Goal: Complete application form

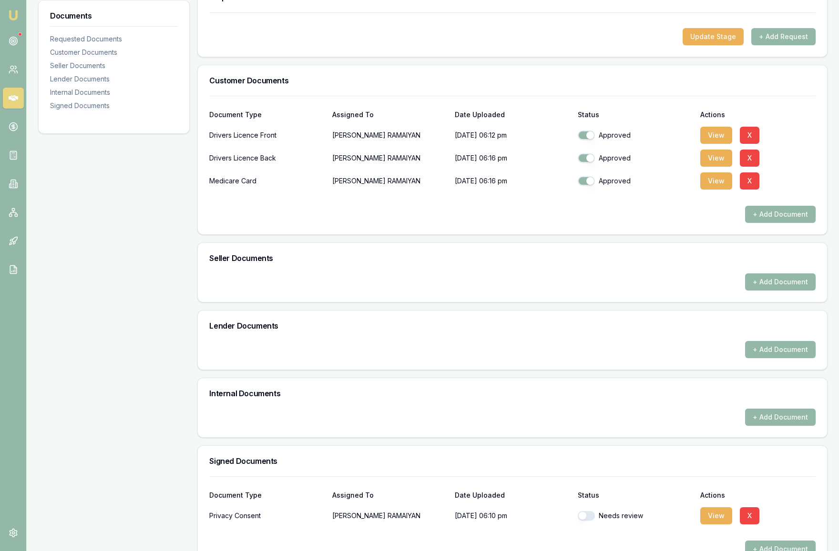
scroll to position [211, 0]
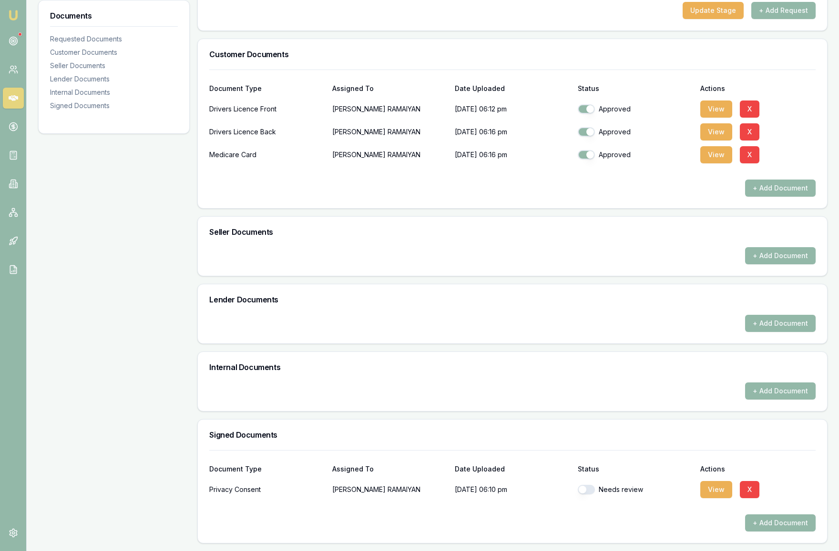
click at [583, 491] on button "button" at bounding box center [585, 490] width 17 height 10
checkbox input "true"
click at [708, 495] on button "View" at bounding box center [716, 489] width 32 height 17
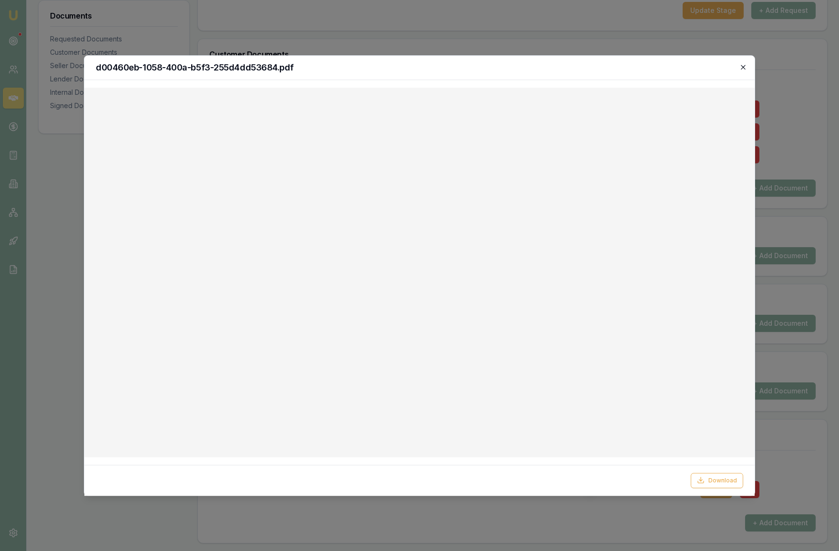
click at [743, 67] on icon "button" at bounding box center [742, 67] width 4 height 4
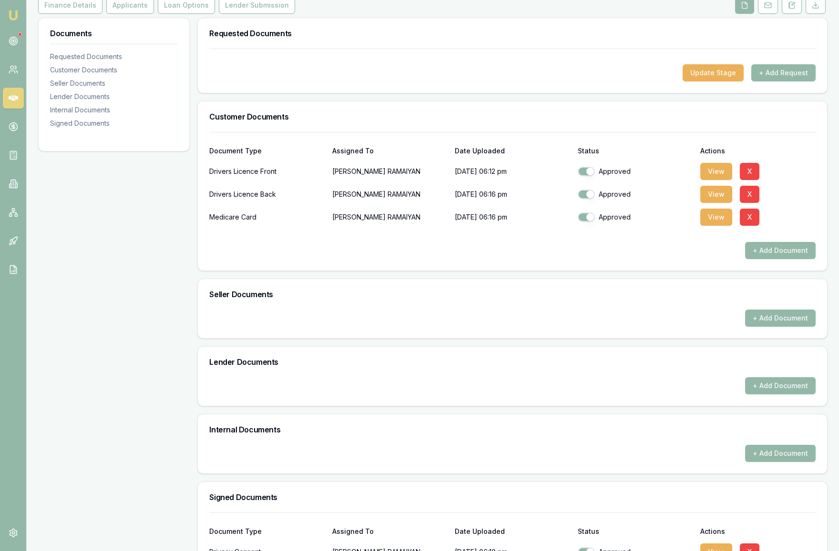
scroll to position [0, 0]
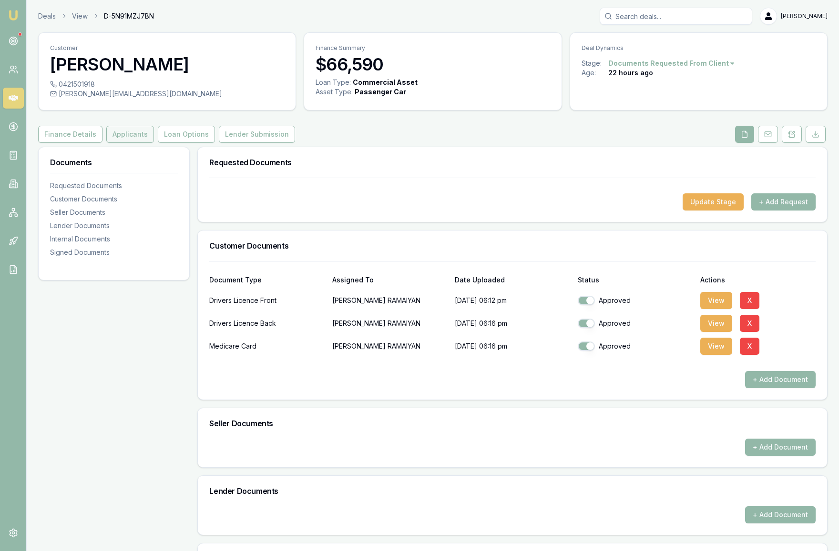
click at [122, 143] on button "Applicants" at bounding box center [130, 134] width 48 height 17
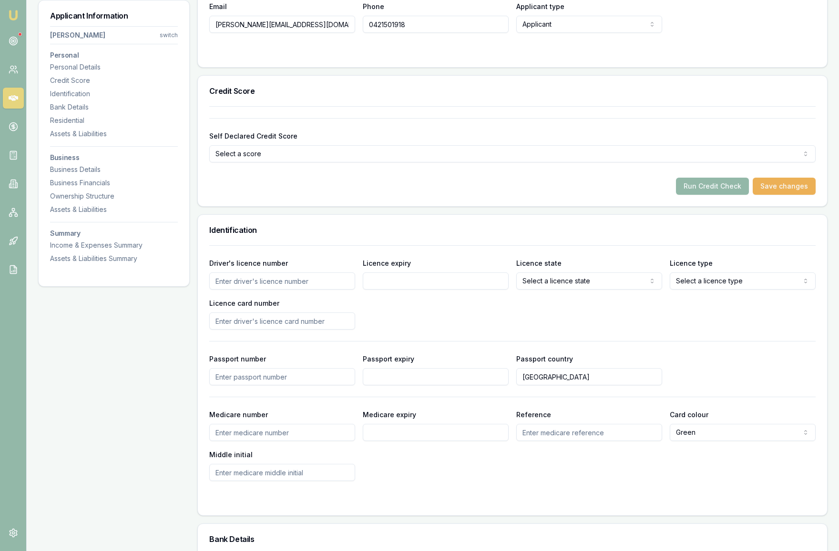
scroll to position [282, 0]
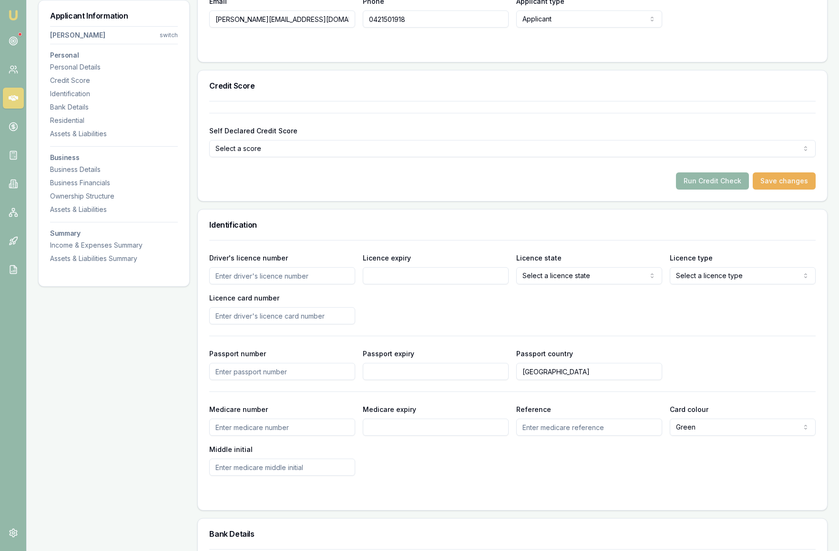
click at [275, 284] on input "Driver's licence number" at bounding box center [282, 275] width 146 height 17
type input "013483102"
click at [382, 284] on input "Licence expiry" at bounding box center [436, 275] width 146 height 17
type input "[DATE]"
click at [421, 320] on div "Driver's licence number 013483102 Licence expiry 21/02/2027 Licence state Selec…" at bounding box center [512, 288] width 606 height 72
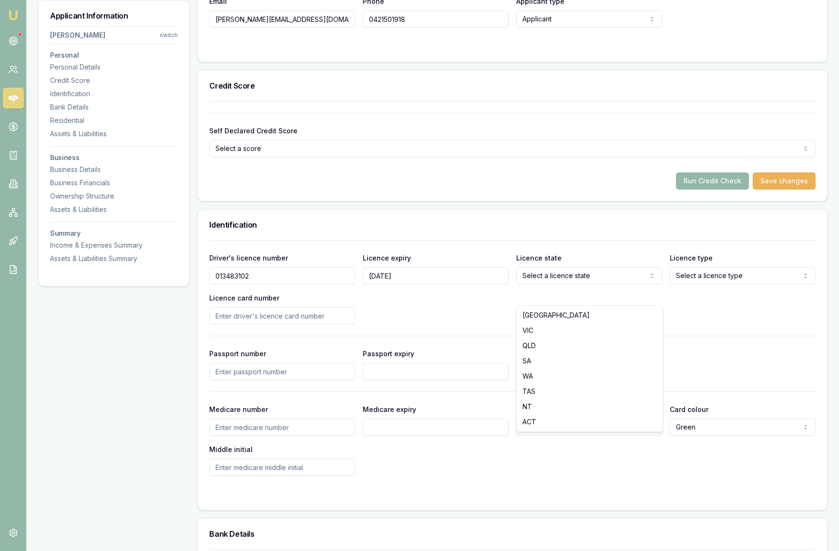
select select "VIC"
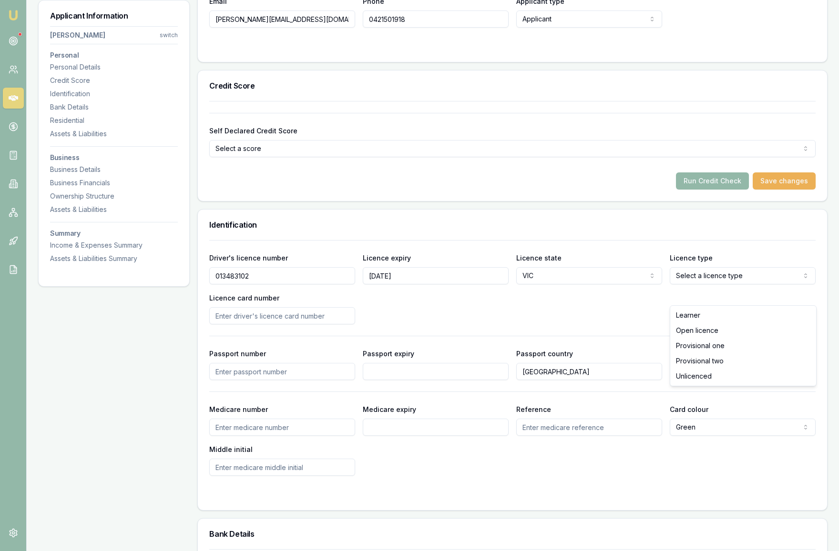
select select "OPEN_LICENCE"
click at [287, 324] on input "Licence card number" at bounding box center [282, 315] width 146 height 17
click at [404, 314] on div "Driver's licence number 013483102 Licence expiry 21/02/2027 Licence state VIC N…" at bounding box center [512, 288] width 606 height 72
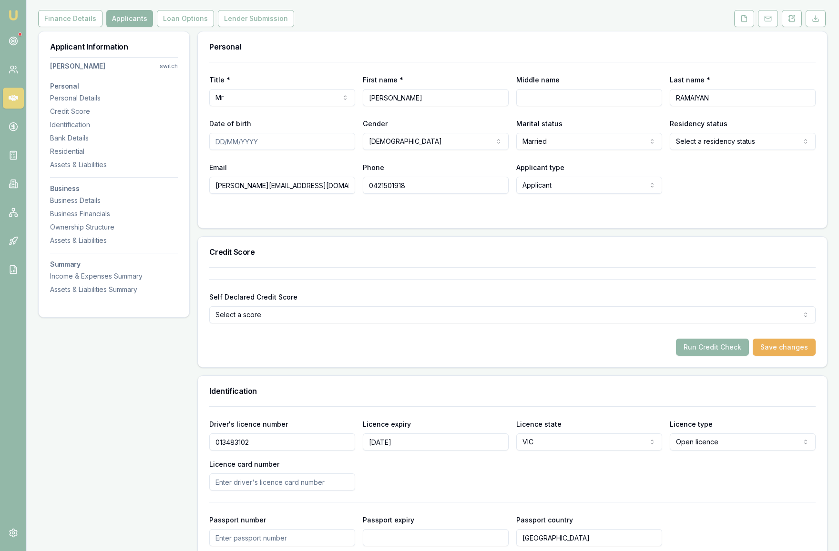
scroll to position [0, 0]
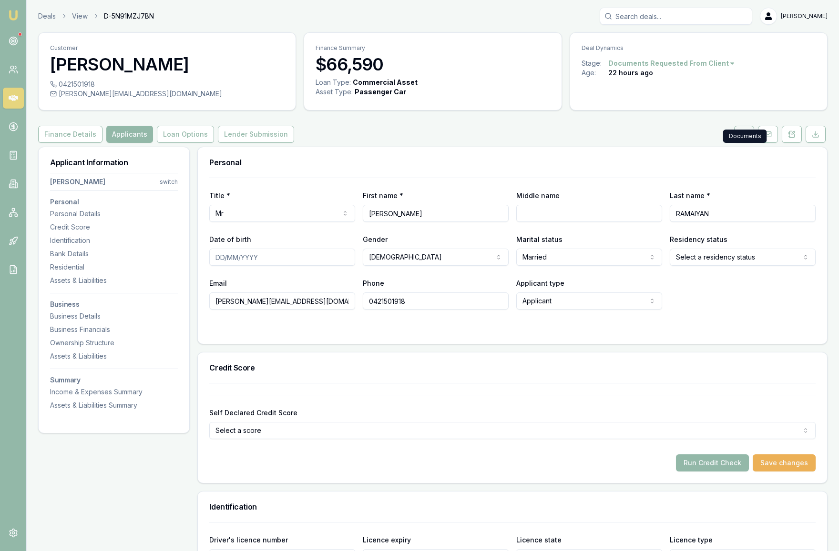
click at [744, 137] on icon at bounding box center [743, 134] width 5 height 6
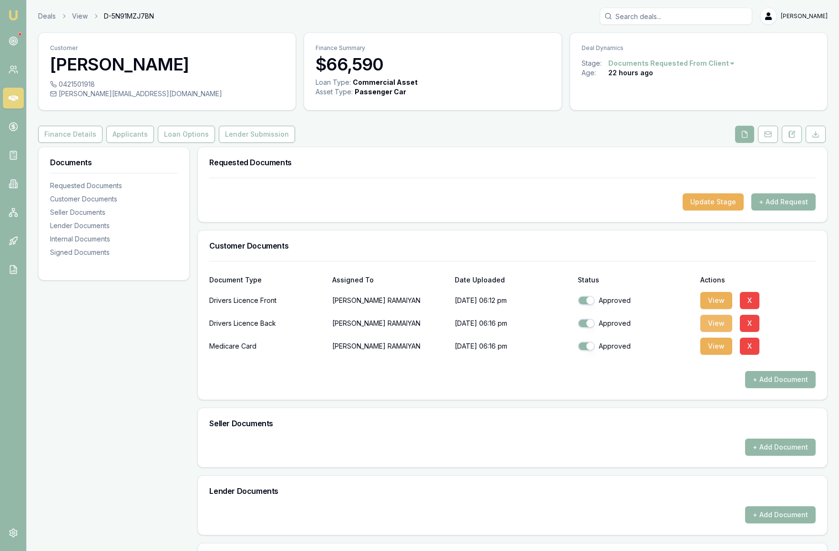
click at [722, 332] on button "View" at bounding box center [716, 323] width 32 height 17
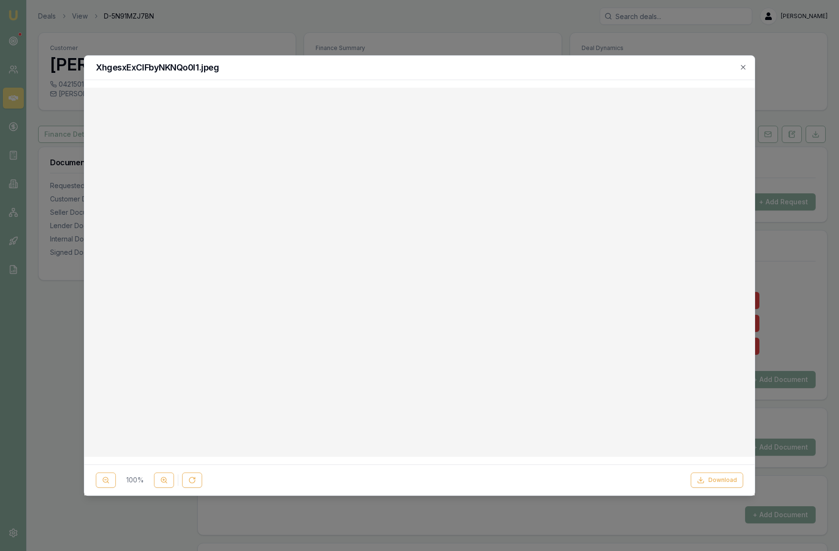
click at [55, 302] on div at bounding box center [419, 275] width 839 height 551
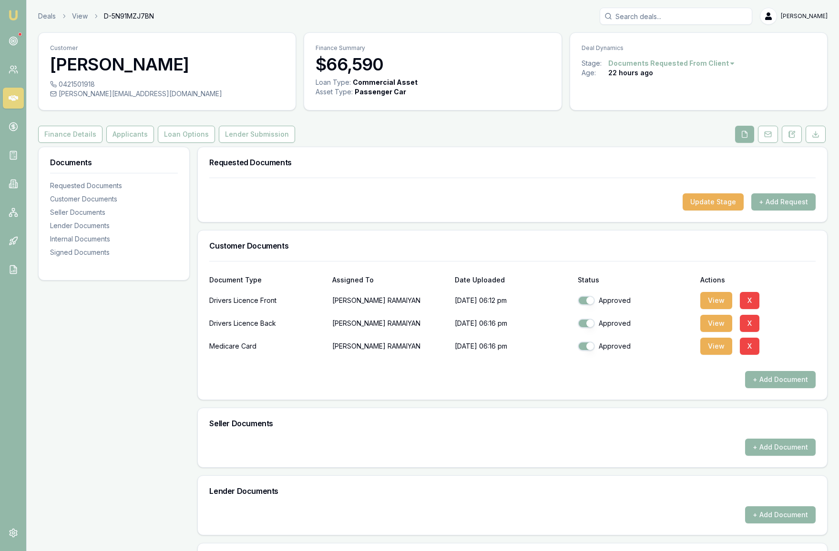
scroll to position [2, 0]
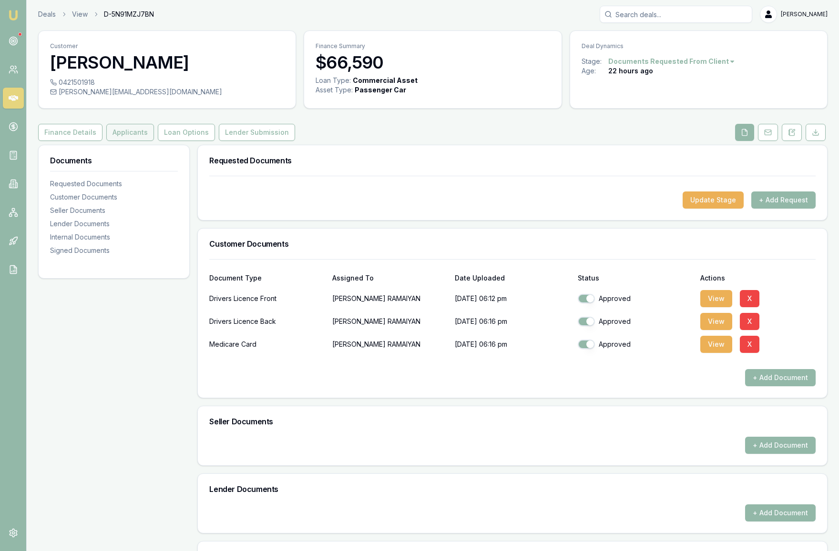
click at [124, 141] on button "Applicants" at bounding box center [130, 132] width 48 height 17
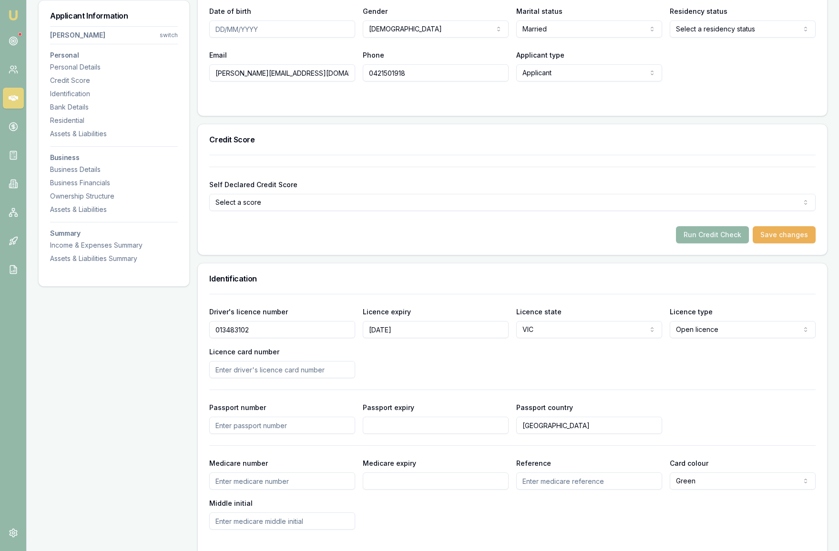
scroll to position [229, 0]
click at [291, 377] on input "Licence card number" at bounding box center [282, 368] width 146 height 17
type input "P4940481"
click at [447, 377] on div "Driver's licence number 013483102 Licence expiry 21/02/2027 Licence state VIC N…" at bounding box center [512, 341] width 606 height 72
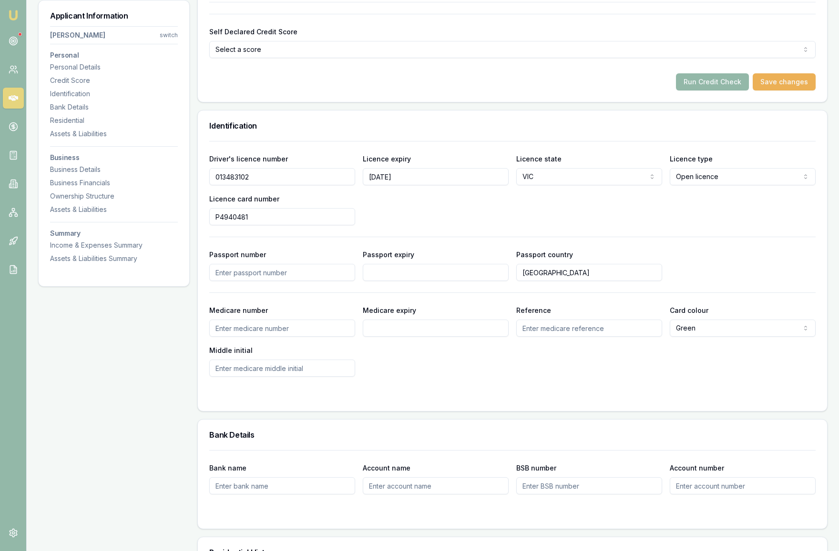
scroll to position [383, 0]
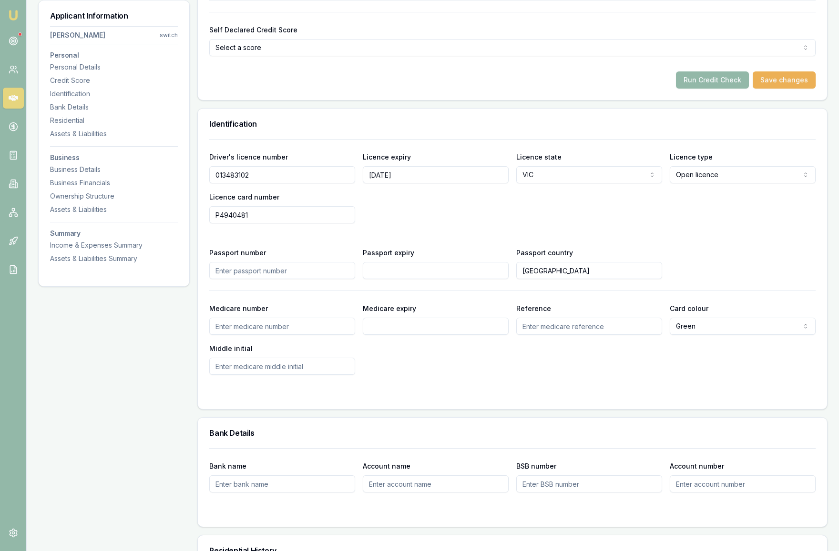
click at [295, 335] on input "Medicare number" at bounding box center [282, 326] width 146 height 17
click at [399, 375] on div "Medicare number Medicare expiry Reference Card colour Green Green Blue Yellow M…" at bounding box center [512, 339] width 606 height 72
click at [281, 335] on input "Medicare number" at bounding box center [282, 326] width 146 height 17
click at [524, 395] on form "Driver's licence number 013483102 Licence expiry 21/02/2027 Licence state VIC N…" at bounding box center [512, 268] width 606 height 259
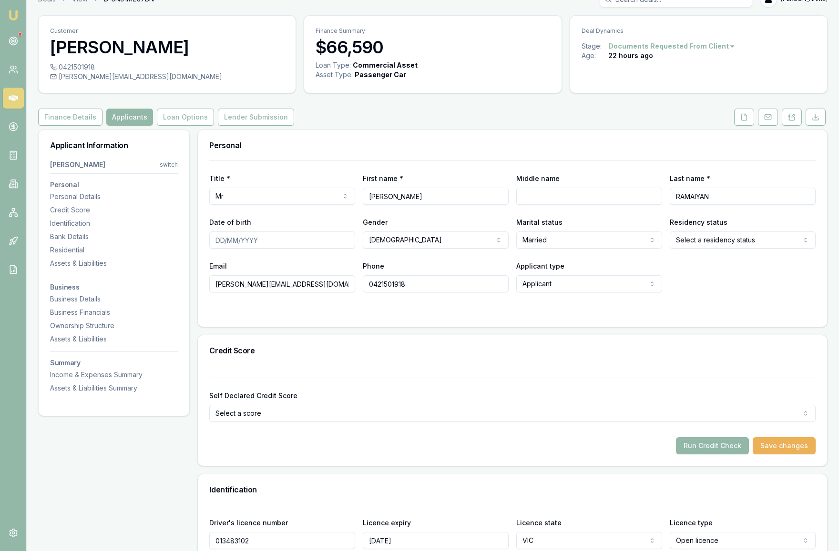
scroll to position [0, 0]
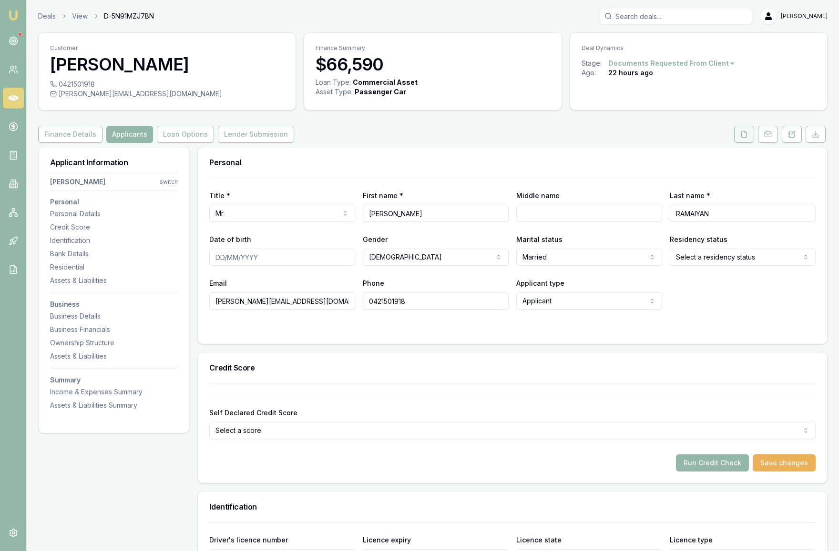
click at [742, 138] on icon at bounding box center [744, 135] width 8 height 8
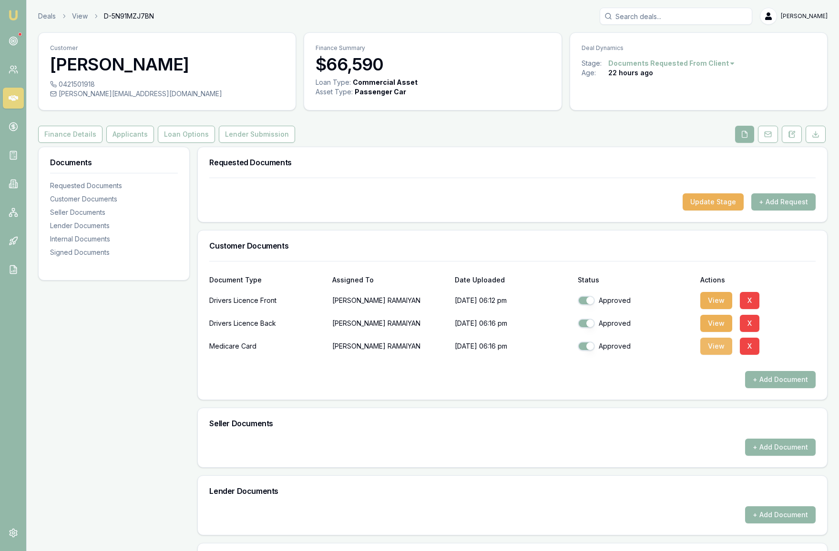
click at [718, 355] on button "View" at bounding box center [716, 346] width 32 height 17
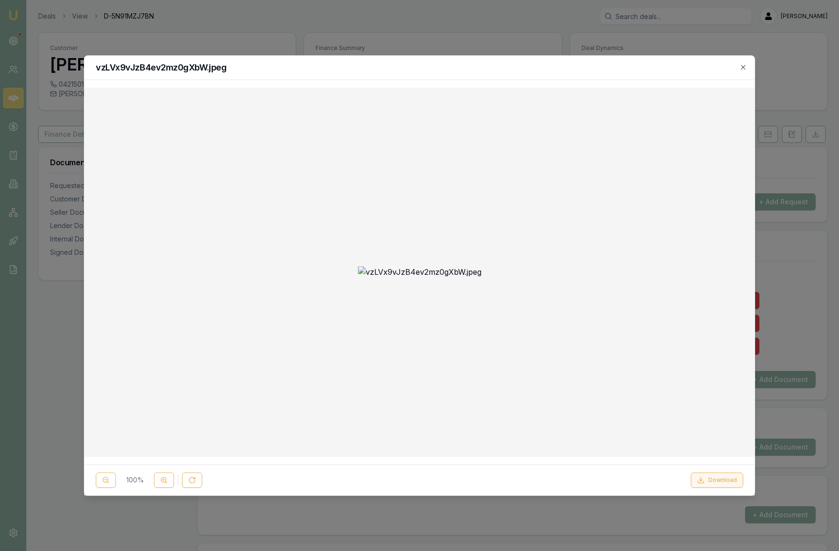
click at [712, 481] on button "Download" at bounding box center [716, 480] width 52 height 15
click at [742, 67] on icon "button" at bounding box center [742, 67] width 4 height 4
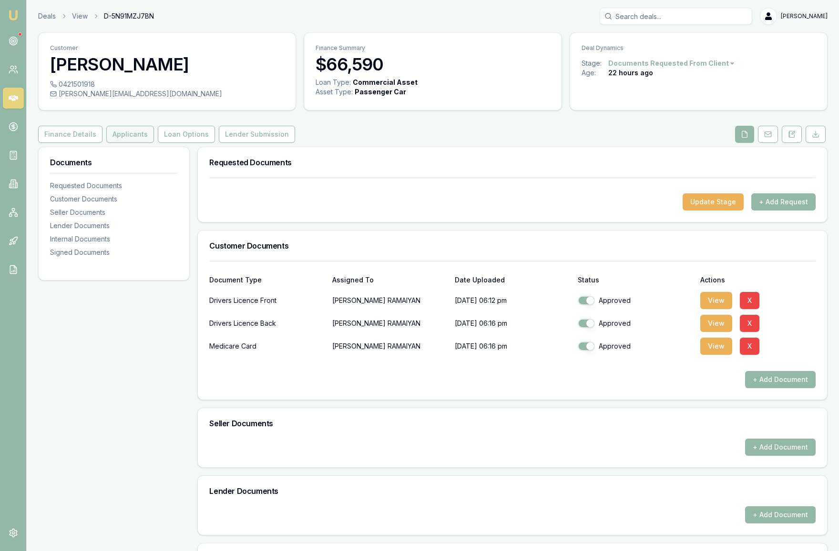
click at [117, 143] on button "Applicants" at bounding box center [130, 134] width 48 height 17
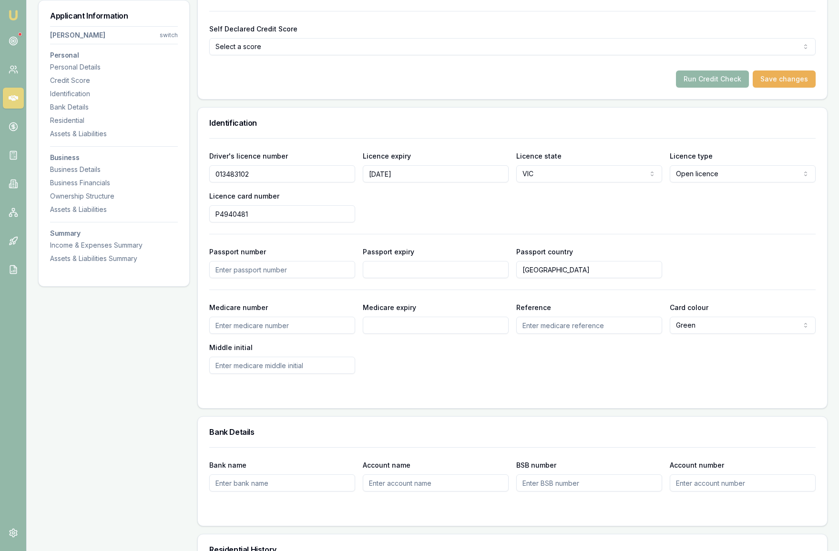
scroll to position [387, 0]
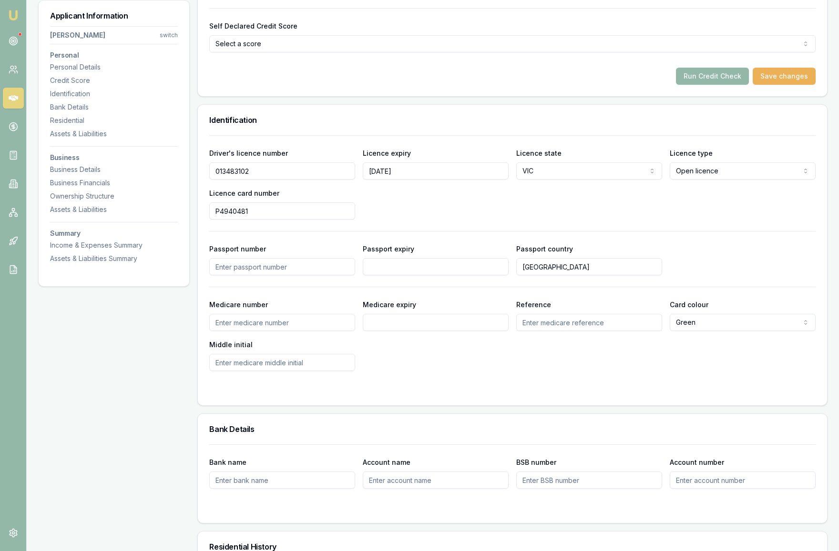
click at [263, 331] on input "Medicare number" at bounding box center [282, 322] width 146 height 17
type input "3521922465"
click at [563, 331] on input "Reference" at bounding box center [589, 322] width 146 height 17
type input "1"
click at [470, 394] on form "Driver's licence number [DRIVERS_LICENSE_NUMBER] Licence expiry [DATE] Licence …" at bounding box center [512, 264] width 606 height 259
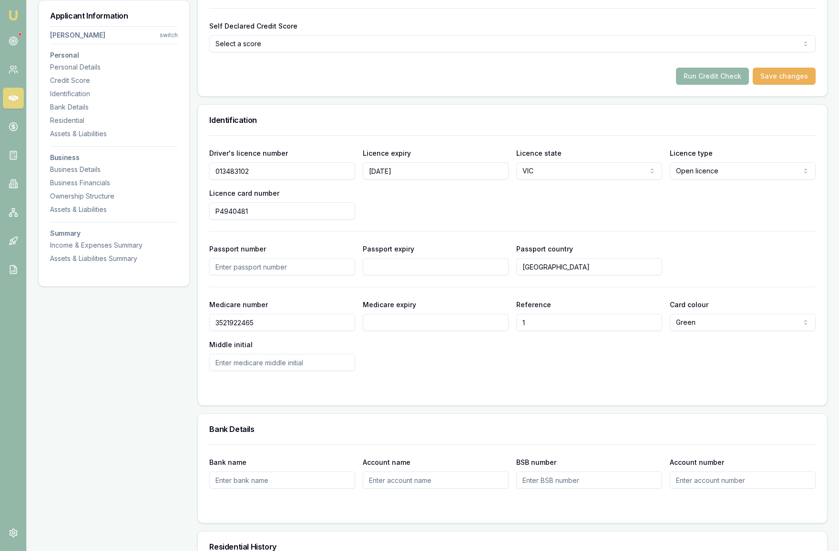
click at [407, 331] on input "Medicare expiry" at bounding box center [436, 322] width 146 height 17
type input "02/2028"
click at [462, 371] on div "Medicare number [MEDICAL_ID] Medicare expiry 02/2028 Reference 1 Card colour Gr…" at bounding box center [512, 335] width 606 height 72
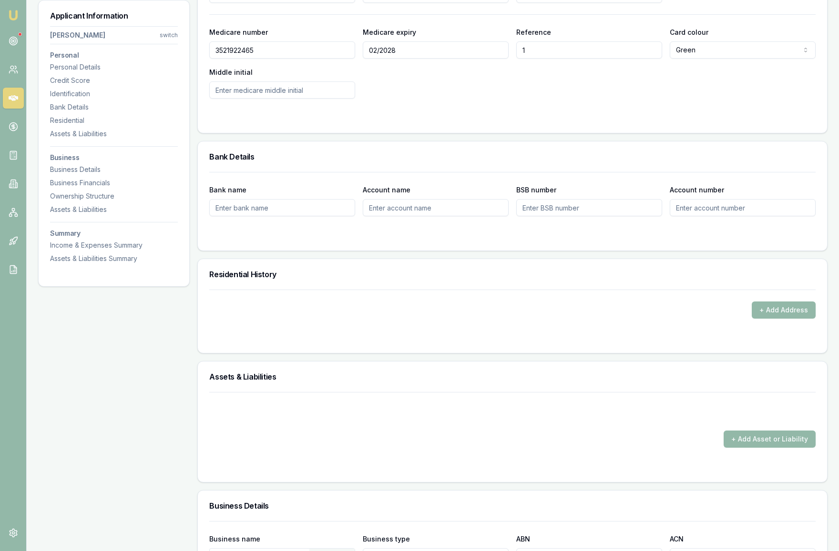
scroll to position [661, 0]
click at [261, 215] on input "Bank name" at bounding box center [282, 206] width 146 height 17
type input "Westpac"
click at [409, 215] on input "Account name" at bounding box center [436, 206] width 146 height 17
click at [545, 215] on input "BSB number" at bounding box center [589, 206] width 146 height 17
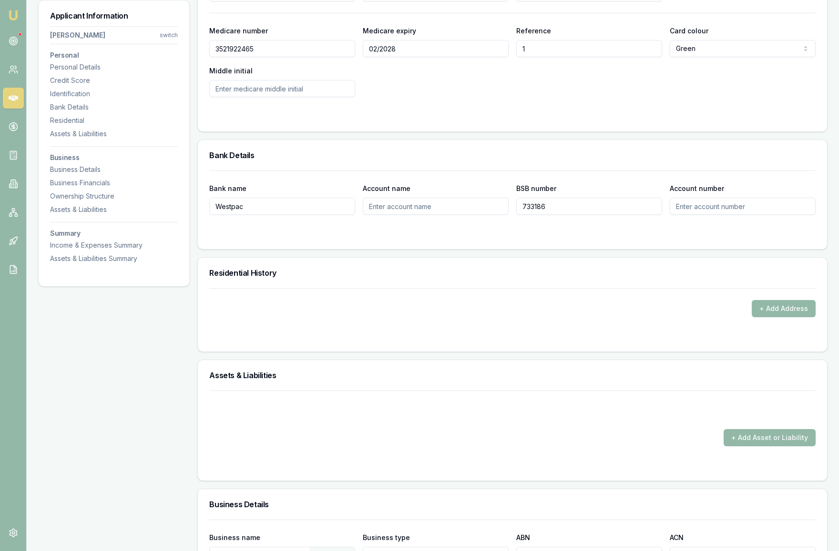
type input "733186"
click at [697, 215] on input "Account number" at bounding box center [742, 206] width 146 height 17
type input "853703"
click at [619, 238] on div at bounding box center [512, 234] width 606 height 8
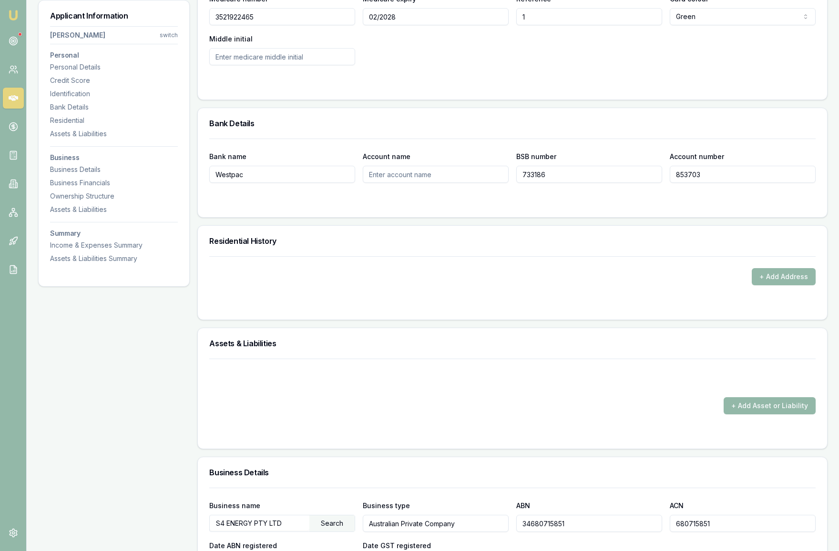
scroll to position [694, 0]
click at [792, 284] on button "+ Add Address" at bounding box center [783, 275] width 64 height 17
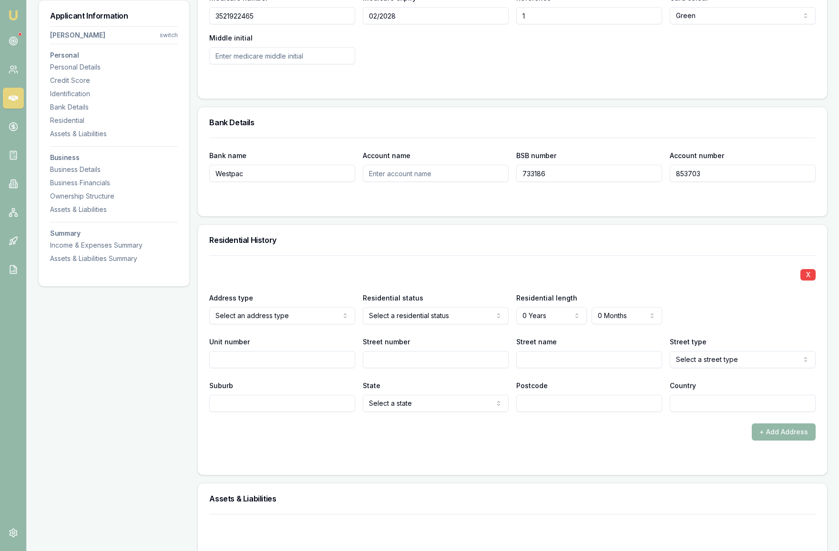
select select "2"
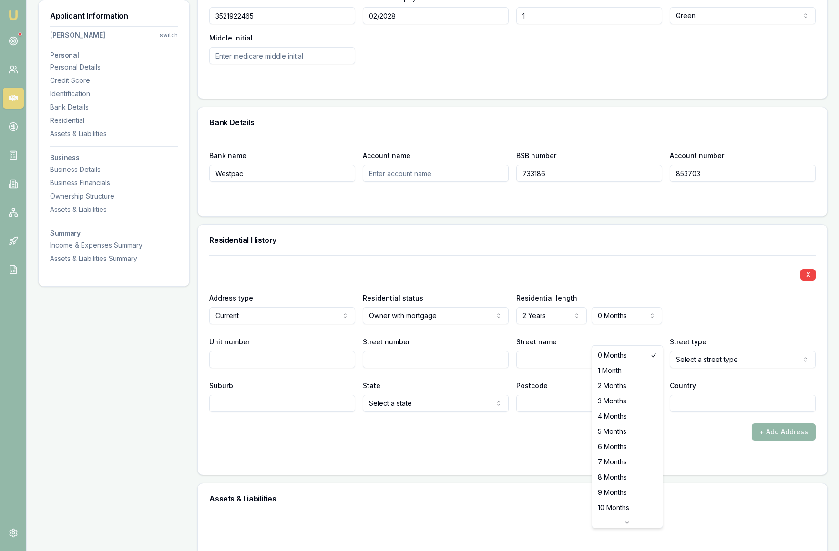
select select "9"
click at [283, 368] on input "Unit number" at bounding box center [282, 359] width 146 height 17
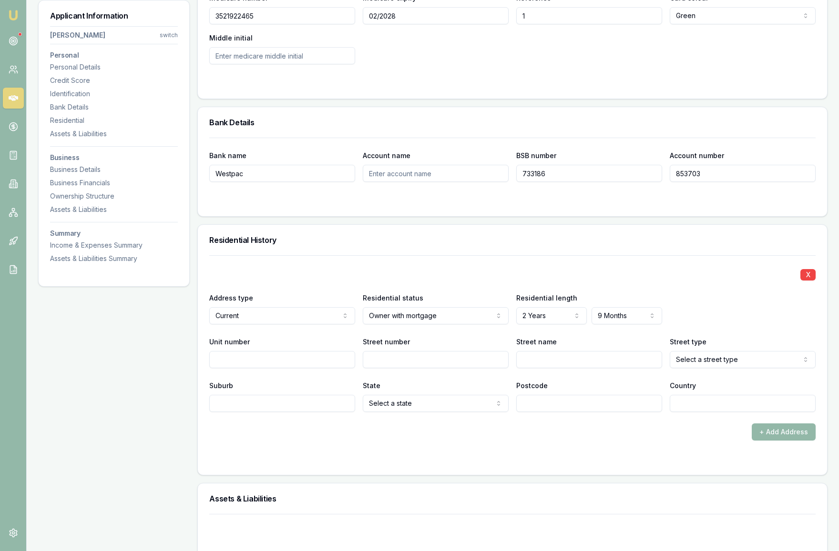
select select "8"
select select "9"
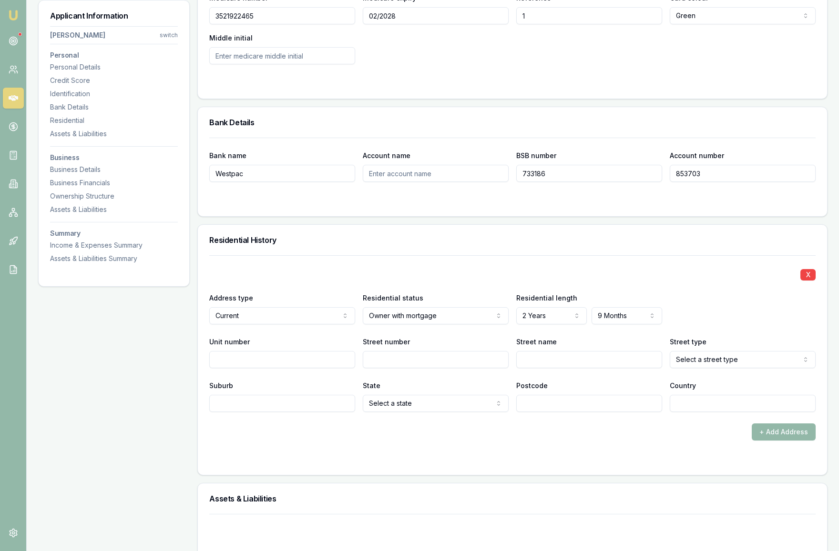
click at [706, 324] on div "Address type Current Current Previous Residential status Owner with mortgage Ow…" at bounding box center [512, 308] width 606 height 32
click at [386, 368] on input "Street number" at bounding box center [436, 359] width 146 height 17
type input "62"
click at [545, 368] on input "Street name" at bounding box center [589, 359] width 146 height 17
type input "Basildon"
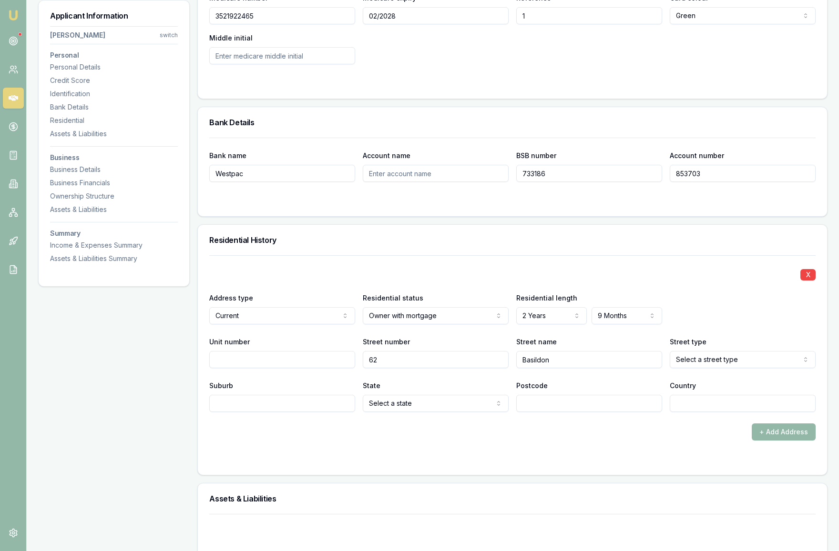
select select "Crescent"
click at [273, 412] on input "Suburb" at bounding box center [282, 403] width 146 height 17
type input "Strathtulloh"
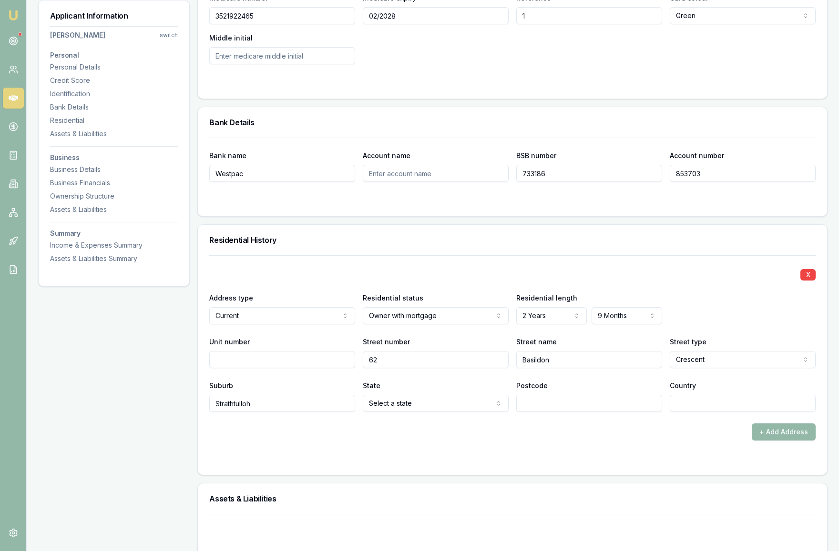
click at [295, 441] on div "+ Add Address" at bounding box center [512, 432] width 606 height 17
select select "VIC"
click at [571, 412] on input "Postcode" at bounding box center [589, 403] width 146 height 17
type input "3338"
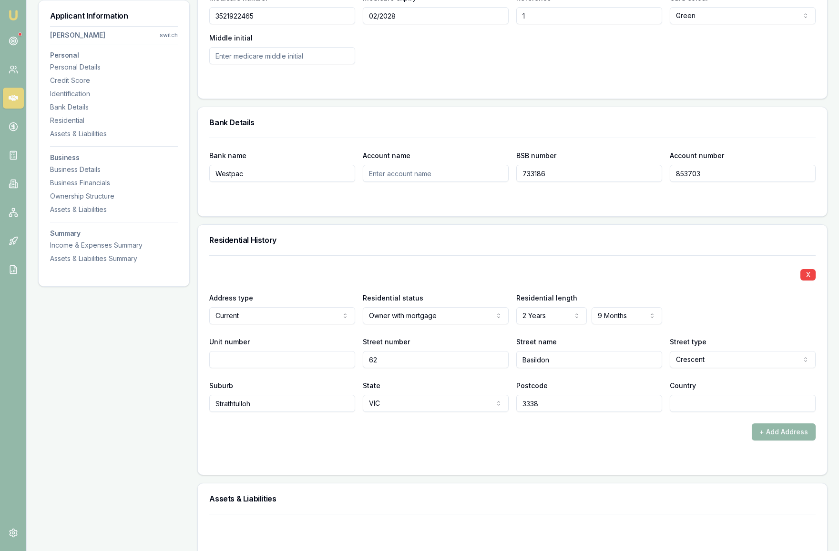
click at [722, 441] on div "+ Add Address" at bounding box center [512, 432] width 606 height 17
click at [719, 412] on input "Country" at bounding box center [742, 403] width 146 height 17
type input "[GEOGRAPHIC_DATA]"
type input "[STREET_ADDRESS]"
type input "[GEOGRAPHIC_DATA]"
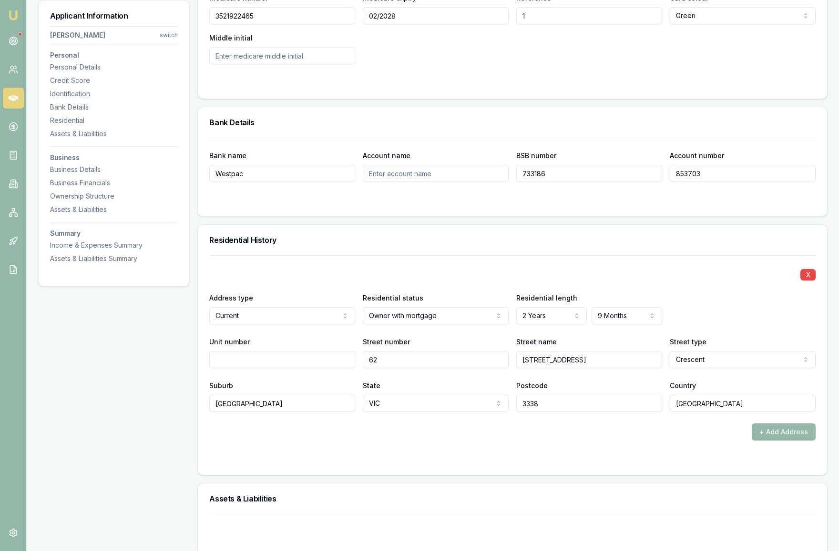
type input "3977"
click at [630, 464] on form "X Address type Current Current Previous Residential status Owner with mortgage …" at bounding box center [512, 359] width 606 height 208
drag, startPoint x: 585, startPoint y: 377, endPoint x: 494, endPoint y: 374, distance: 90.6
click at [494, 368] on div "Unit number Street number 62 Street name [STREET_ADDRESS] type [GEOGRAPHIC_DATA…" at bounding box center [512, 352] width 606 height 32
type input "Basildon"
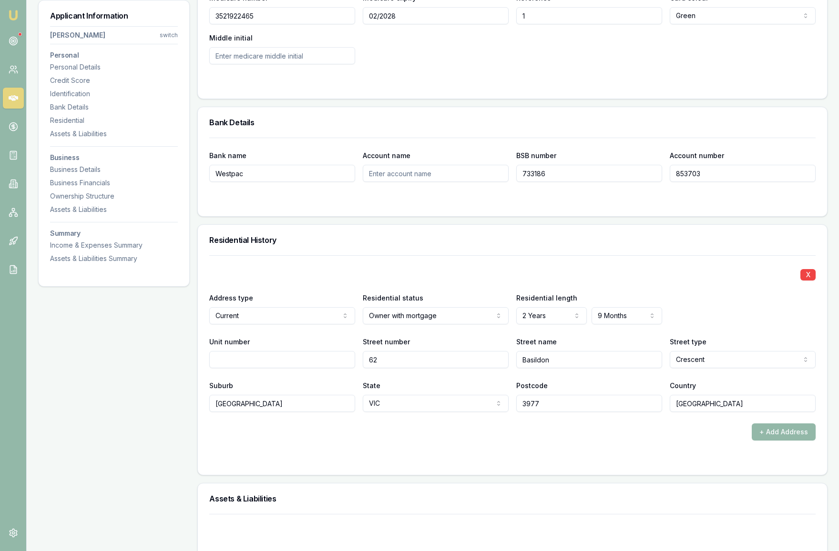
click at [294, 412] on input "[GEOGRAPHIC_DATA]" at bounding box center [282, 403] width 146 height 17
drag, startPoint x: 294, startPoint y: 422, endPoint x: 167, endPoint y: 422, distance: 126.3
click at [167, 422] on div "Applicant Information [PERSON_NAME] switch Personal Personal Details Credit Sco…" at bounding box center [432, 558] width 789 height 2211
type input "Strathtulloh"
click at [274, 441] on div "+ Add Address" at bounding box center [512, 432] width 606 height 17
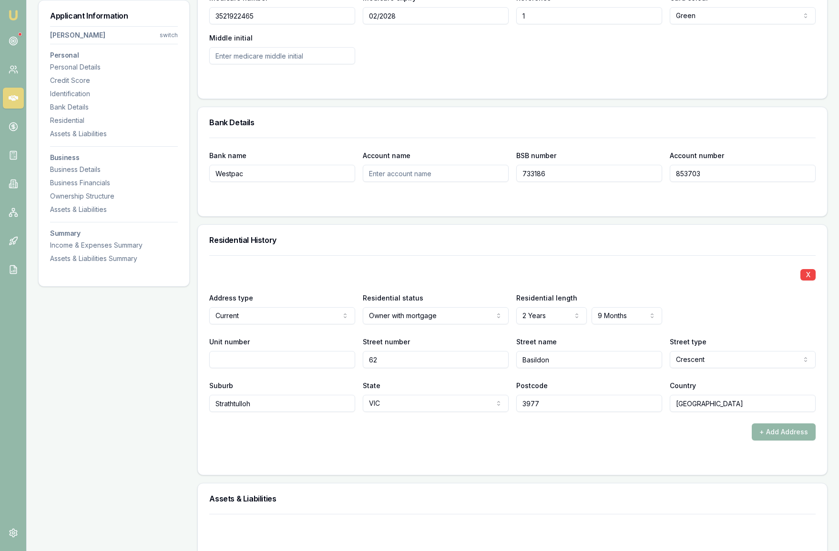
click at [598, 412] on input "3977" at bounding box center [589, 403] width 146 height 17
type input "3338"
click at [643, 464] on div at bounding box center [512, 460] width 606 height 8
click at [794, 441] on button "+ Add Address" at bounding box center [783, 432] width 64 height 17
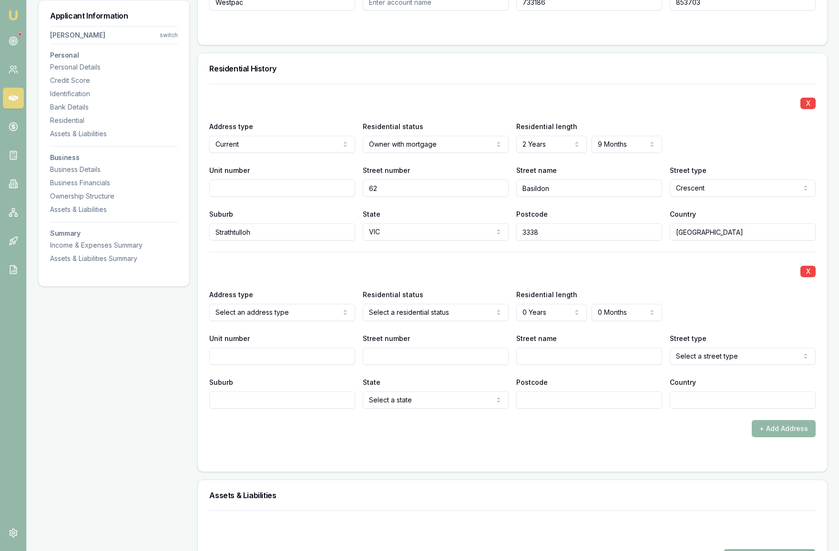
scroll to position [869, 0]
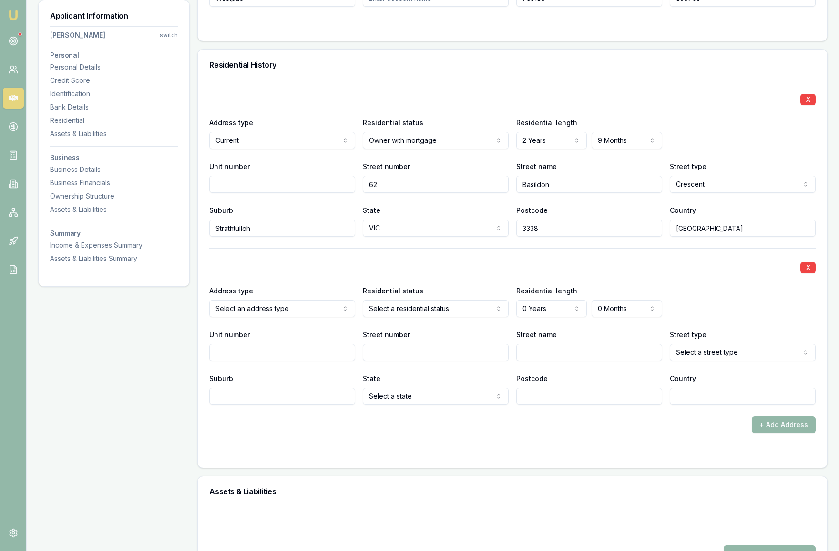
select select "PREVIOUS"
select select "RENTER"
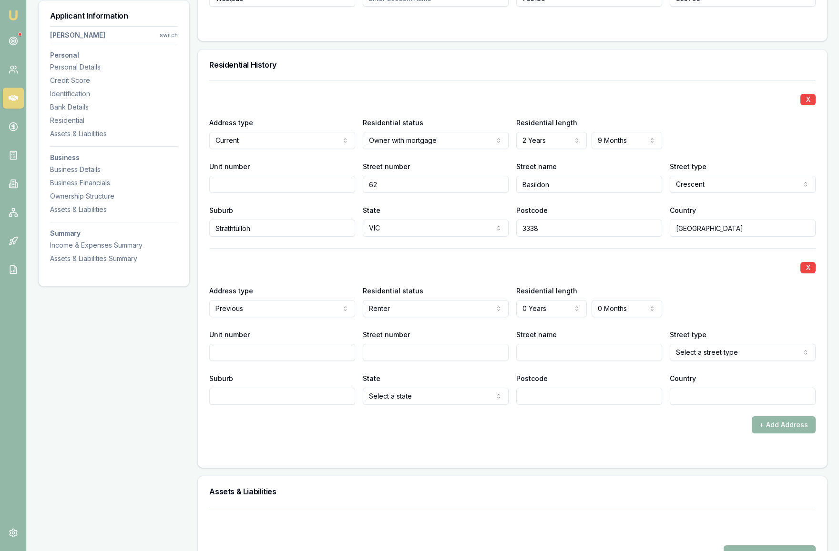
select select "9"
click at [558, 350] on div "Street name" at bounding box center [589, 345] width 146 height 32
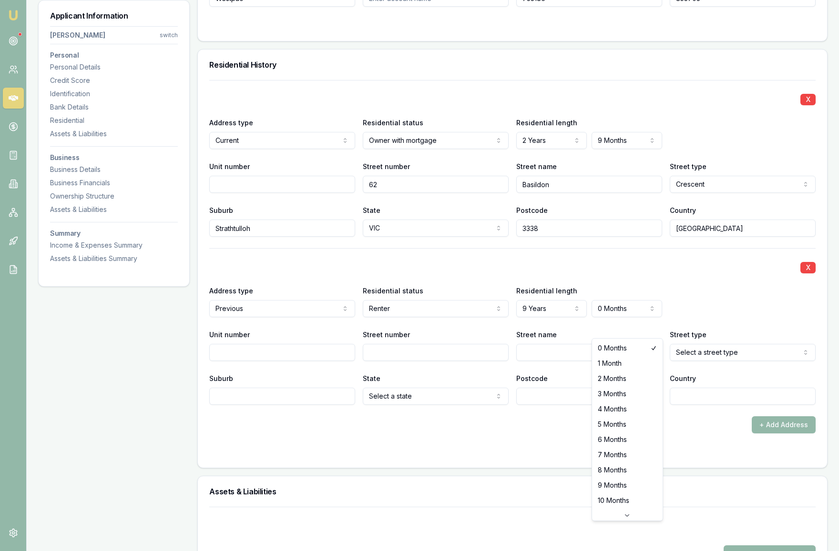
select select "9"
click at [717, 317] on div "Address type Previous Current Previous Residential status Renter Owner with mor…" at bounding box center [512, 301] width 606 height 32
click at [406, 361] on input "Street number" at bounding box center [436, 352] width 146 height 17
type input "6"
click at [566, 361] on input "Street name" at bounding box center [589, 352] width 146 height 17
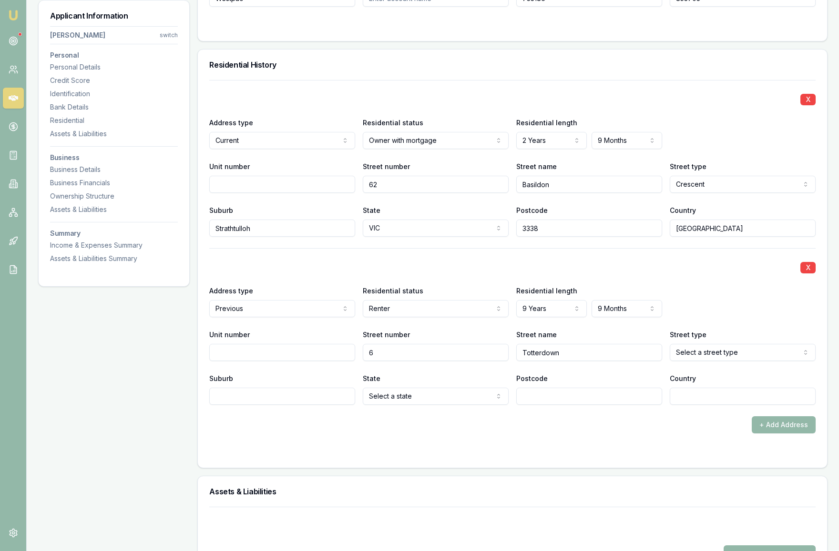
type input "Totterdown"
select select "Street"
click at [268, 405] on input "Suburb" at bounding box center [282, 396] width 146 height 17
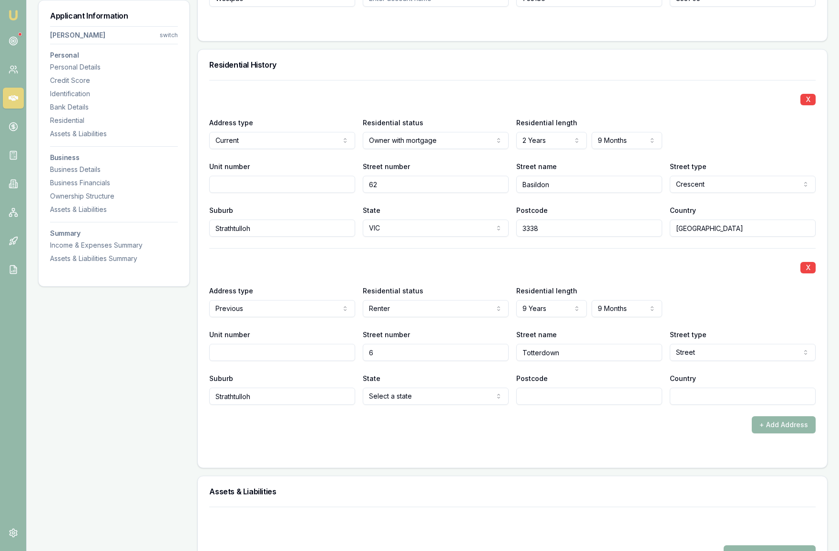
type input "Strathtulloh"
select select "VIC"
click at [577, 405] on input "Postcode" at bounding box center [589, 396] width 146 height 17
type input "3338"
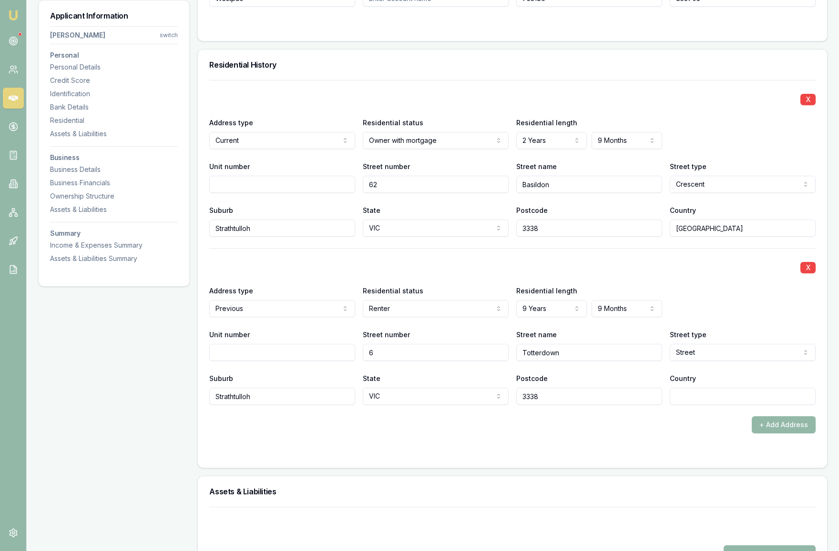
click at [697, 453] on form "X Address type Current Current Previous Residential status Owner with mortgage …" at bounding box center [512, 268] width 606 height 376
click at [705, 405] on input "Country" at bounding box center [742, 396] width 146 height 17
type input "[GEOGRAPHIC_DATA]"
click at [624, 456] on form "X Address type Current Current Previous Residential status Owner with mortgage …" at bounding box center [512, 268] width 606 height 376
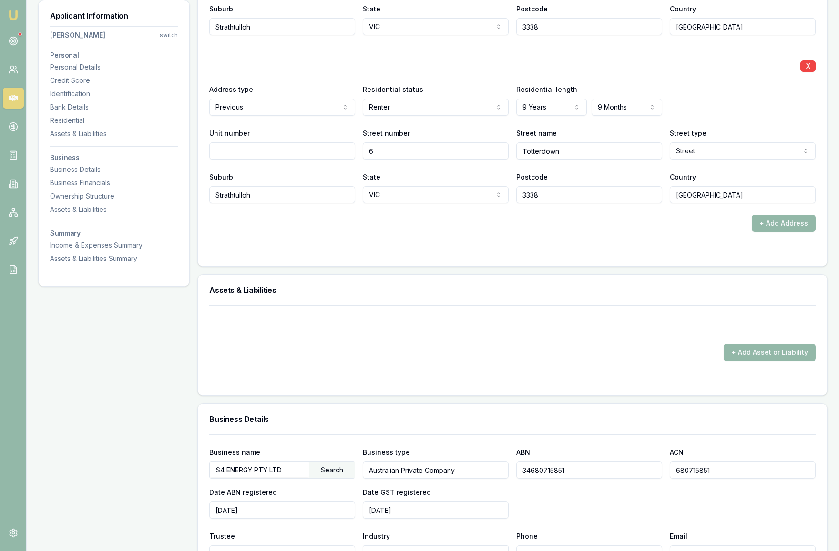
scroll to position [1073, 0]
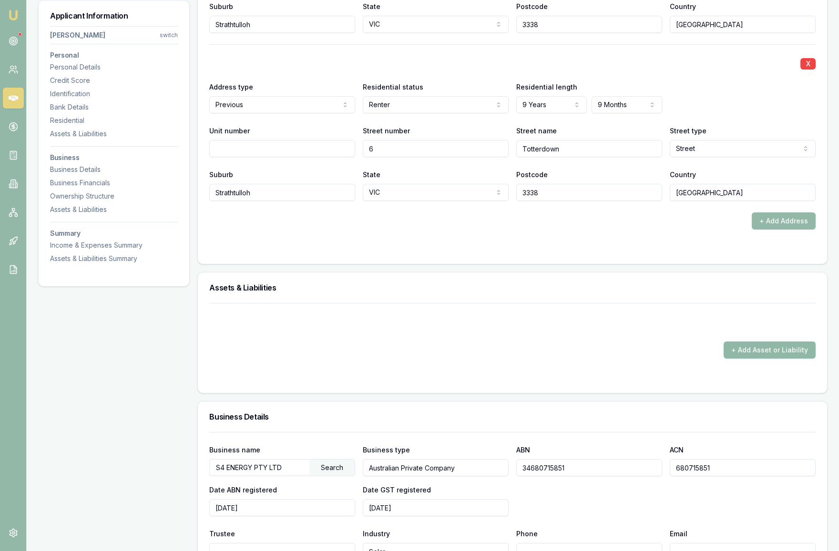
click at [780, 359] on button "+ Add Asset or Liability" at bounding box center [769, 350] width 92 height 17
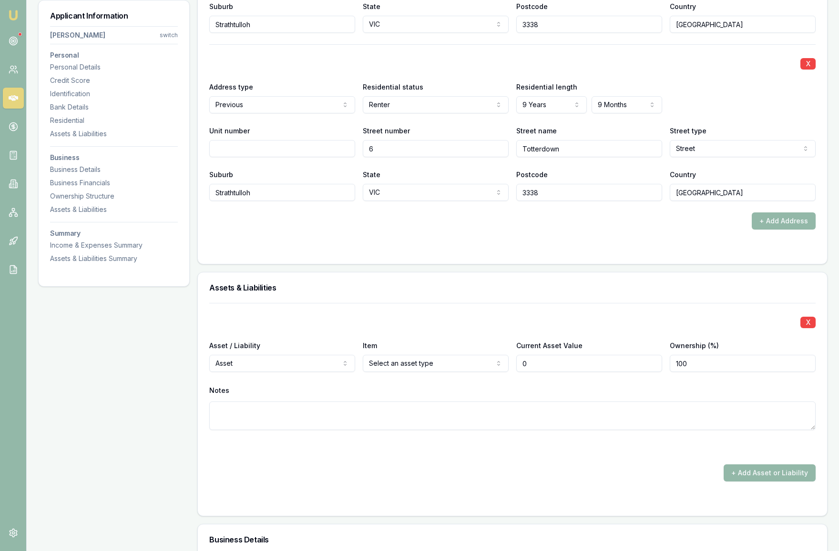
type input "$0"
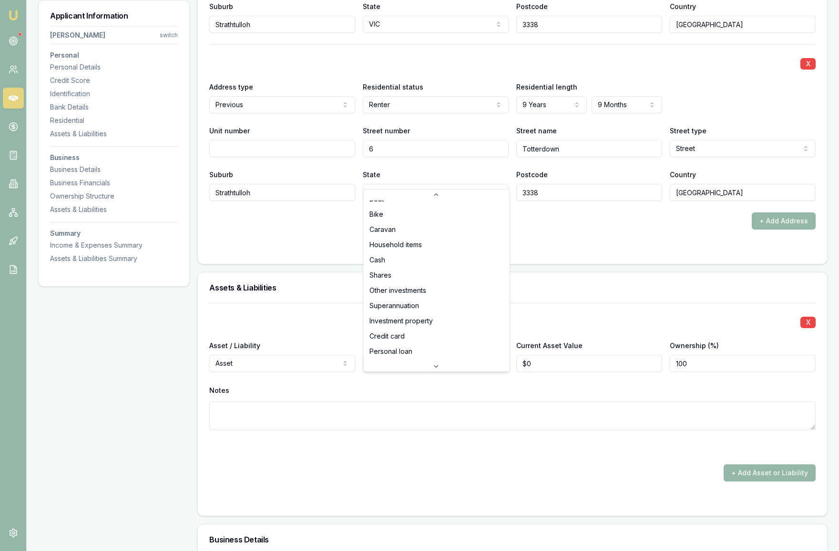
scroll to position [61, 0]
select select "CREDIT_CARD"
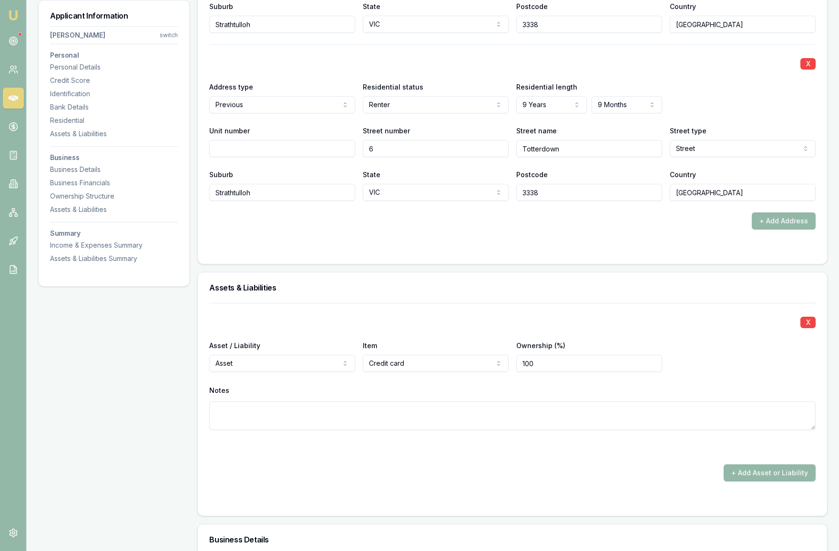
select select "LIABILITY"
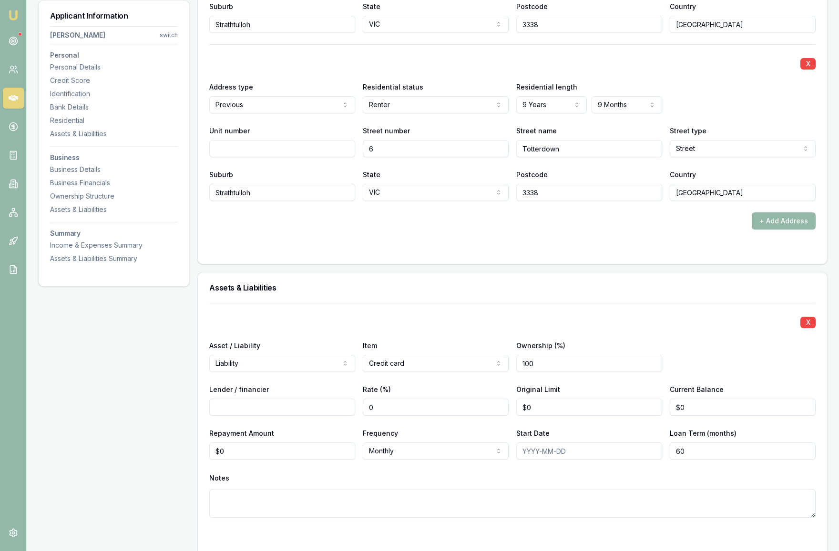
click at [261, 416] on input "Lender / financier" at bounding box center [282, 407] width 146 height 17
type input "CBA"
click at [305, 445] on div "X Asset / Liability Liability Asset Liability Item Credit card Home Car Boat Bi…" at bounding box center [512, 422] width 606 height 238
click at [394, 416] on input "0" at bounding box center [436, 407] width 146 height 17
click at [568, 416] on input "0" at bounding box center [589, 407] width 146 height 17
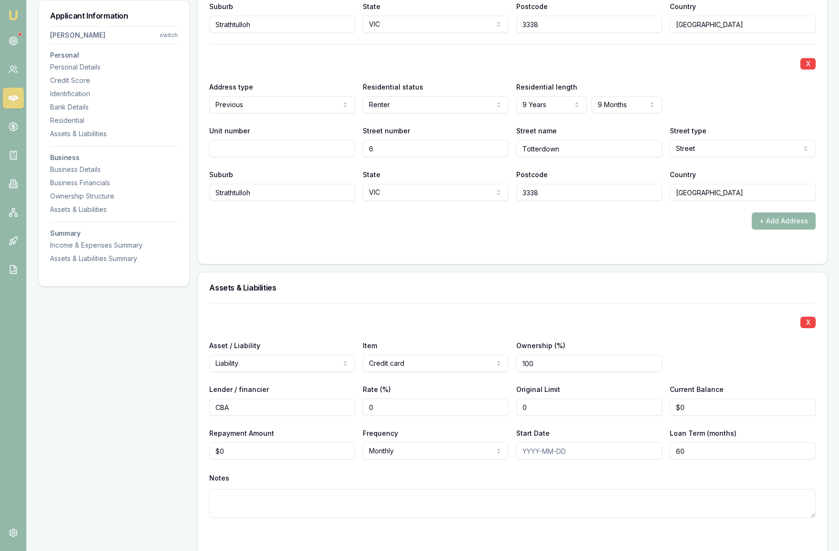
drag, startPoint x: 568, startPoint y: 427, endPoint x: 516, endPoint y: 425, distance: 52.9
click at [516, 416] on div "Lender / financier CBA Rate (%) 0 Original Limit 0 Current Balance $0" at bounding box center [512, 400] width 606 height 32
type input "$10,200"
drag, startPoint x: 701, startPoint y: 425, endPoint x: 656, endPoint y: 426, distance: 44.8
click at [656, 416] on div "Lender / financier CBA Rate (%) 0 Original Limit $10,200 Current Balance 0" at bounding box center [512, 400] width 606 height 32
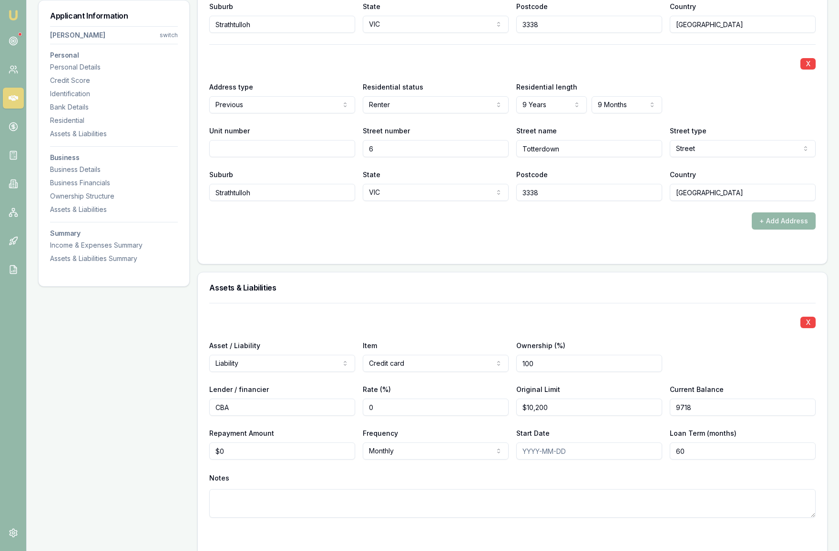
type input "$9,718"
click at [716, 372] on div "Asset / Liability Liability Asset Liability Item Credit card Home Car Boat Bike…" at bounding box center [512, 356] width 606 height 32
click at [247, 460] on input "0" at bounding box center [282, 451] width 146 height 17
click at [220, 460] on input "0194" at bounding box center [282, 451] width 146 height 17
type input "$194"
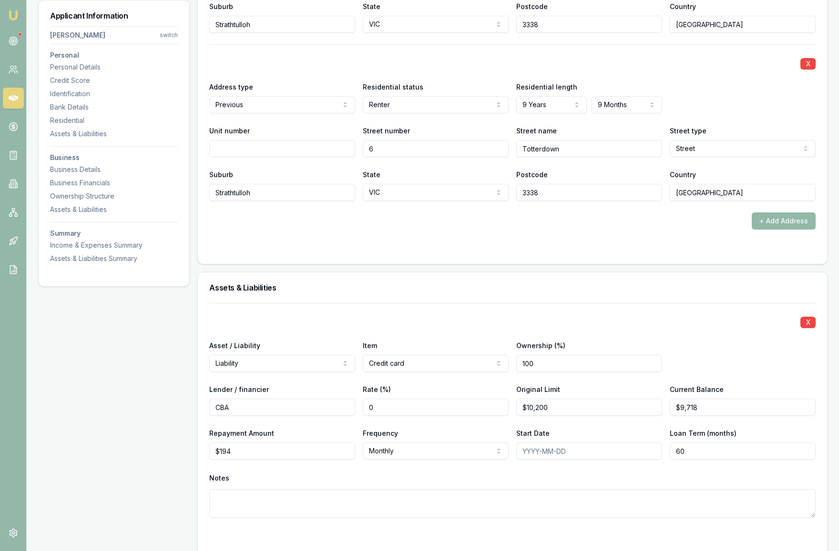
click at [525, 487] on div "X Asset / Liability Liability Asset Liability Item Credit card Home Car Boat Bi…" at bounding box center [512, 422] width 606 height 238
click at [587, 486] on div "Notes" at bounding box center [512, 478] width 606 height 14
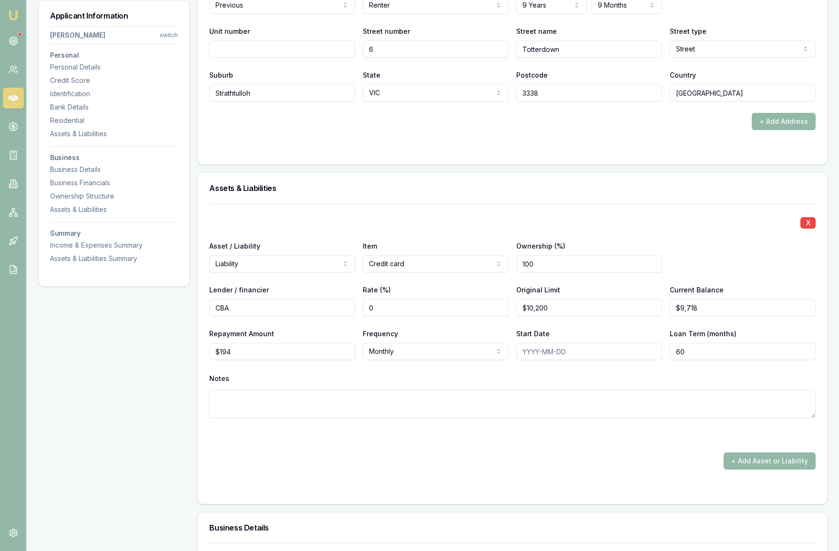
scroll to position [1305, 0]
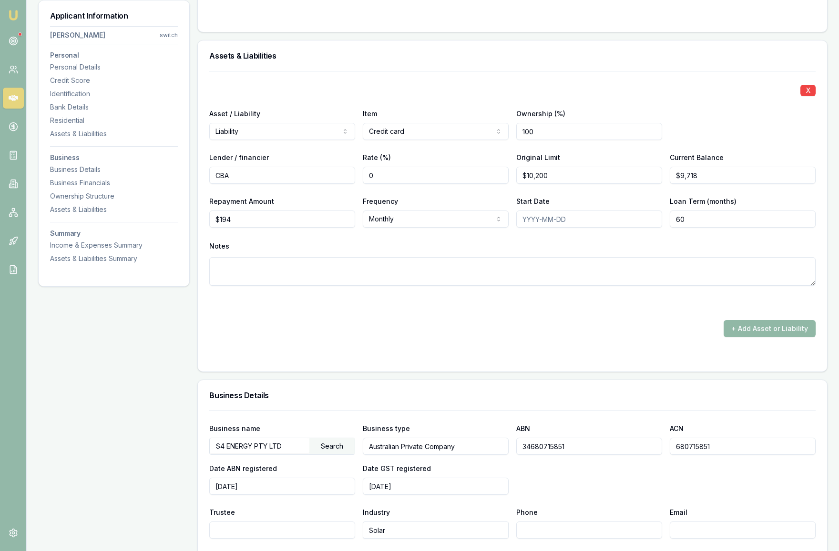
click at [778, 337] on button "+ Add Asset or Liability" at bounding box center [769, 328] width 92 height 17
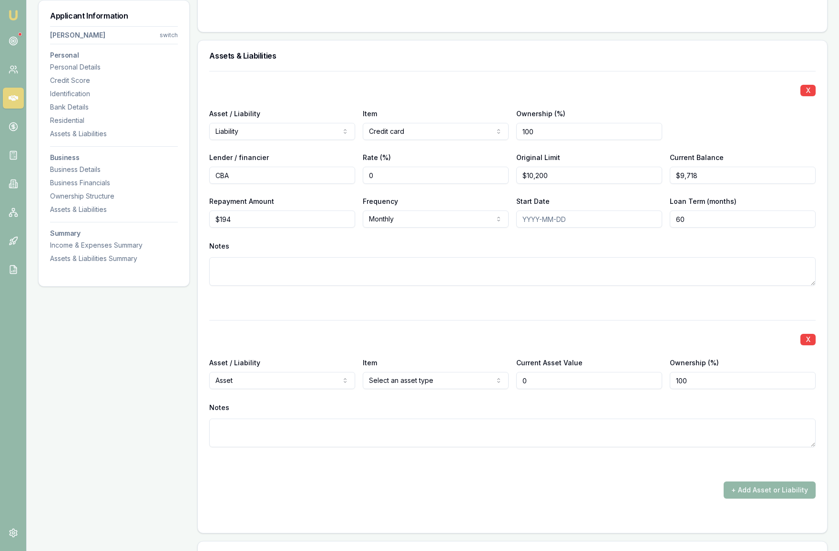
type input "$0"
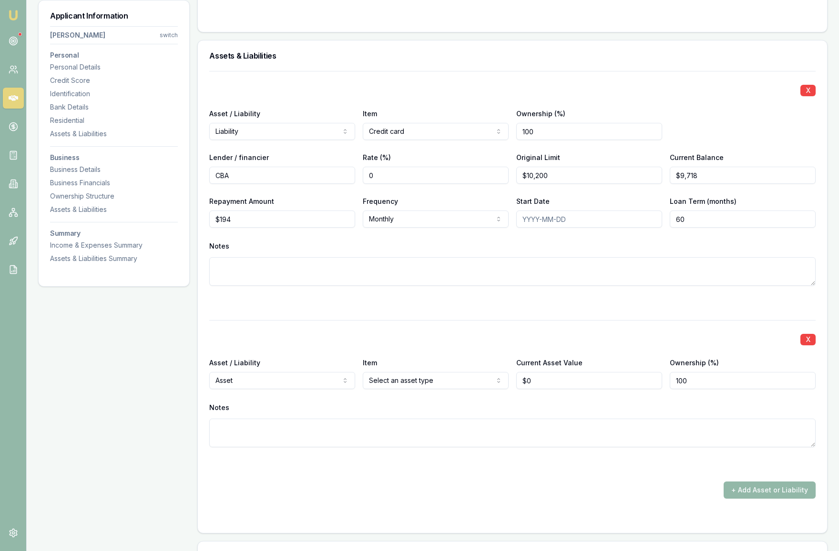
select select "LIABILITY"
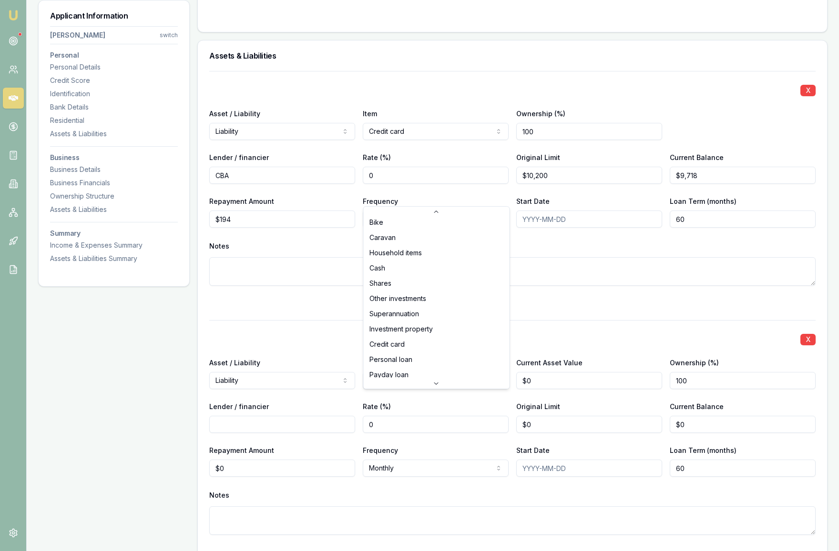
scroll to position [61, 0]
select select "CREDIT_CARD"
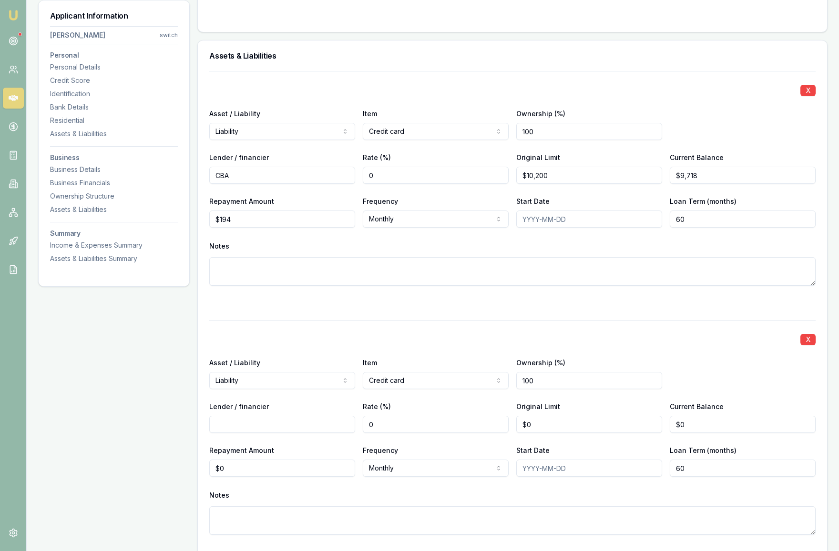
click at [283, 433] on input "Lender / financier" at bounding box center [282, 424] width 146 height 17
type input "ANZ"
type input "0"
click at [588, 433] on input "0" at bounding box center [589, 424] width 146 height 17
type input "$6,500"
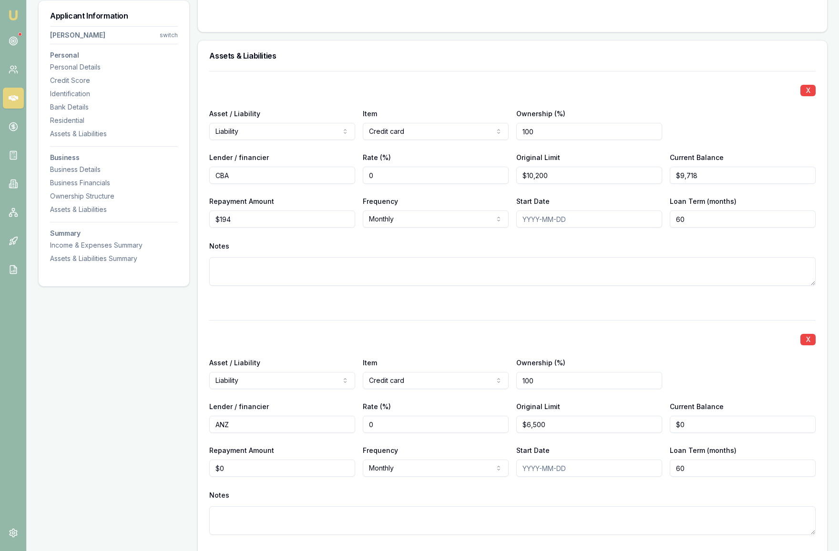
click at [601, 461] on div "X Asset / Liability Liability Asset Liability Item Credit card Home Car Boat Bi…" at bounding box center [512, 439] width 606 height 238
type input "0"
click at [701, 433] on input "0" at bounding box center [742, 424] width 146 height 17
type input "$4,190"
click at [748, 385] on div "Asset / Liability Liability Asset Liability Item Credit card Home Car Boat Bike…" at bounding box center [512, 373] width 606 height 32
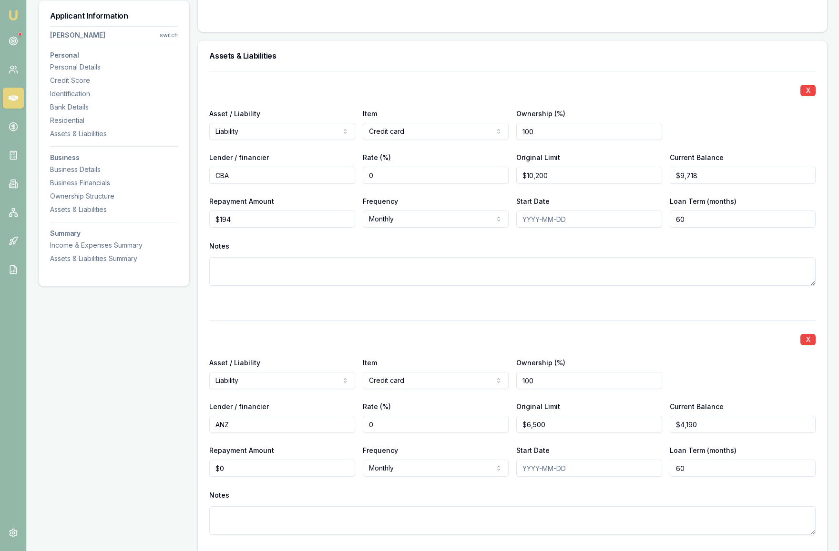
type input "0"
click at [255, 477] on input "0" at bounding box center [282, 468] width 146 height 17
type input "$130"
click at [417, 365] on div "X Asset / Liability Liability Asset Liability Item Credit card Home Car Boat Bi…" at bounding box center [512, 439] width 606 height 238
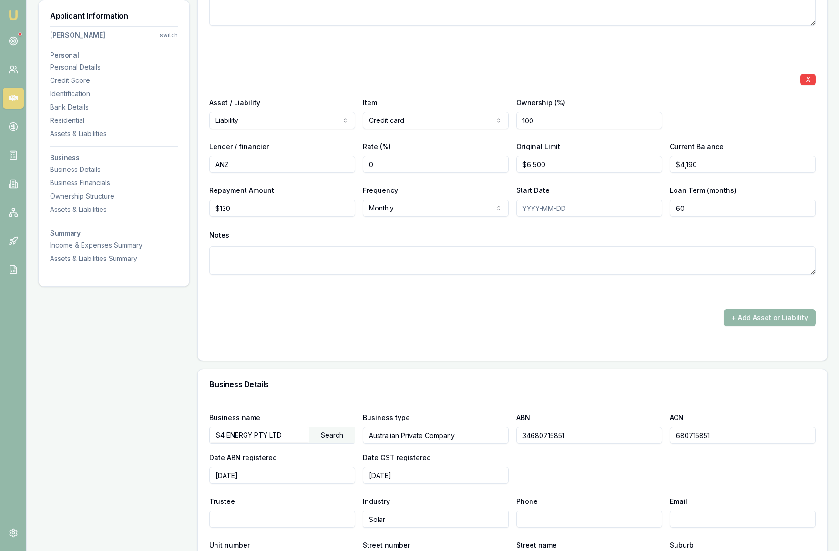
scroll to position [1526, 0]
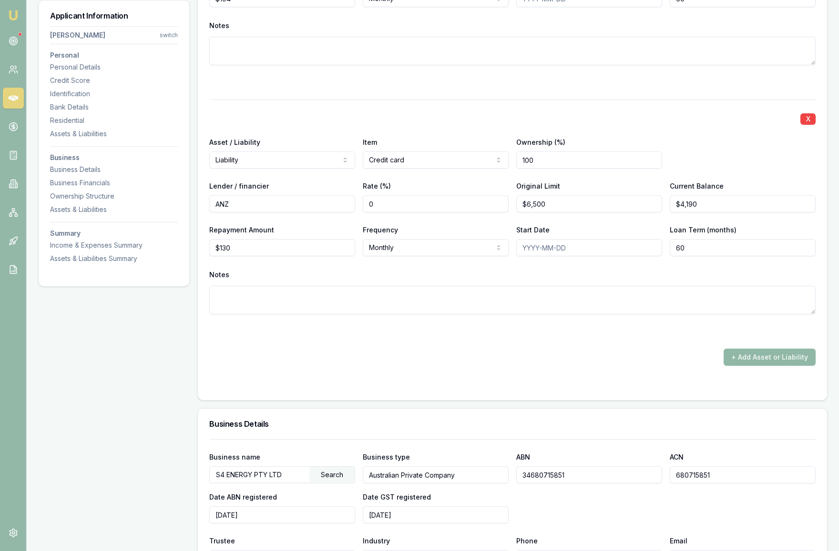
click at [762, 366] on button "+ Add Asset or Liability" at bounding box center [769, 357] width 92 height 17
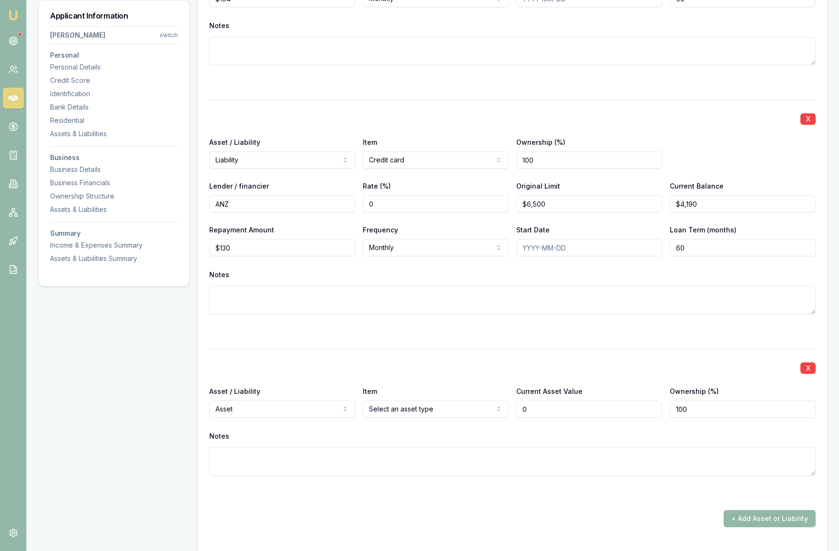
type input "$0"
select select "LIABILITY"
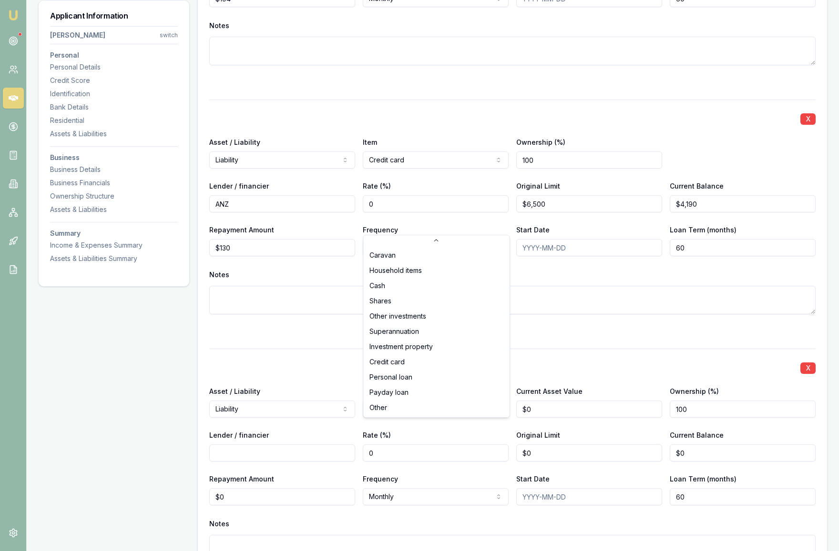
select select "CREDIT_CARD"
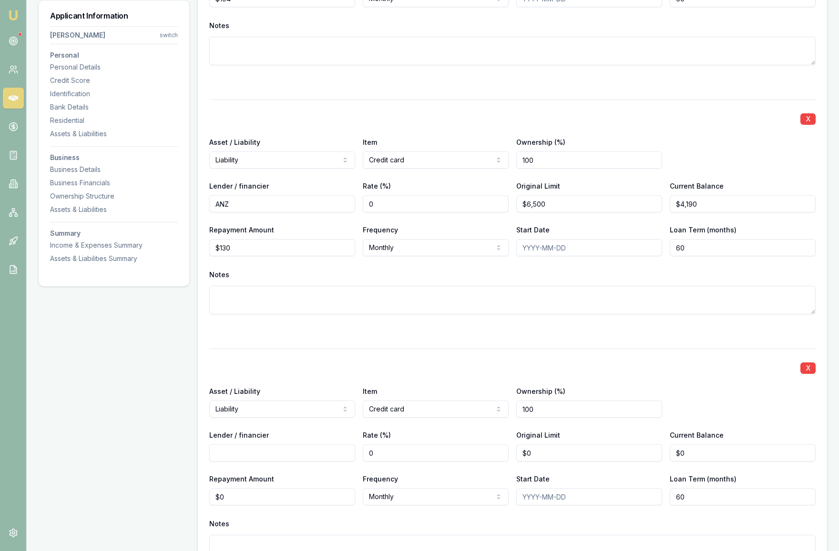
click at [290, 462] on input "Lender / financier" at bounding box center [282, 453] width 146 height 17
type input "Latitude"
drag, startPoint x: 556, startPoint y: 476, endPoint x: 550, endPoint y: 476, distance: 6.2
click at [550, 462] on input "0" at bounding box center [589, 453] width 146 height 17
drag, startPoint x: 550, startPoint y: 476, endPoint x: 495, endPoint y: 473, distance: 54.9
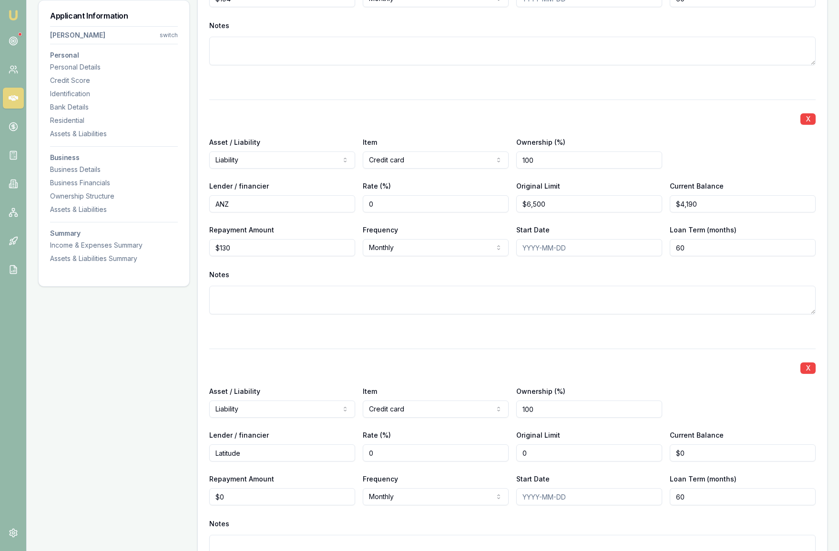
click at [495, 462] on div "Lender / financier Latitude Rate (%) 0 Original Limit 0 Current Balance $0" at bounding box center [512, 445] width 606 height 32
type input "$6,500"
drag, startPoint x: 694, startPoint y: 476, endPoint x: 658, endPoint y: 476, distance: 35.7
click at [658, 462] on div "Lender / financier Latitude Rate (%) 0 Original Limit $6,500 Current Balance 0" at bounding box center [512, 445] width 606 height 32
type input "$4,190"
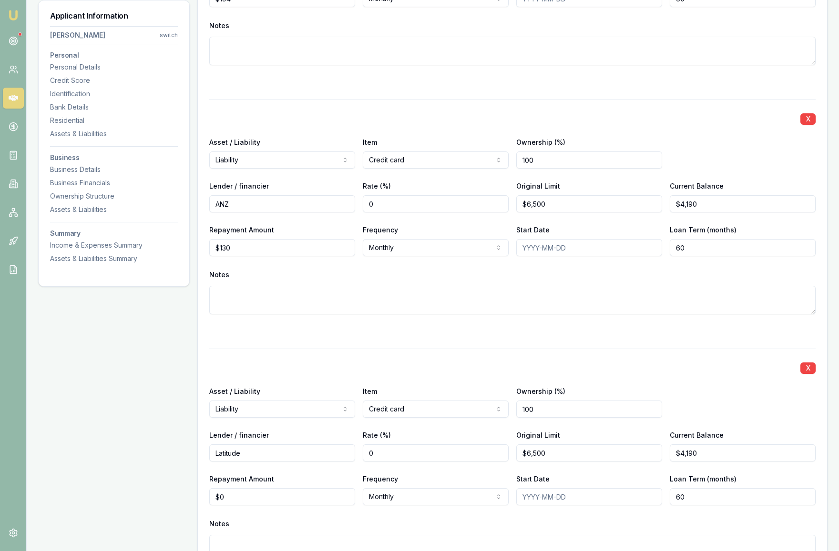
click at [737, 414] on div "Asset / Liability Liability Asset Liability Item Credit card Home Car Boat Bike…" at bounding box center [512, 401] width 606 height 32
drag, startPoint x: 703, startPoint y: 220, endPoint x: 639, endPoint y: 221, distance: 63.9
click at [639, 213] on div "Lender / financier ANZ Rate (%) 0 Original Limit $6,500 Current Balance 4190" at bounding box center [512, 196] width 606 height 32
type input "$5,581"
click at [263, 256] on input "130" at bounding box center [282, 247] width 146 height 17
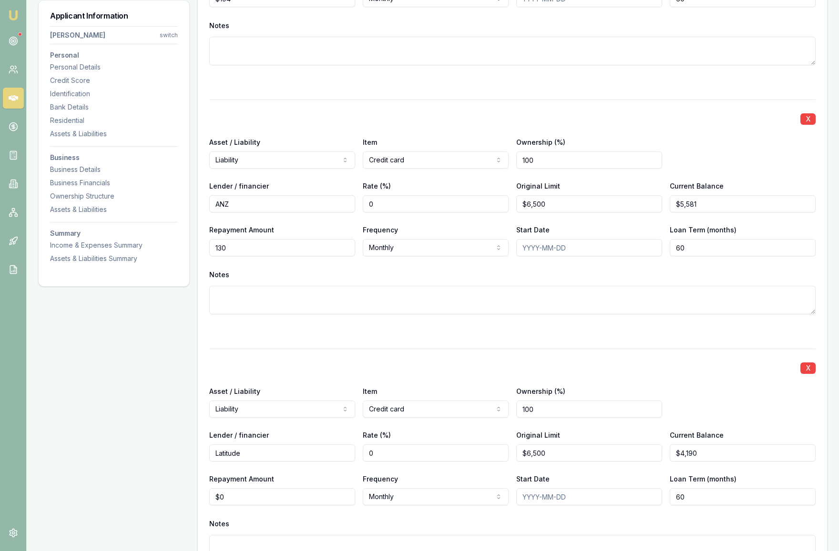
drag, startPoint x: 263, startPoint y: 267, endPoint x: 195, endPoint y: 264, distance: 67.7
click at [195, 264] on div "Applicant Information [PERSON_NAME] switch Personal Personal Details Credit Sco…" at bounding box center [432, 165] width 789 height 3088
type input "$122"
click at [305, 282] on div "Notes" at bounding box center [512, 275] width 606 height 14
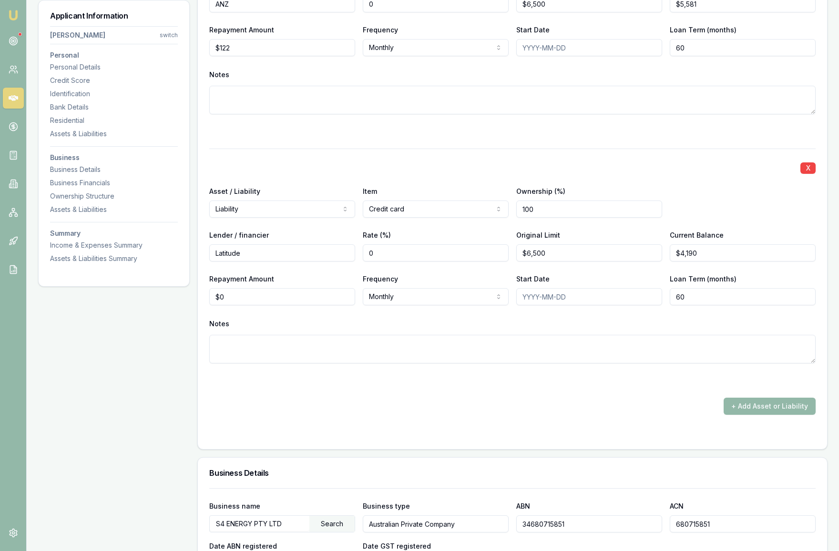
scroll to position [1726, 0]
click at [279, 305] on input "0" at bounding box center [282, 296] width 146 height 17
click at [221, 305] on input "0130" at bounding box center [282, 296] width 146 height 17
type input "$130"
click at [254, 331] on div "X Asset / Liability Liability Asset Liability Item Credit card Home Car Boat Bi…" at bounding box center [512, 267] width 606 height 238
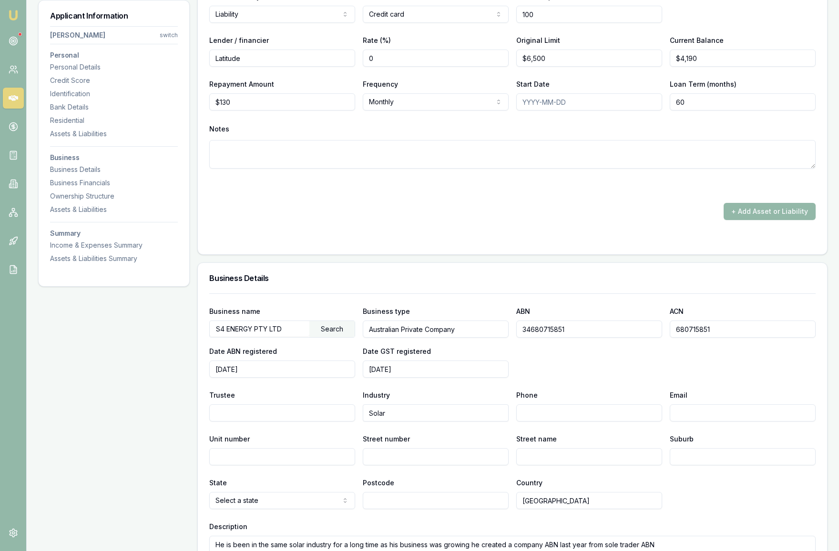
scroll to position [1923, 0]
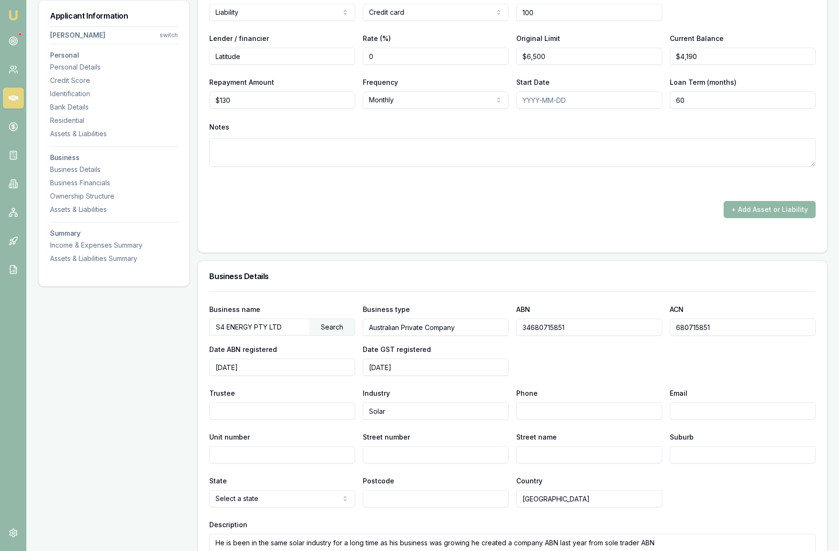
click at [758, 218] on button "+ Add Asset or Liability" at bounding box center [769, 209] width 92 height 17
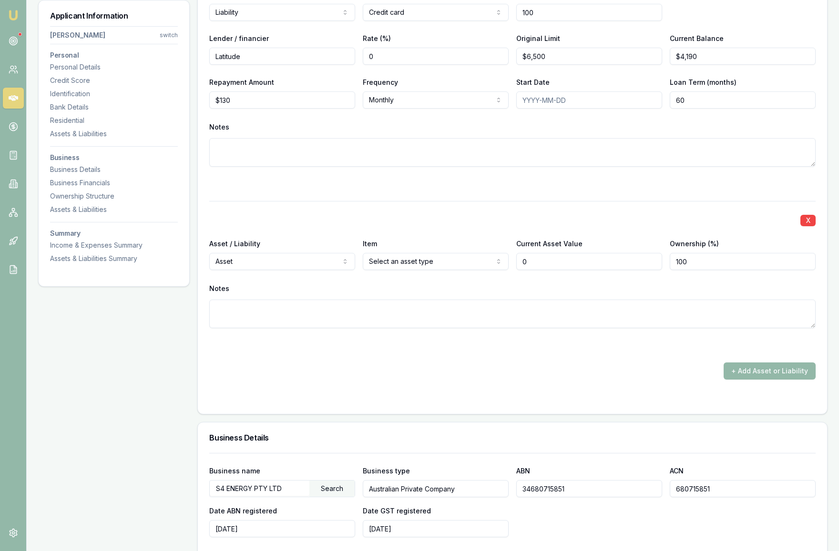
type input "$0"
select select "LIABILITY"
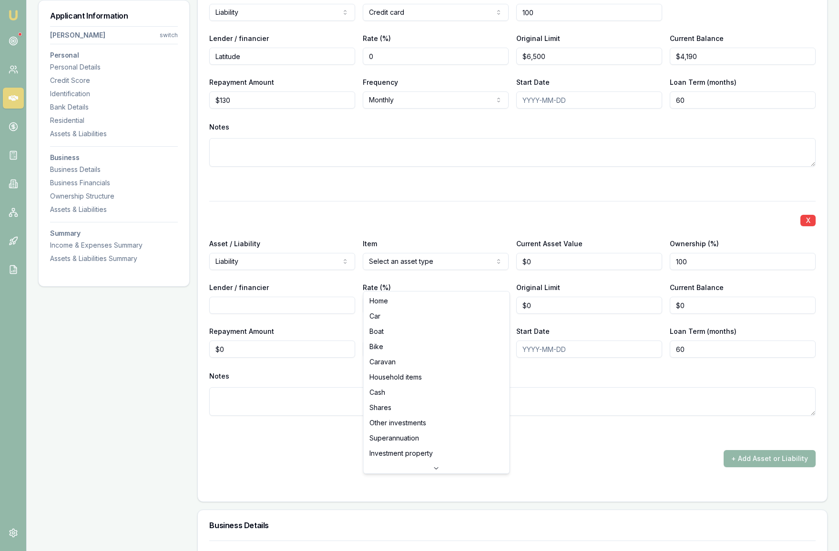
select select "PERSONAL_LOAN"
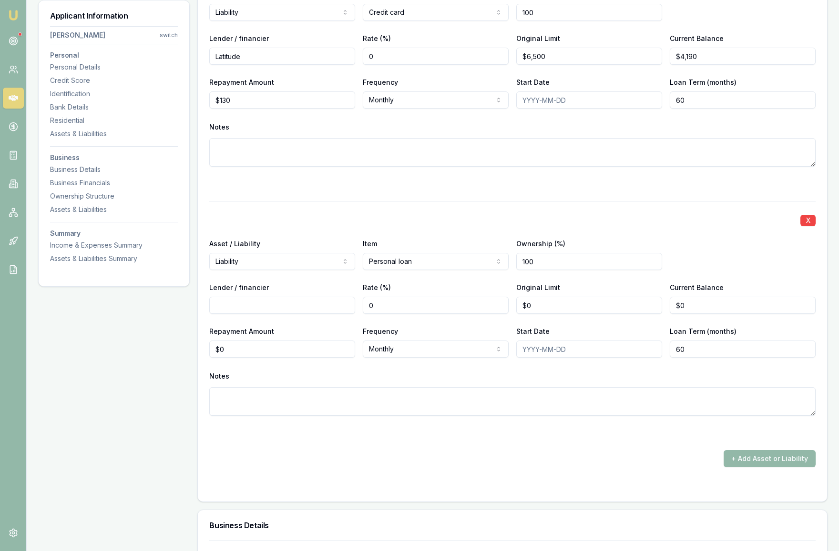
click at [272, 314] on input "Lender / financier" at bounding box center [282, 305] width 146 height 17
type input "Citi"
type input "0"
click at [579, 314] on input "0" at bounding box center [589, 305] width 146 height 17
drag, startPoint x: 579, startPoint y: 325, endPoint x: 480, endPoint y: 328, distance: 98.7
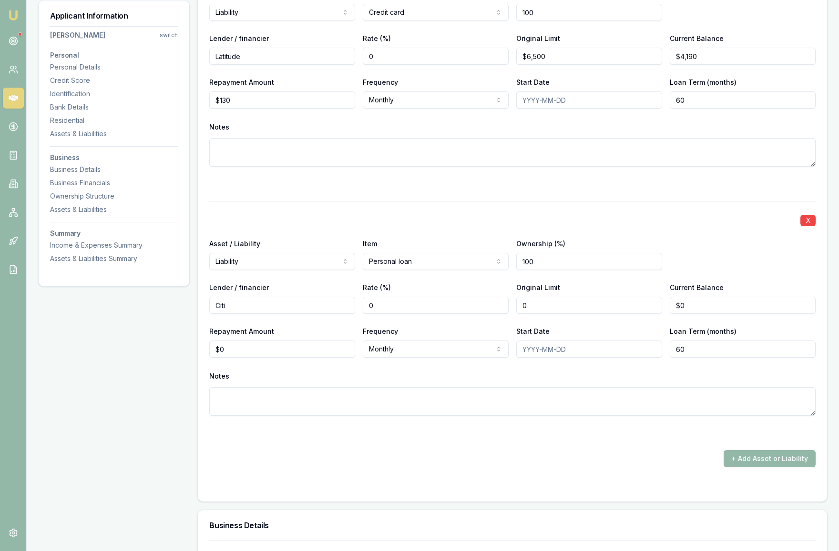
click at [480, 314] on div "Lender / financier [PERSON_NAME] (%) 0 Original Limit 0 Current Balance $0" at bounding box center [512, 298] width 606 height 32
type input "$7,200"
click at [704, 314] on input "0" at bounding box center [742, 305] width 146 height 17
drag, startPoint x: 704, startPoint y: 327, endPoint x: 665, endPoint y: 327, distance: 38.6
click at [665, 314] on div "Lender / financier [PERSON_NAME] (%) 0 Original Limit $7,200 Current Balance 0" at bounding box center [512, 298] width 606 height 32
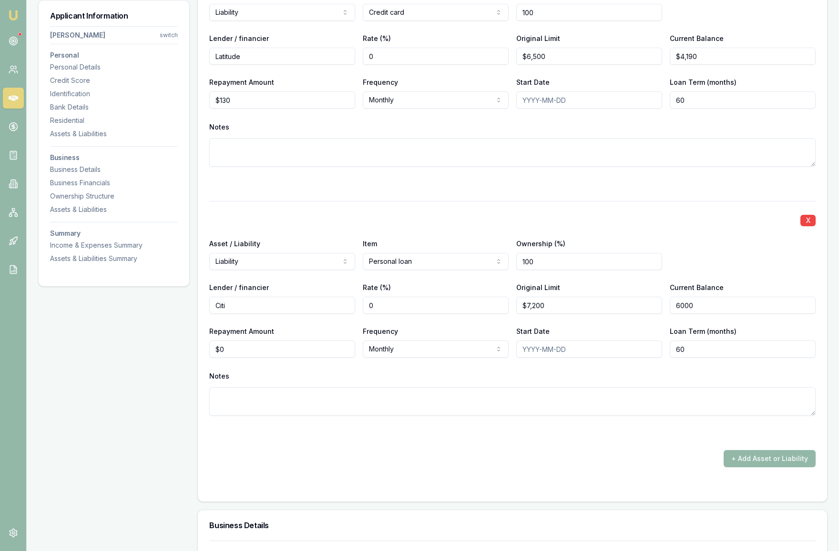
type input "$6,000"
click at [709, 266] on div "Asset / Liability Liability Asset Liability Item Personal loan Home Car Boat Bi…" at bounding box center [512, 254] width 606 height 32
type input "0"
click at [278, 358] on input "0" at bounding box center [282, 349] width 146 height 17
type input "$120"
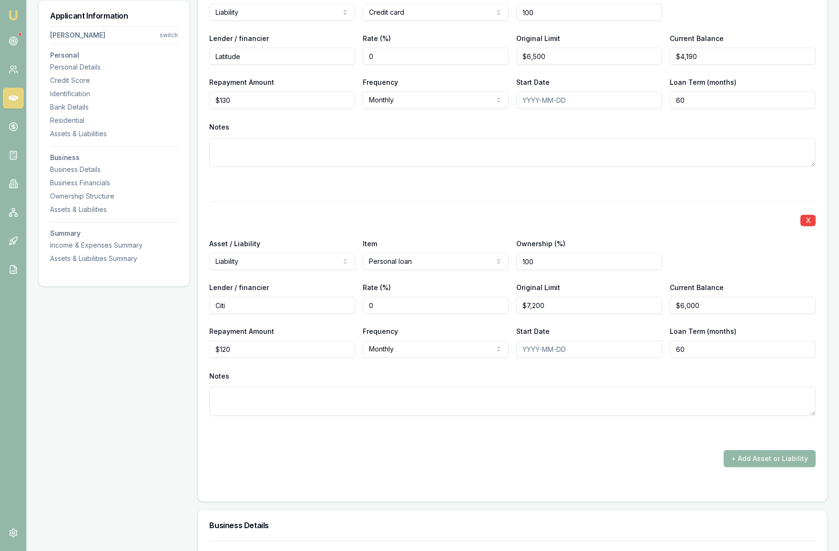
click at [346, 383] on div "X Asset / Liability Liability Asset Liability Item Personal loan Home Car Boat …" at bounding box center [512, 320] width 606 height 238
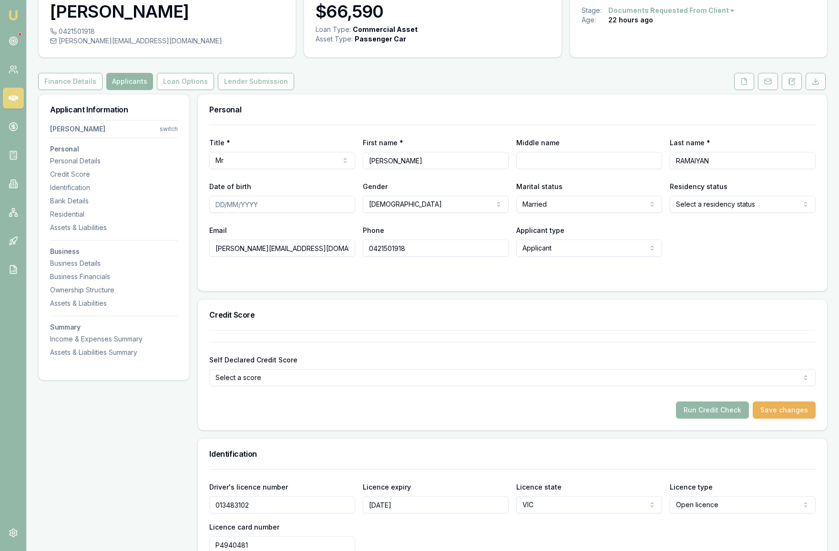
scroll to position [0, 0]
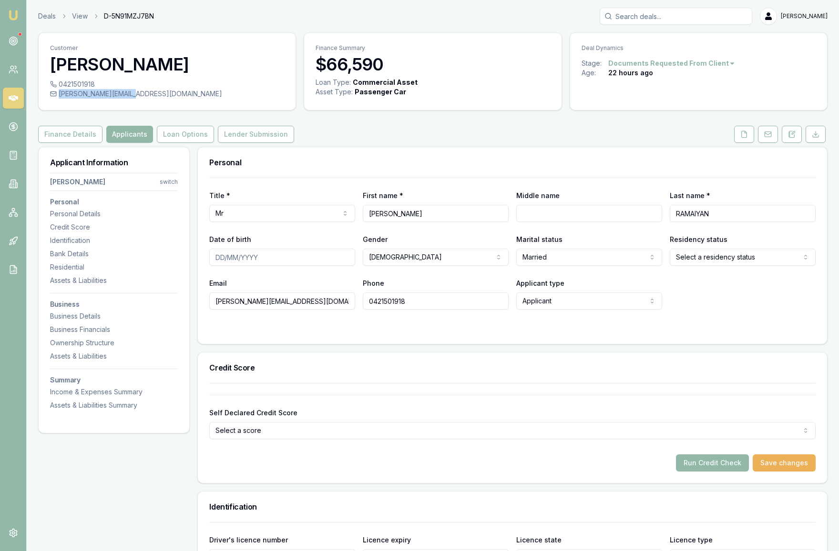
click at [131, 99] on div "[PERSON_NAME][EMAIL_ADDRESS][DOMAIN_NAME]" at bounding box center [167, 94] width 234 height 10
copy div "[PERSON_NAME][EMAIL_ADDRESS][DOMAIN_NAME]"
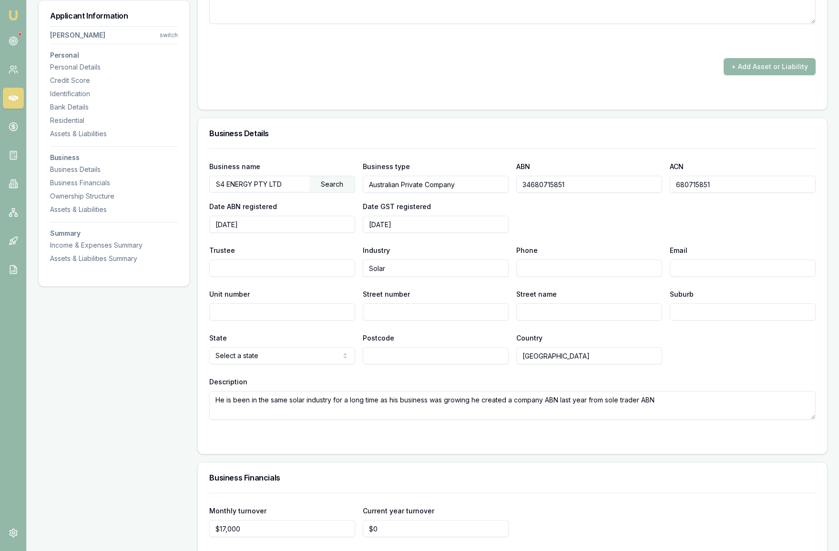
scroll to position [2327, 0]
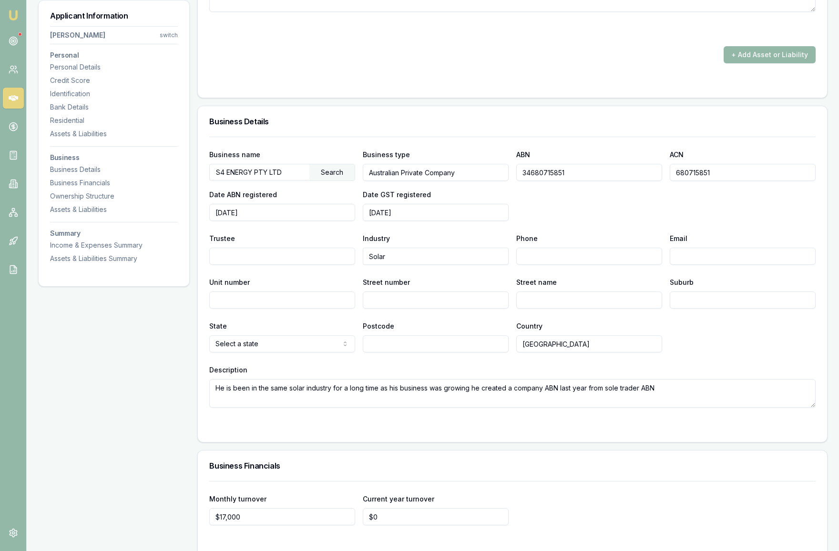
click at [687, 265] on input "Email" at bounding box center [742, 256] width 146 height 17
paste input "[PERSON_NAME][EMAIL_ADDRESS][DOMAIN_NAME]"
type input "[PERSON_NAME][EMAIL_ADDRESS][DOMAIN_NAME]"
click at [544, 265] on input "Phone" at bounding box center [589, 256] width 146 height 17
type input "0421 501 918"
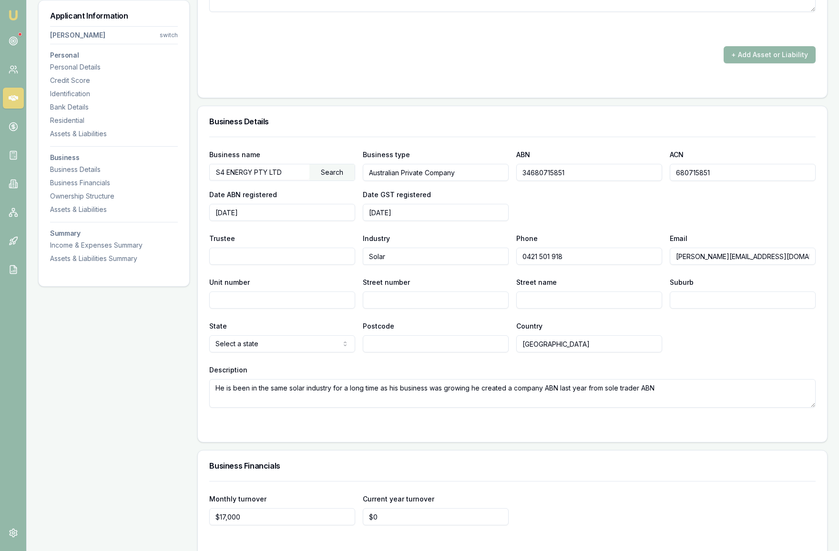
click at [740, 376] on div "Business name S4 ENERGY PTY LTD Search Business type Australian Private Company…" at bounding box center [512, 272] width 606 height 271
click at [372, 309] on input "Street number" at bounding box center [436, 300] width 146 height 17
type input "62"
click at [573, 309] on input "Street name" at bounding box center [589, 300] width 146 height 17
type input "[GEOGRAPHIC_DATA]"
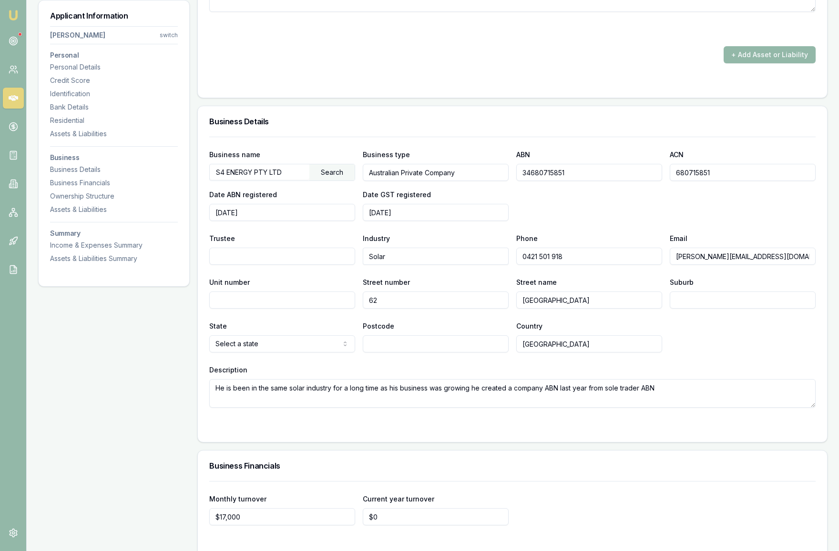
click at [716, 309] on input "Suburb" at bounding box center [742, 300] width 146 height 17
type input "Strathtulloh"
select select "VIC"
click at [404, 353] on input "Postcode" at bounding box center [436, 343] width 146 height 17
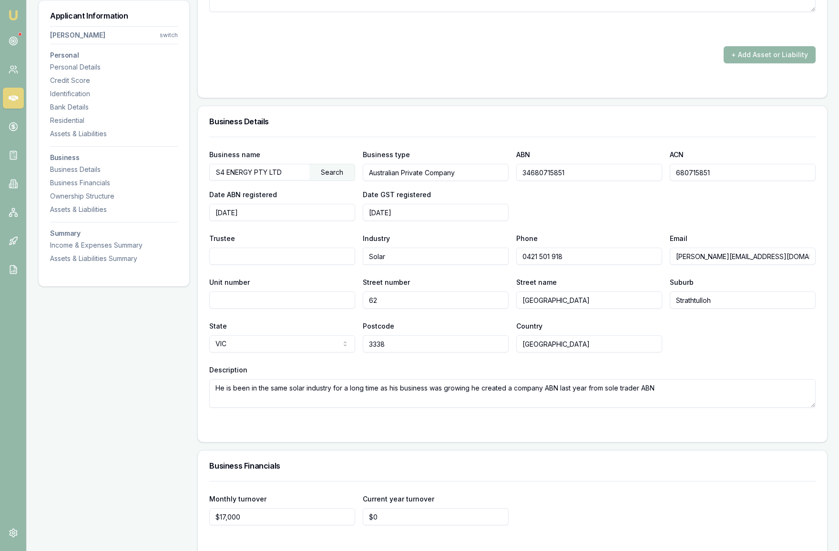
type input "3338"
click at [719, 353] on div "State [GEOGRAPHIC_DATA] [GEOGRAPHIC_DATA] [GEOGRAPHIC_DATA] [GEOGRAPHIC_DATA] […" at bounding box center [512, 336] width 606 height 32
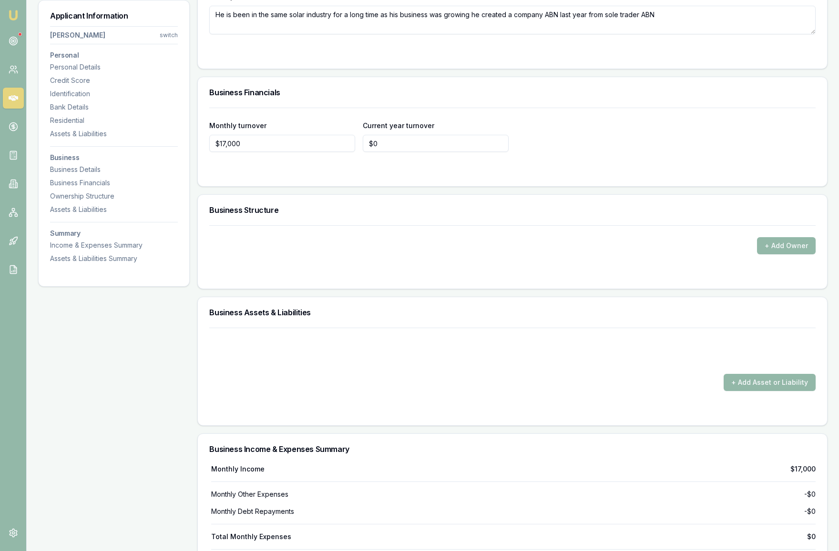
scroll to position [2712, 0]
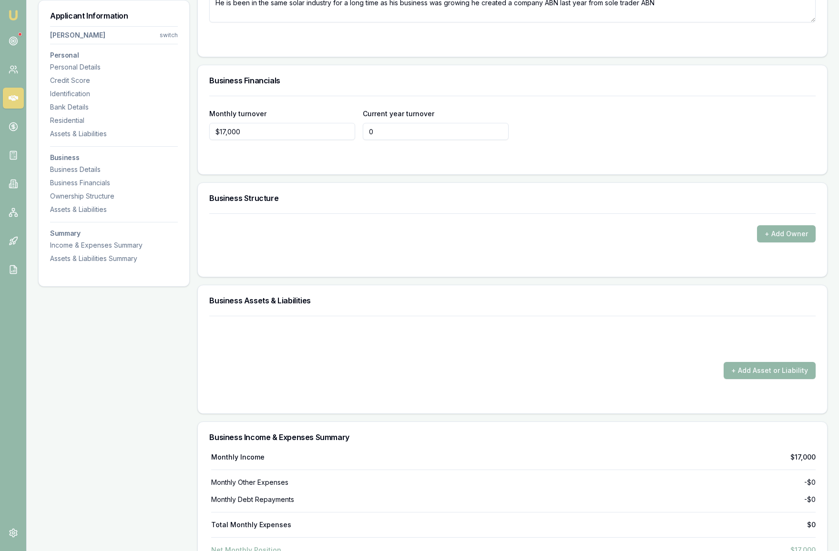
drag, startPoint x: 412, startPoint y: 152, endPoint x: 358, endPoint y: 152, distance: 53.8
click at [358, 140] on div "Monthly turnover $17,000 Current year turnover 0" at bounding box center [512, 124] width 606 height 32
type input "$204,000"
click at [616, 140] on div "Monthly turnover $17,000 Current year turnover $204,000" at bounding box center [512, 124] width 606 height 32
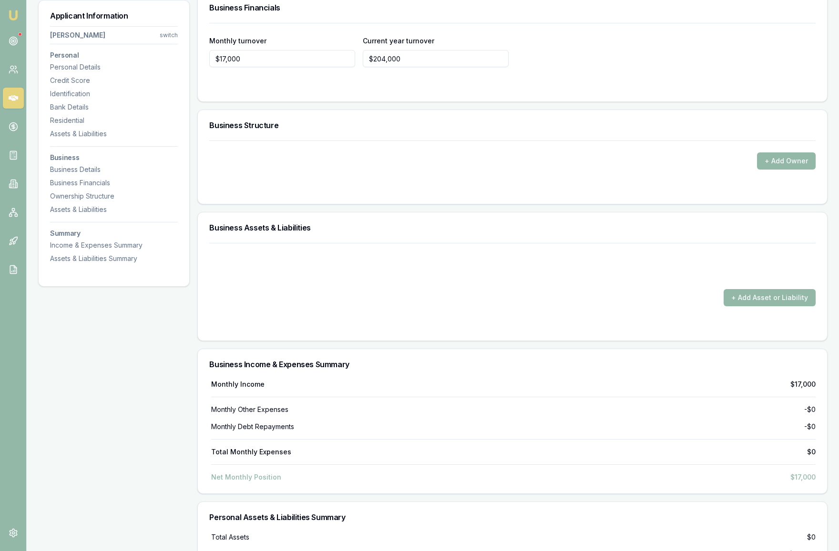
scroll to position [2790, 0]
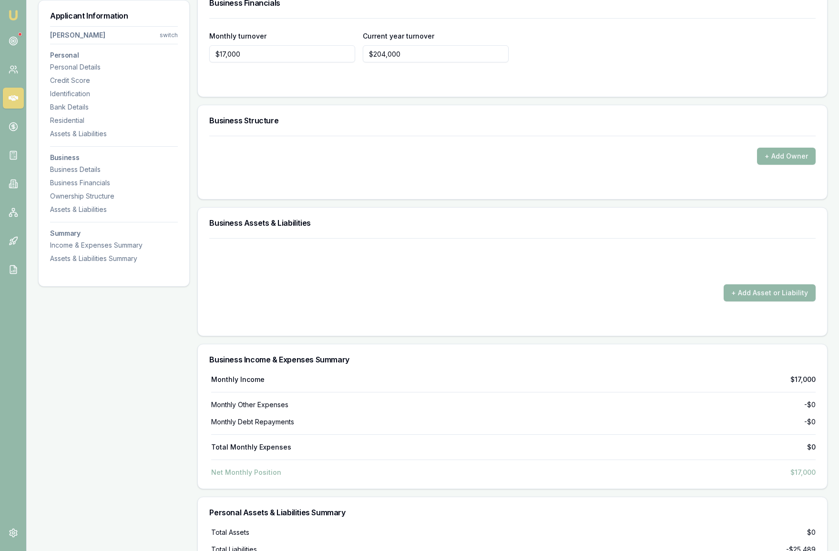
click at [779, 165] on button "+ Add Owner" at bounding box center [786, 156] width 59 height 17
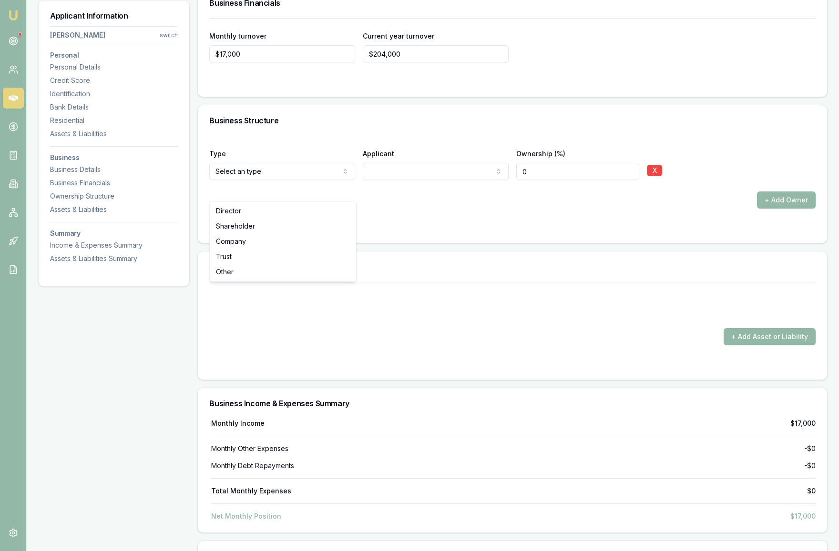
click at [412, 209] on div "+ Add Owner" at bounding box center [512, 200] width 606 height 17
click at [530, 180] on input "0" at bounding box center [577, 171] width 123 height 17
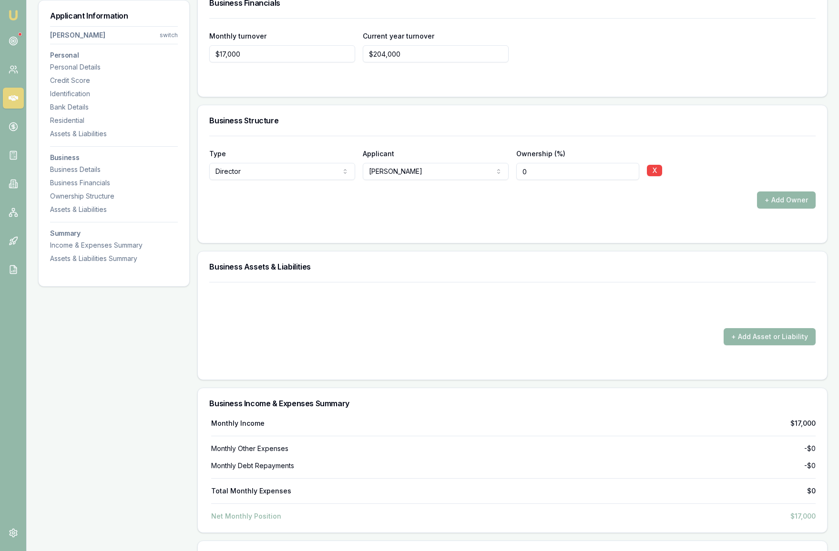
click at [523, 180] on input "0" at bounding box center [577, 171] width 123 height 17
type input "100"
click at [596, 228] on form "Type Director Director Shareholder Company Trust Other Applicant [PERSON_NAME] …" at bounding box center [512, 184] width 606 height 96
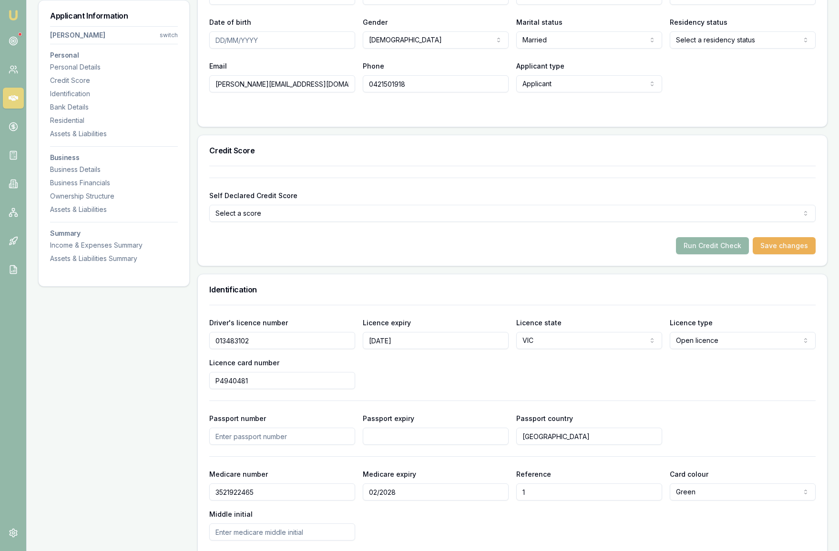
scroll to position [0, 0]
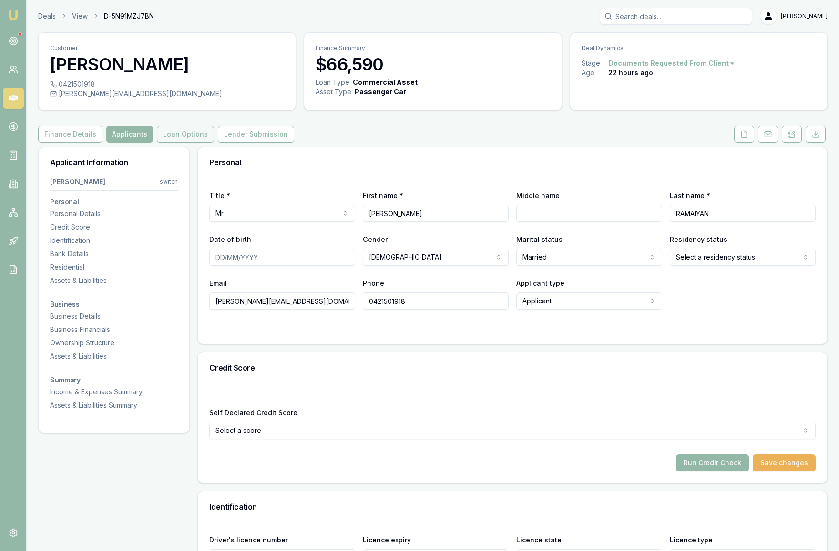
click at [178, 143] on button "Loan Options" at bounding box center [185, 134] width 57 height 17
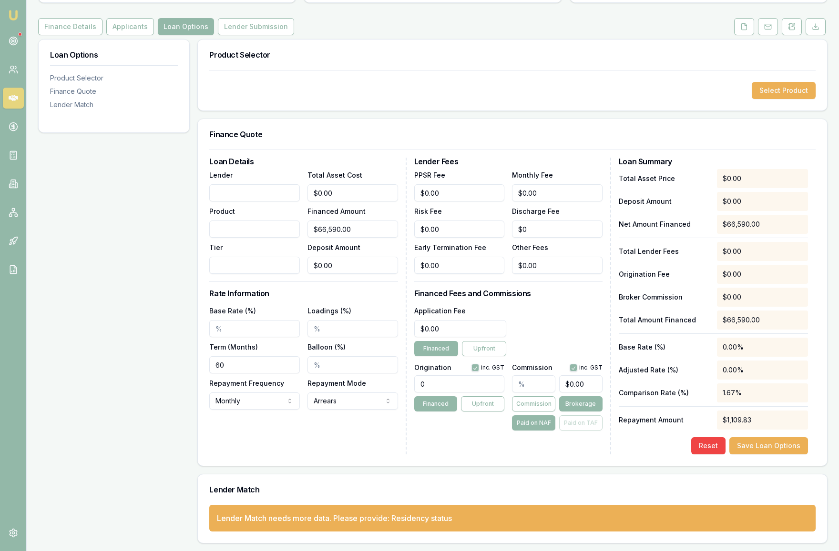
scroll to position [127, 0]
click at [771, 92] on button "Select Product" at bounding box center [783, 90] width 64 height 17
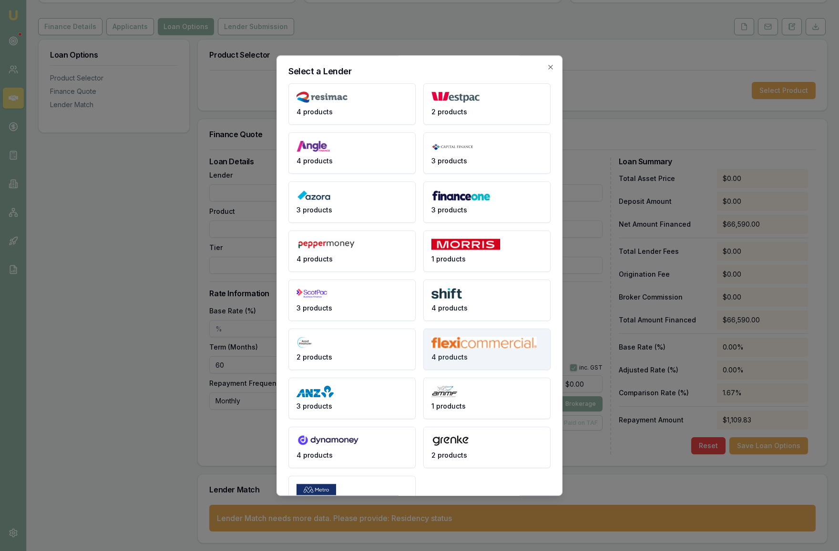
scroll to position [33, 0]
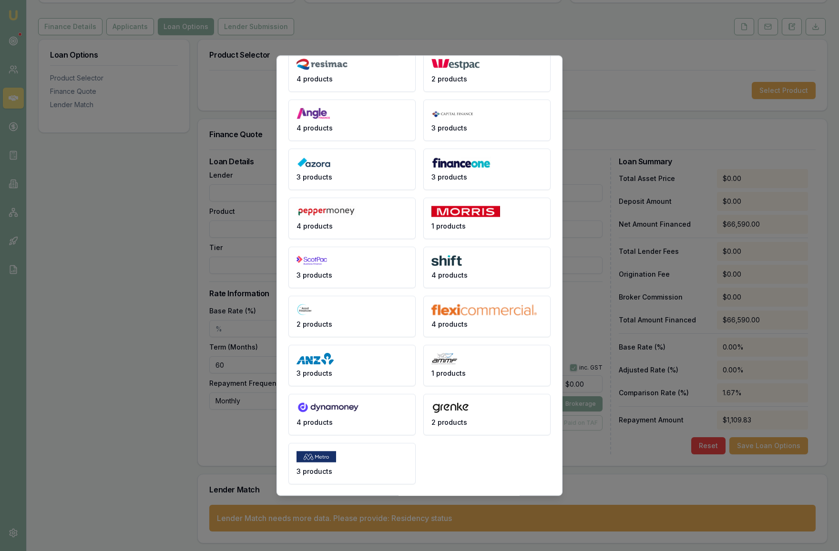
click at [467, 471] on div "4 products 2 products 4 products 3 products 3 products 3 products 4 products 1 …" at bounding box center [419, 268] width 262 height 434
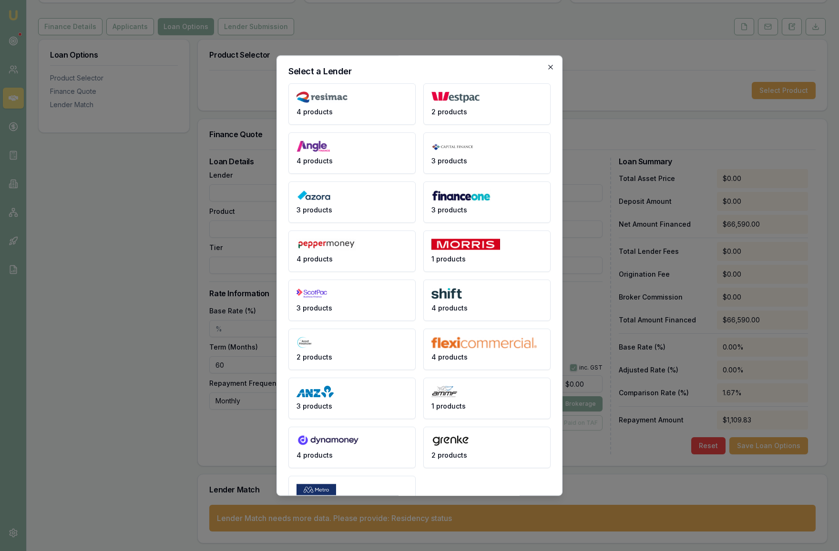
click at [550, 67] on icon "button" at bounding box center [550, 67] width 4 height 4
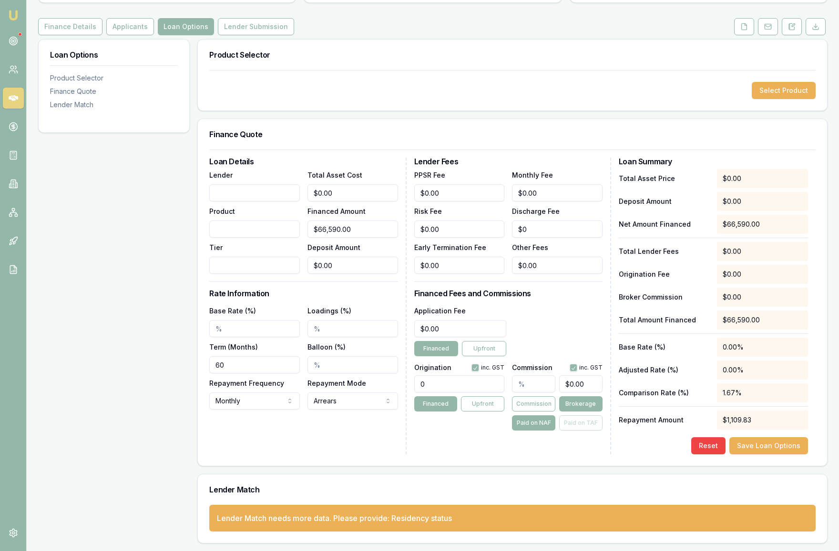
click at [428, 525] on div "Lender Match needs more data. Please provide: Residency status" at bounding box center [512, 518] width 606 height 27
click at [486, 492] on h3 "Lender Match" at bounding box center [512, 490] width 606 height 8
click at [125, 29] on button "Applicants" at bounding box center [130, 26] width 48 height 17
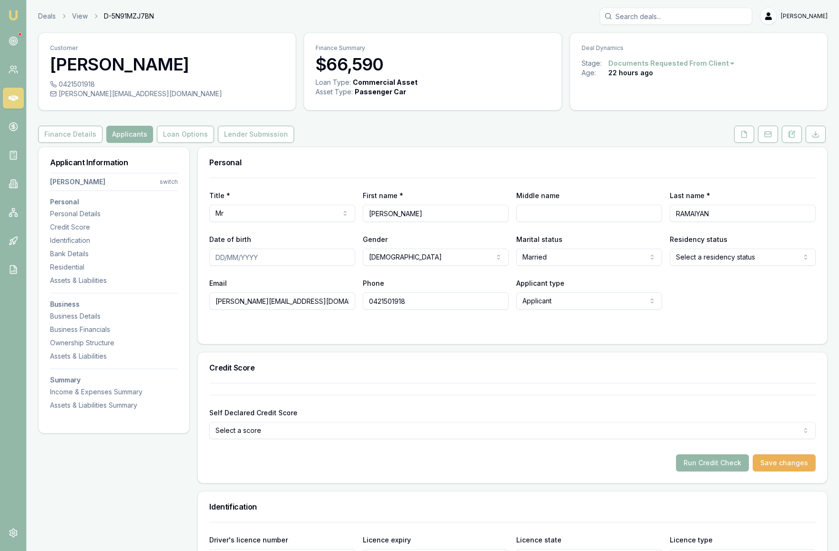
click at [732, 281] on html "Emu Broker Deals View D-5N91MZJ7BN [PERSON_NAME] Toggle Menu Customer [PERSON_N…" at bounding box center [419, 275] width 839 height 551
click at [722, 333] on form "Title * Mr Mr Mrs Miss Ms Dr Prof First name * [PERSON_NAME] Middle name Last n…" at bounding box center [512, 255] width 606 height 155
click at [185, 143] on button "Loan Options" at bounding box center [185, 134] width 57 height 17
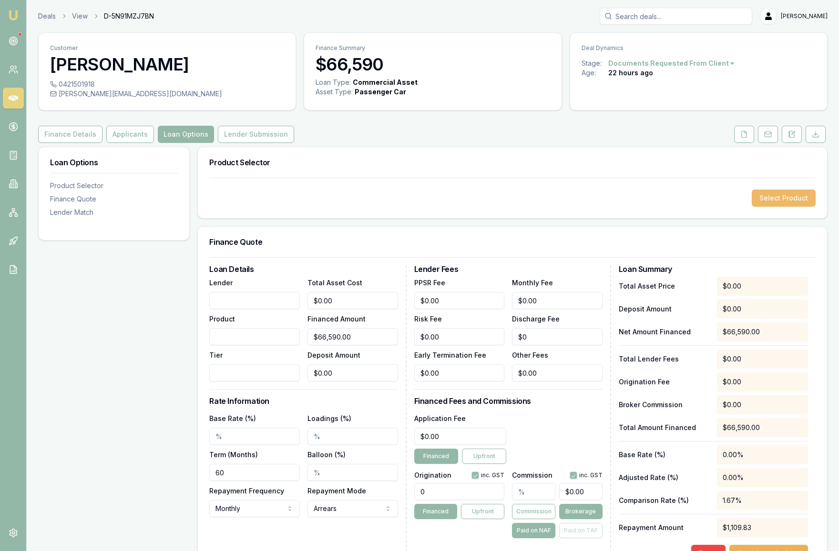
click at [766, 207] on button "Select Product" at bounding box center [783, 198] width 64 height 17
click at [777, 207] on button "Select Product" at bounding box center [783, 198] width 64 height 17
click at [128, 143] on button "Applicants" at bounding box center [130, 134] width 48 height 17
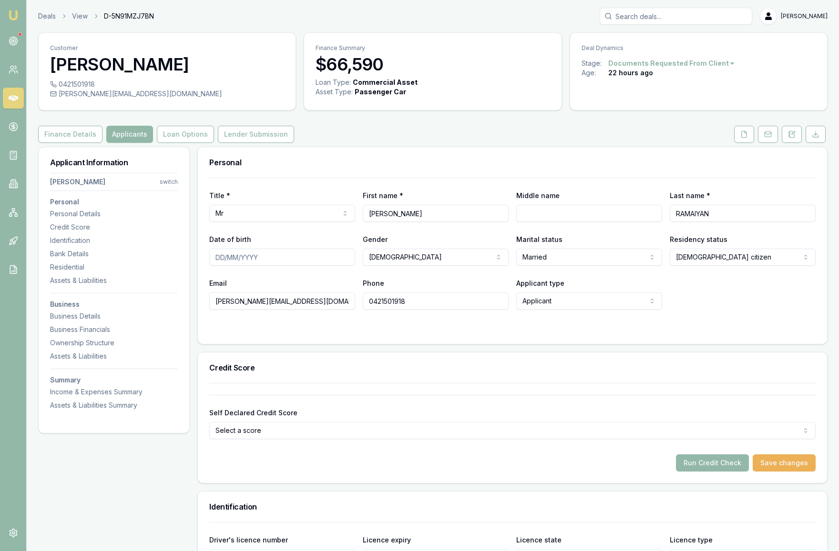
click at [222, 266] on input "Date of birth" at bounding box center [282, 257] width 146 height 17
type input "[DATE]"
click at [452, 302] on div "Phone [PHONE_NUMBER]" at bounding box center [436, 293] width 146 height 32
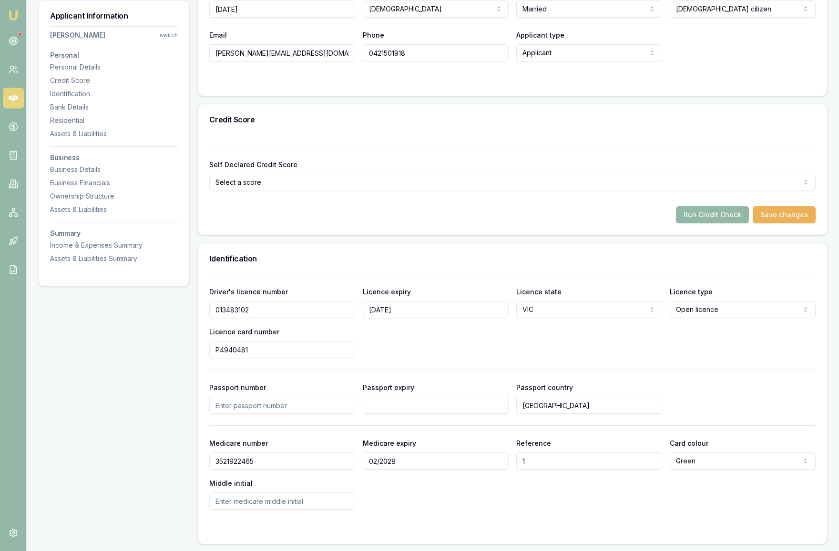
scroll to position [251, 0]
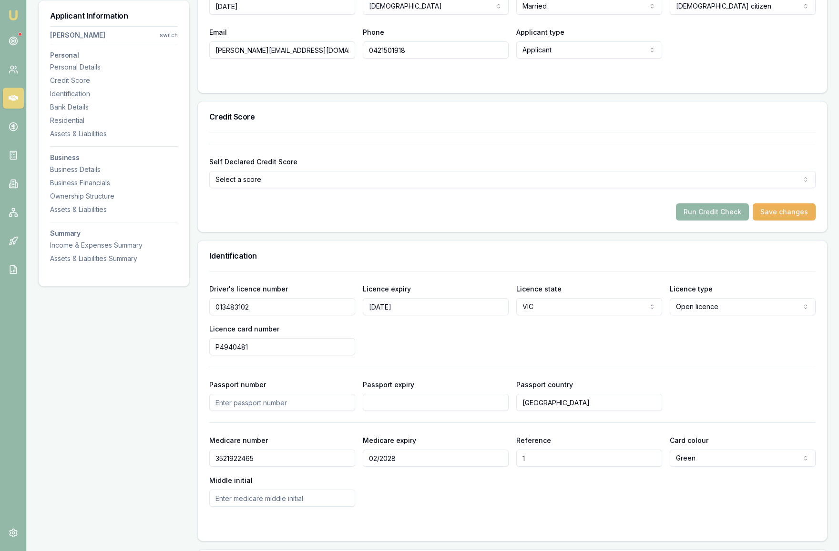
click at [581, 201] on html "Emu Broker Deals View D-5N91MZJ7BN [PERSON_NAME] Toggle Menu Customer [PERSON_N…" at bounding box center [419, 24] width 839 height 551
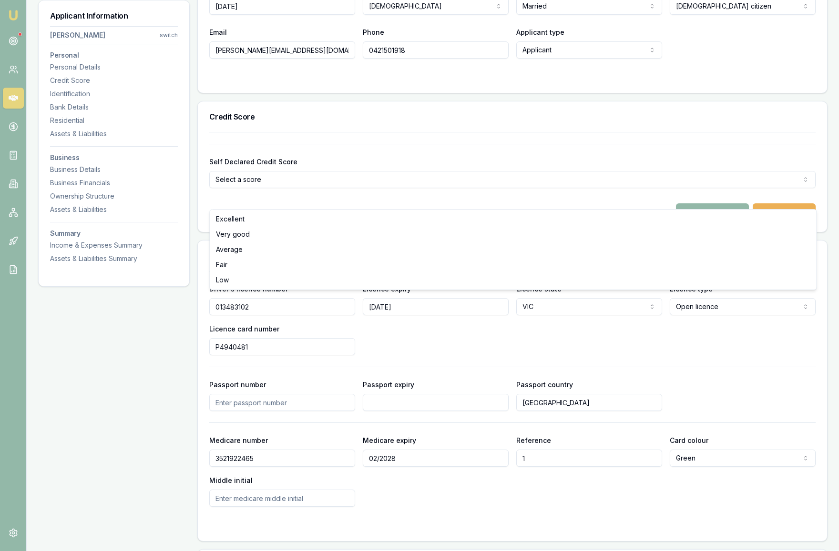
select select "AVERAGE"
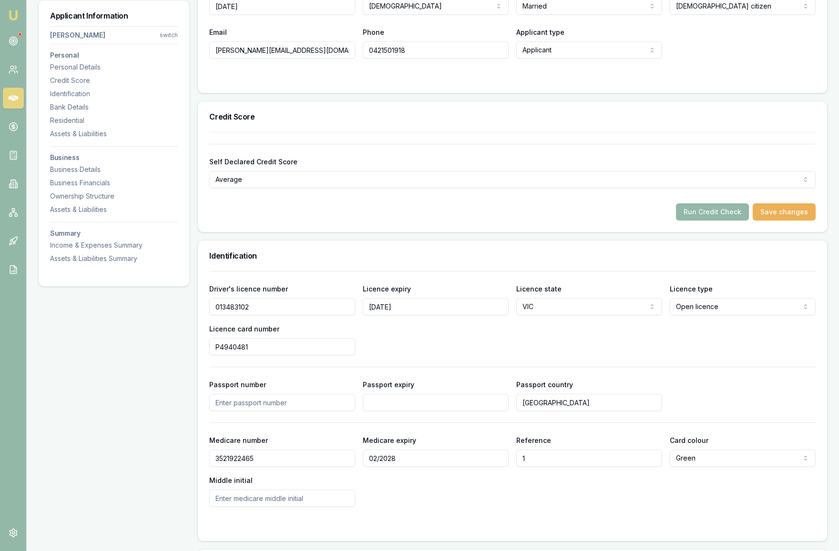
click at [481, 221] on div "Run Credit Check Save changes" at bounding box center [512, 211] width 606 height 17
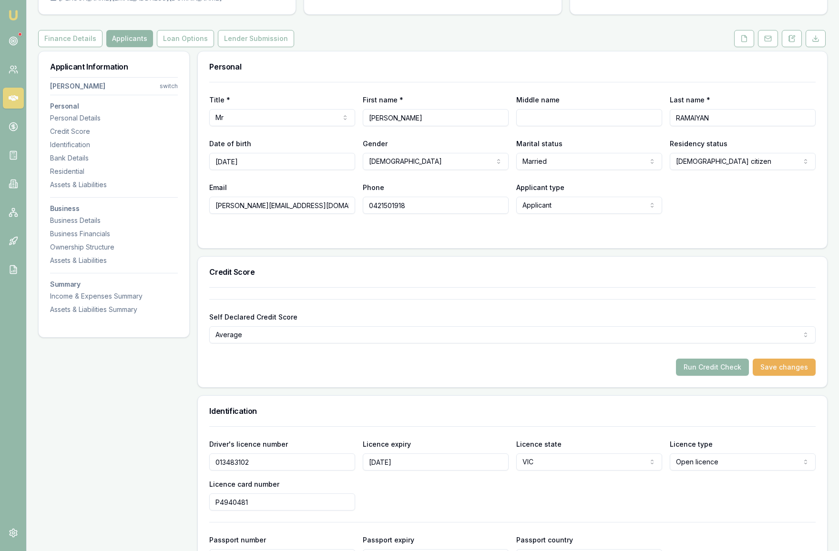
scroll to position [0, 0]
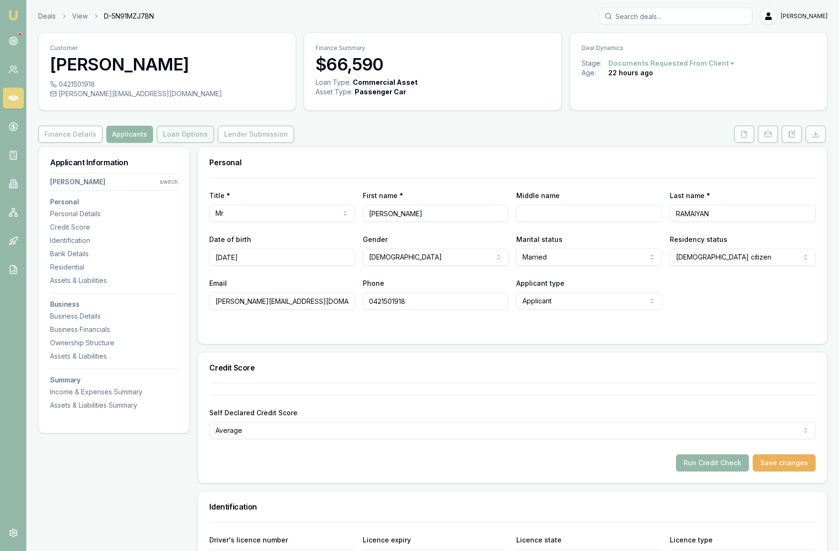
click at [180, 143] on button "Loan Options" at bounding box center [185, 134] width 57 height 17
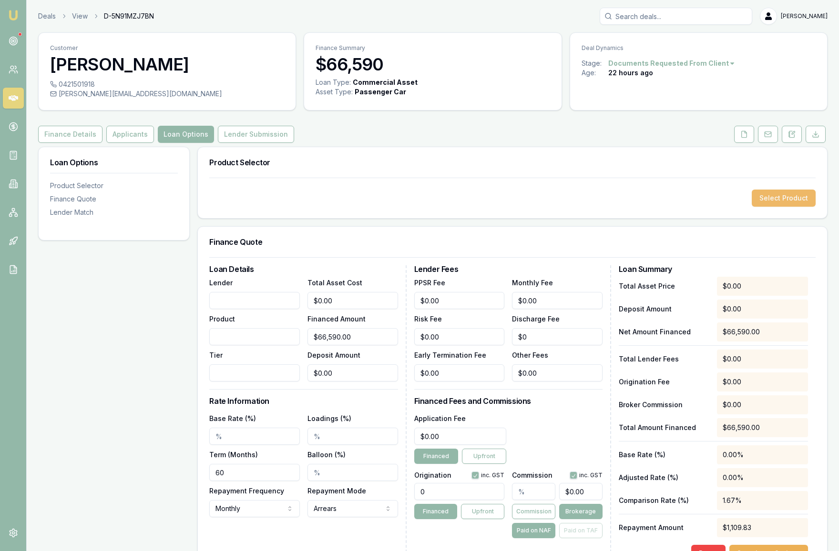
click at [798, 207] on button "Select Product" at bounding box center [783, 198] width 64 height 17
click at [124, 143] on button "Applicants" at bounding box center [130, 134] width 48 height 17
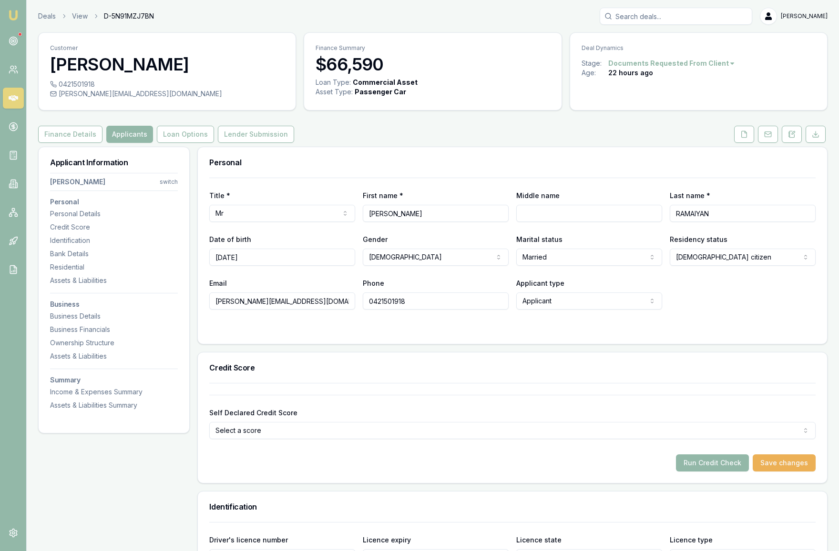
click at [470, 452] on html "Emu Broker Deals View D-5N91MZJ7BN [PERSON_NAME] Toggle Menu Customer [PERSON_N…" at bounding box center [419, 275] width 839 height 551
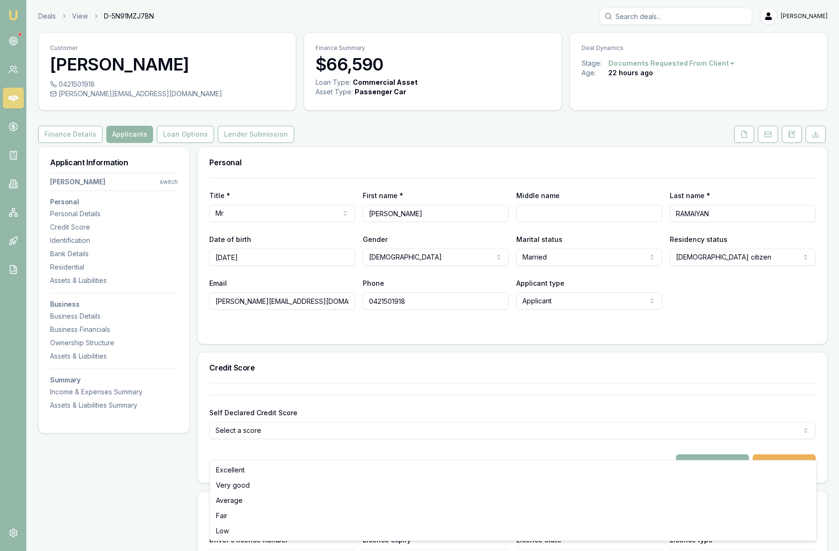
select select "VERY_GOOD"
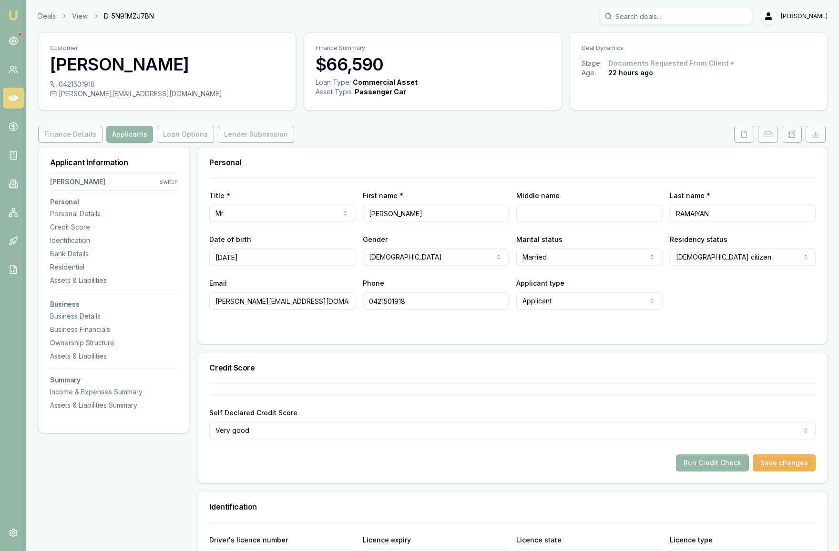
click at [448, 419] on div "Self Declared Credit Score Very good Excellent Very good Average Fair Low" at bounding box center [512, 417] width 606 height 44
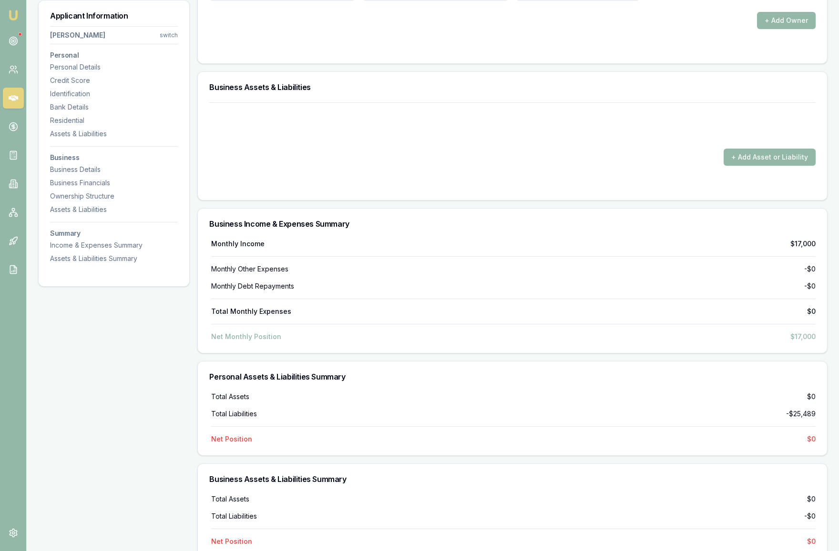
scroll to position [3003, 0]
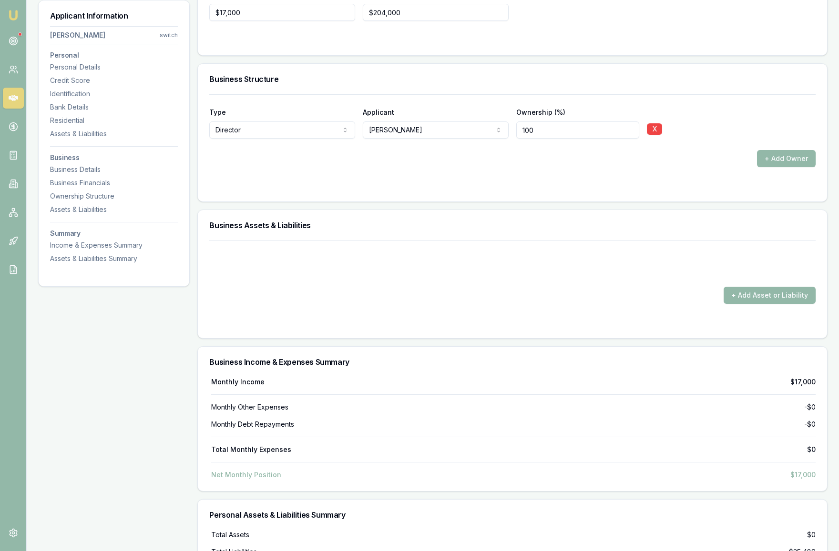
click at [489, 272] on div at bounding box center [512, 263] width 606 height 15
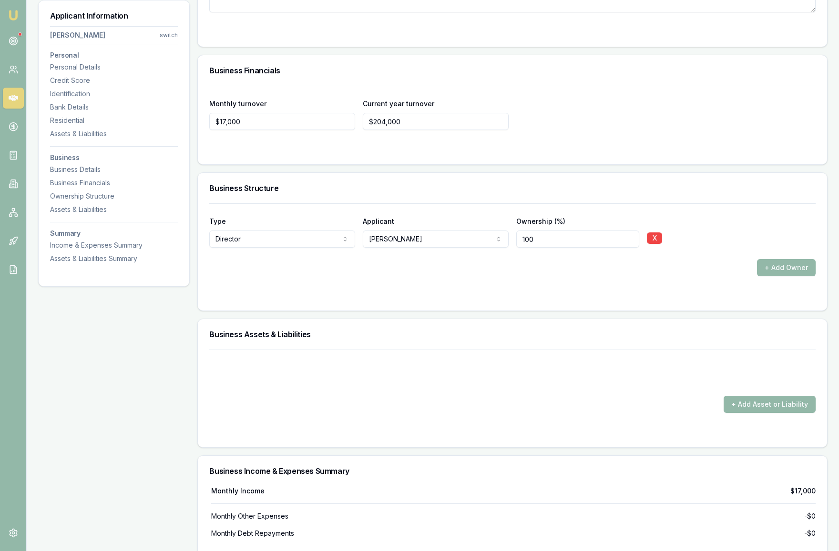
scroll to position [2712, 0]
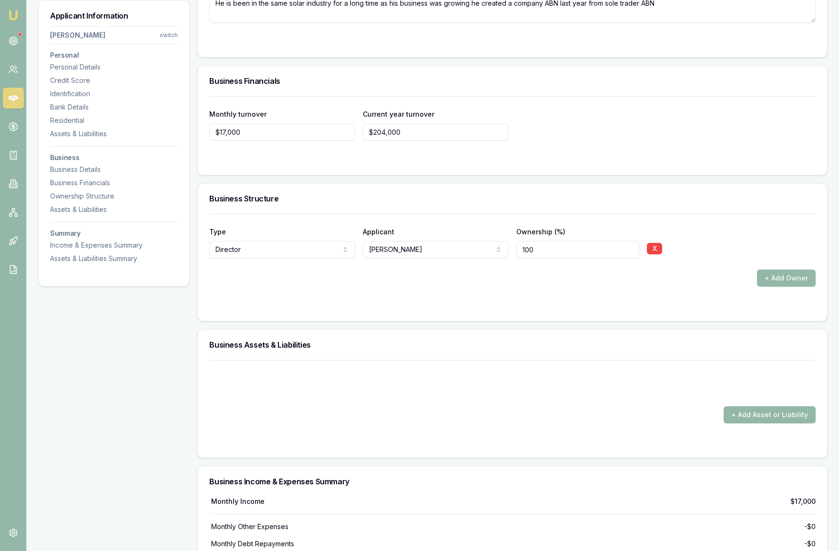
click at [479, 244] on div "Type Director Director Shareholder Company Trust Other Applicant [PERSON_NAME] …" at bounding box center [512, 250] width 606 height 73
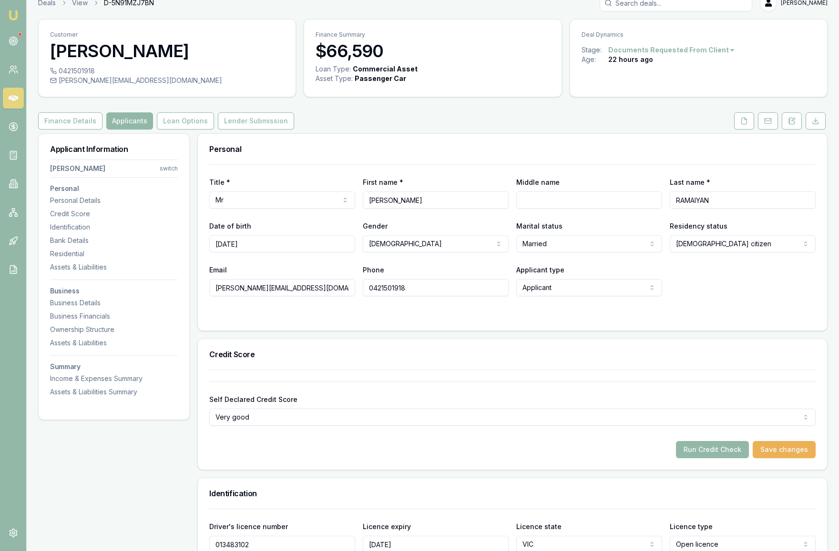
scroll to position [0, 0]
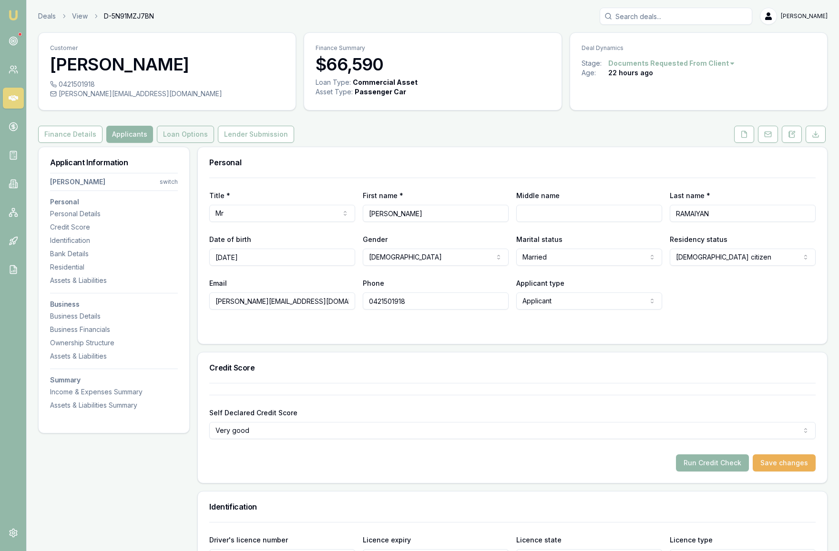
click at [170, 143] on button "Loan Options" at bounding box center [185, 134] width 57 height 17
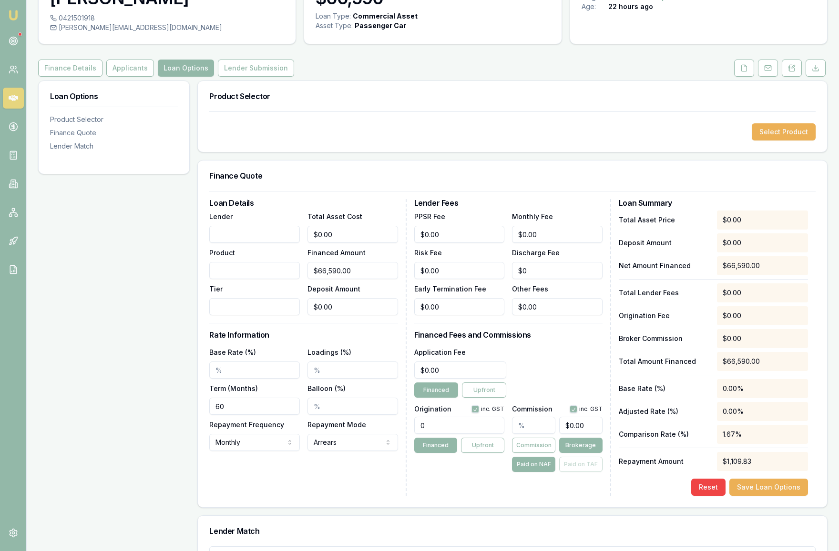
scroll to position [75, 0]
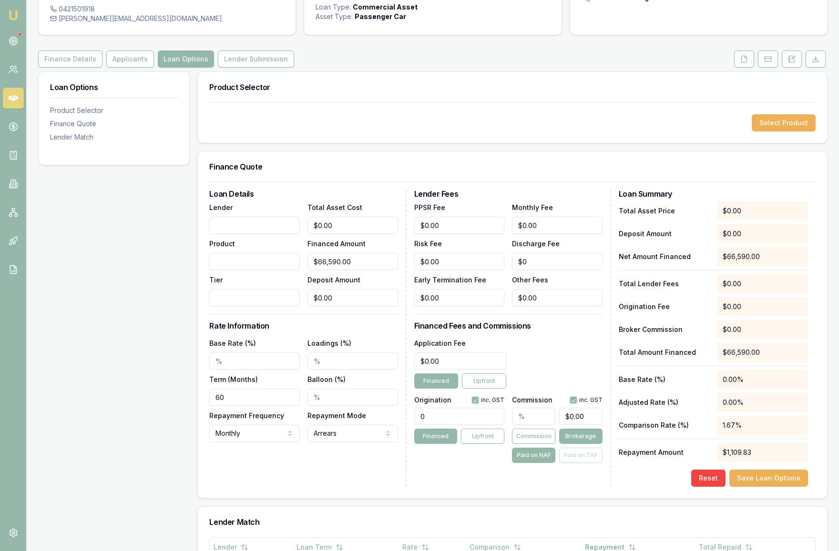
click at [256, 234] on input "Lender" at bounding box center [254, 225] width 91 height 17
type input "Plenti"
click at [311, 217] on div "Loan Details Lender Plenti Product Tier Total Asset Cost $0.00 Financed Amount …" at bounding box center [307, 338] width 197 height 297
drag, startPoint x: 344, startPoint y: 245, endPoint x: 299, endPoint y: 244, distance: 45.3
click at [299, 244] on div "Lender Plenti Product Tier Total Asset Cost 0 Financed Amount $66,590.00 Deposi…" at bounding box center [303, 254] width 188 height 105
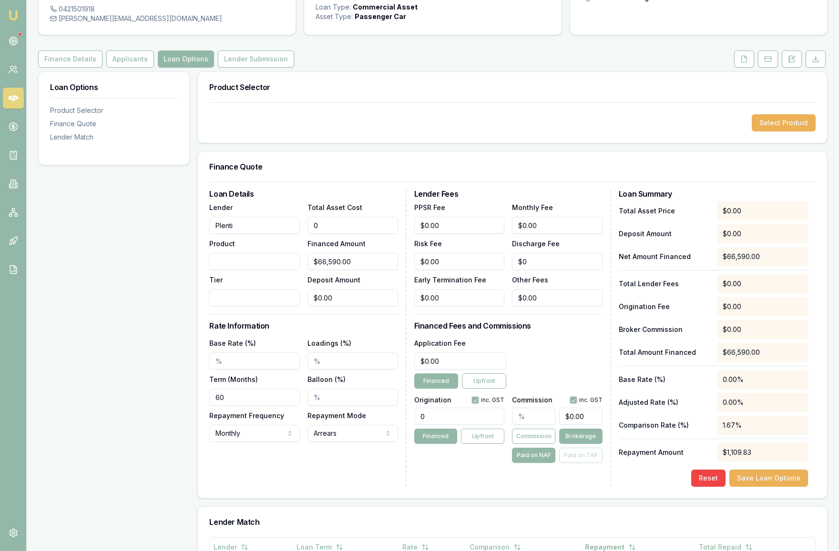
type input "6"
type input "$6.00"
type input "66"
type input "$66.00"
type input "665"
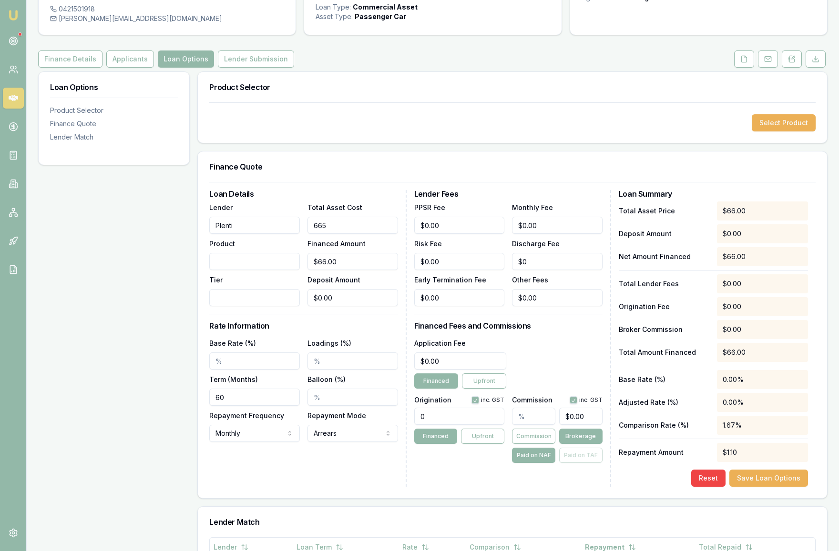
type input "$665.00"
type input "6658"
type input "$6,658.00"
type input "66589"
type input "$66,589.00"
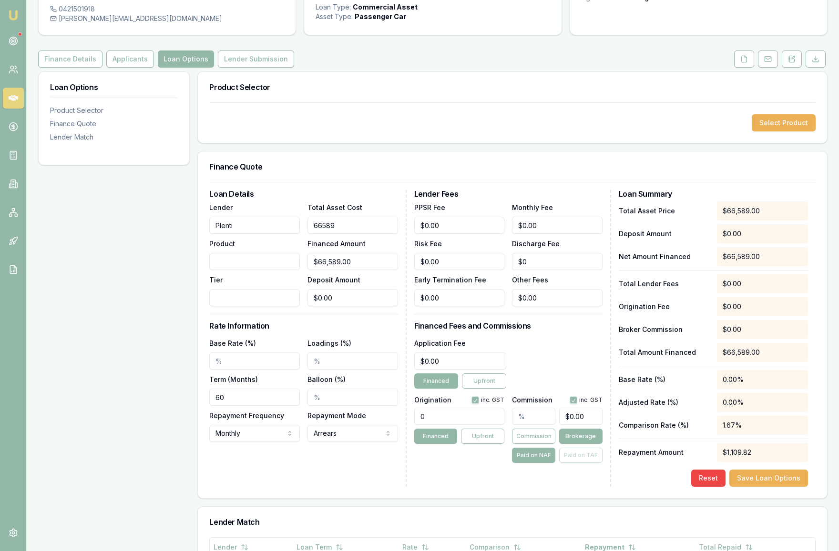
type input "$66,589.00"
click at [382, 198] on h3 "Loan Details" at bounding box center [303, 194] width 188 height 8
click at [263, 306] on input "Tier" at bounding box center [254, 297] width 91 height 17
type input "1"
click at [181, 305] on div "Loan Options Product Selector Finance Quote Lender Match" at bounding box center [114, 423] width 152 height 705
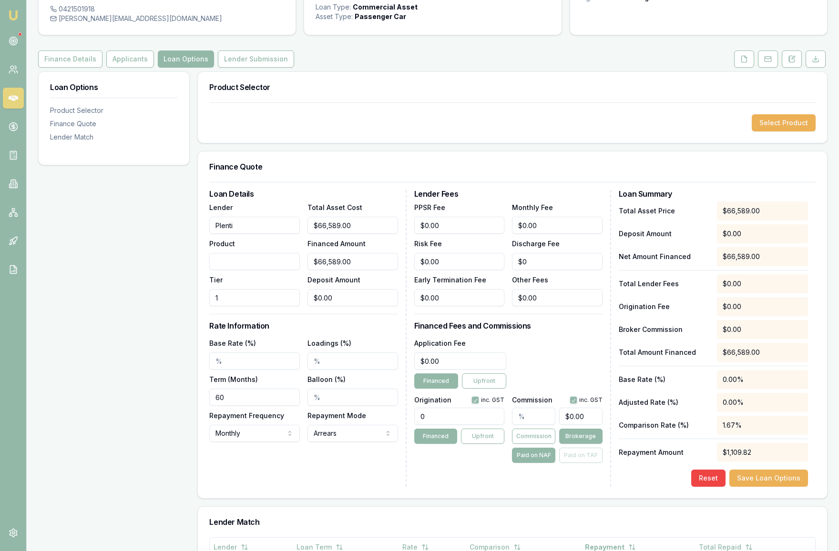
click at [223, 293] on div "Tier 1" at bounding box center [254, 290] width 91 height 32
click at [228, 270] on input "Product" at bounding box center [254, 261] width 91 height 17
click at [135, 305] on div "Loan Options Product Selector Finance Quote Lender Match" at bounding box center [114, 423] width 152 height 705
click at [775, 132] on button "Select Product" at bounding box center [783, 122] width 64 height 17
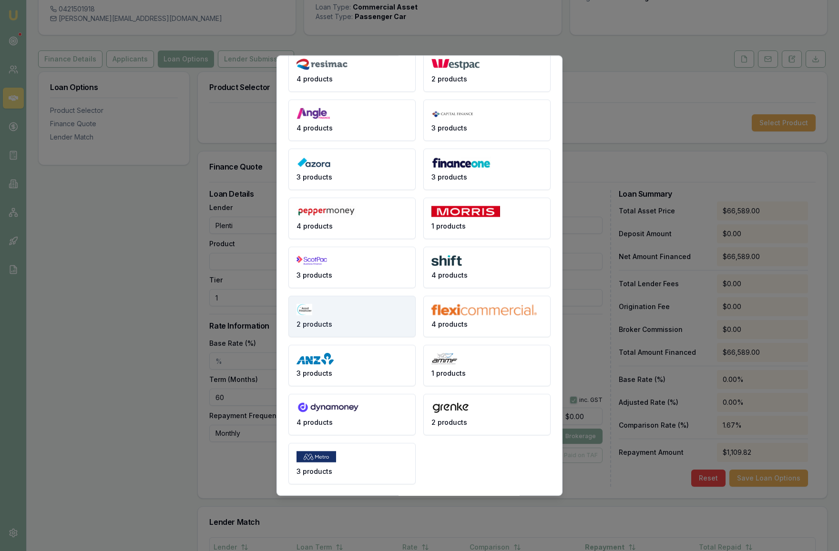
scroll to position [0, 0]
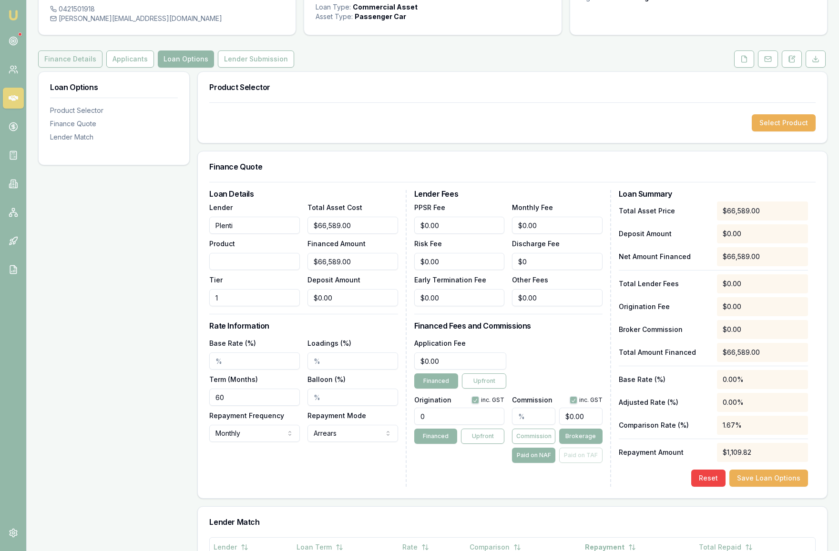
click at [74, 68] on button "Finance Details" at bounding box center [70, 59] width 64 height 17
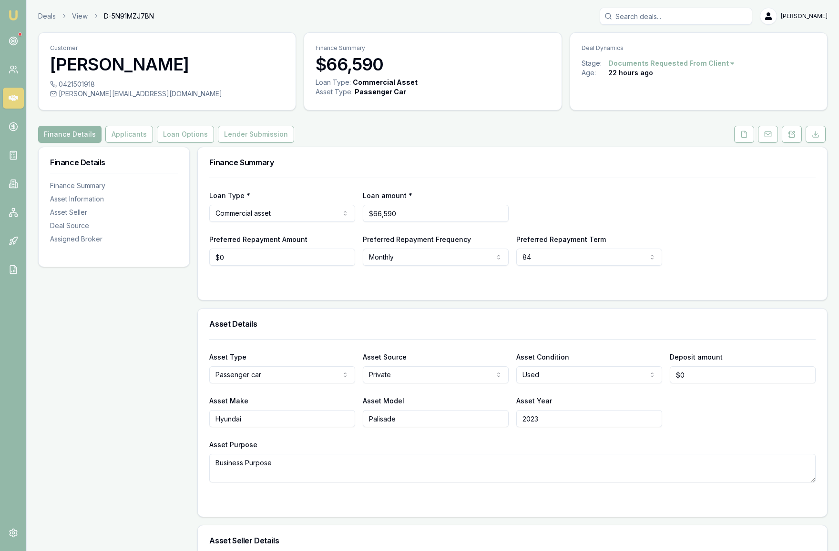
click at [635, 277] on html "Emu Broker Deals View D-5N91MZJ7BN [PERSON_NAME] Toggle Menu Customer [PERSON_N…" at bounding box center [419, 275] width 839 height 551
select select "60"
click at [747, 266] on div "Preferred Repayment Amount $0 Preferred Repayment Frequency Monthly Weekly Fort…" at bounding box center [512, 249] width 606 height 32
click at [124, 143] on button "Applicants" at bounding box center [129, 134] width 48 height 17
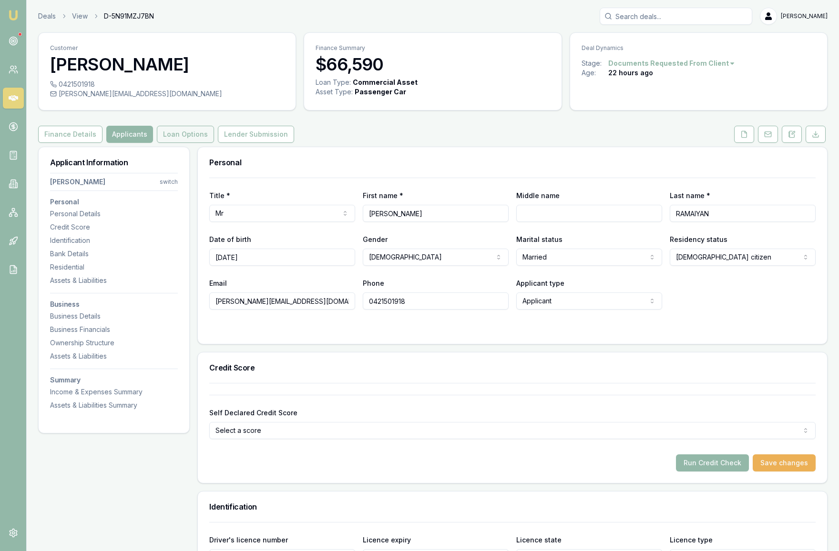
click at [180, 143] on button "Loan Options" at bounding box center [185, 134] width 57 height 17
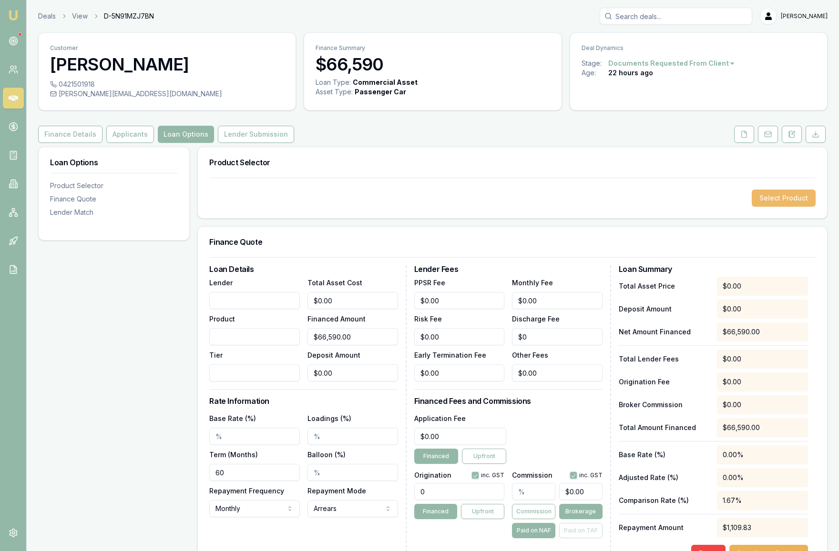
click at [793, 207] on button "Select Product" at bounding box center [783, 198] width 64 height 17
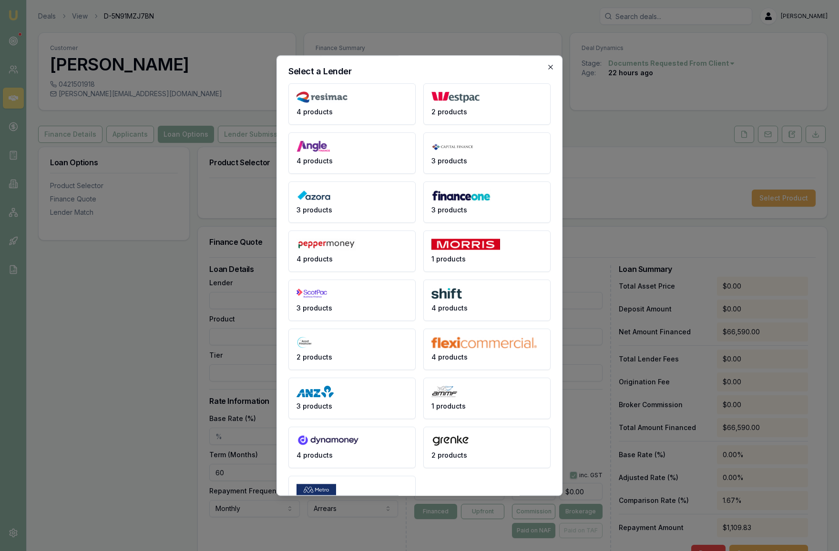
click at [551, 66] on icon "button" at bounding box center [551, 67] width 8 height 8
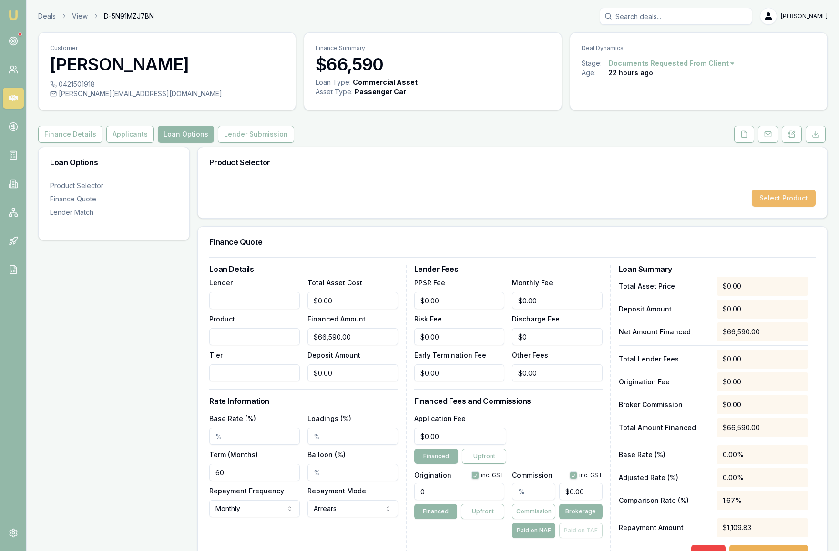
click at [793, 207] on button "Select Product" at bounding box center [783, 198] width 64 height 17
click at [20, 96] on link at bounding box center [13, 98] width 21 height 21
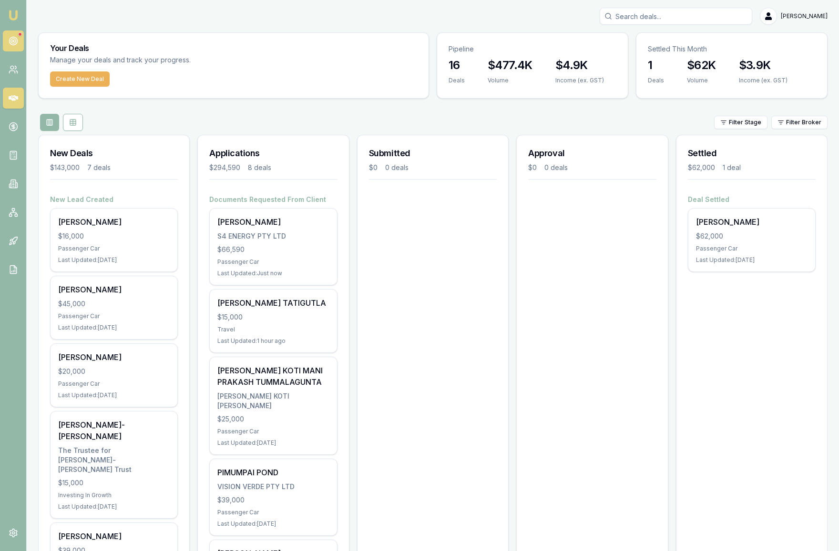
click at [15, 35] on link at bounding box center [13, 40] width 21 height 21
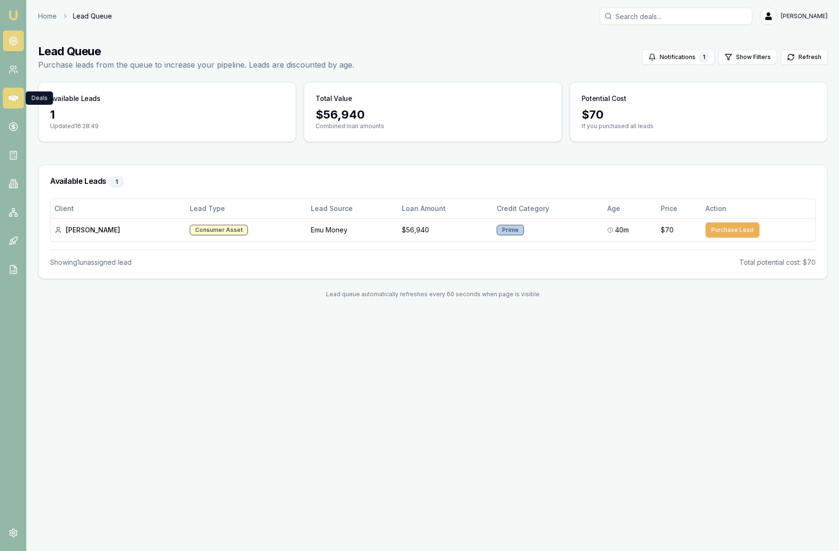
click at [16, 100] on icon at bounding box center [14, 98] width 10 height 10
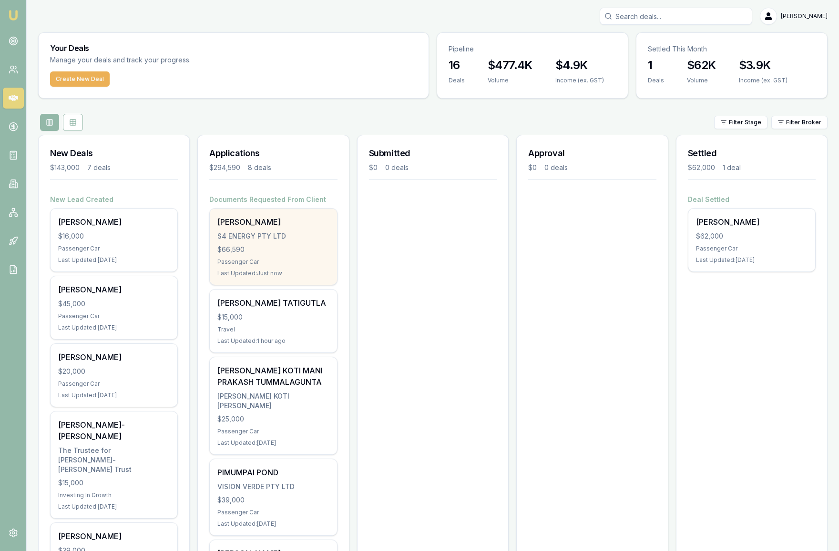
click at [320, 241] on div "S4 ENERGY PTY LTD" at bounding box center [272, 237] width 111 height 10
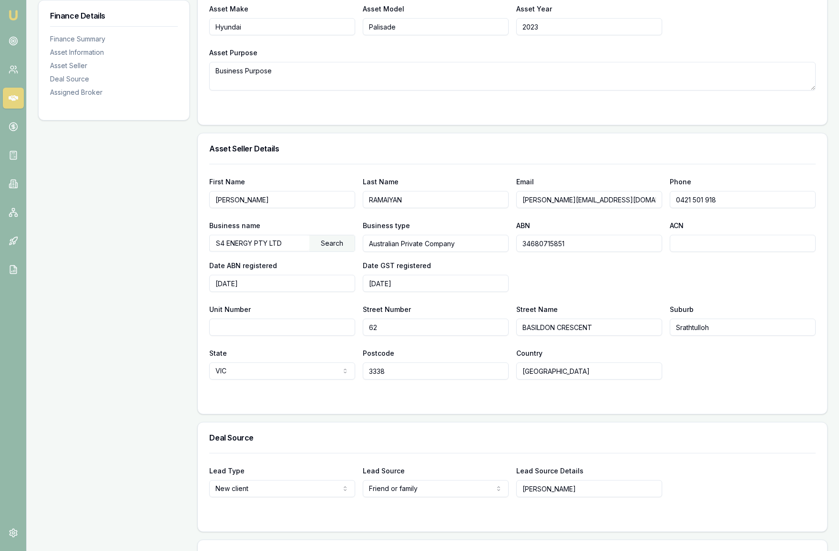
scroll to position [393, 0]
drag, startPoint x: 569, startPoint y: 263, endPoint x: 511, endPoint y: 263, distance: 58.6
click at [511, 263] on div "Business name S4 ENERGY PTY LTD Search Business type Australian Private Company…" at bounding box center [512, 255] width 606 height 72
drag, startPoint x: 278, startPoint y: 219, endPoint x: 201, endPoint y: 218, distance: 77.2
click at [201, 218] on div "First Name [PERSON_NAME] Last Name [PERSON_NAME] Email [PERSON_NAME][EMAIL_ADDR…" at bounding box center [512, 288] width 629 height 250
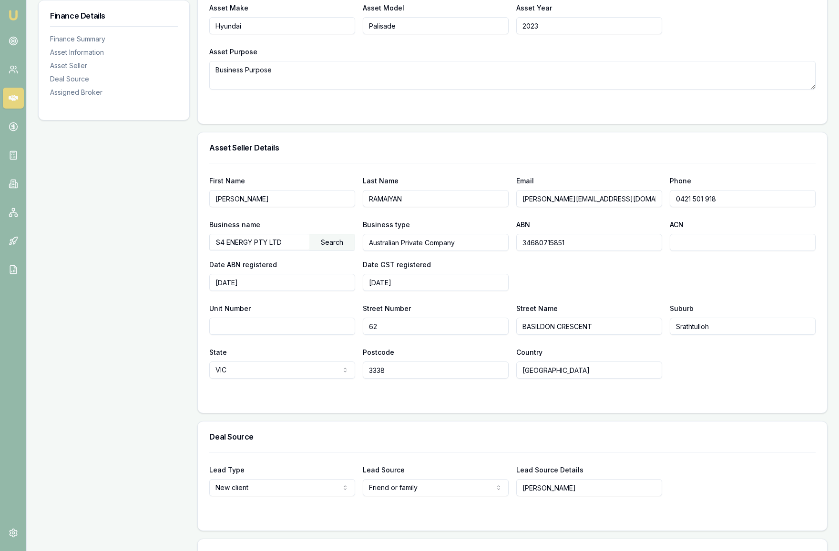
drag, startPoint x: 412, startPoint y: 217, endPoint x: 351, endPoint y: 216, distance: 61.5
click at [351, 207] on div "First Name [PERSON_NAME] Last Name [PERSON_NAME] Email [PERSON_NAME][EMAIL_ADDR…" at bounding box center [512, 191] width 606 height 32
click at [567, 291] on div "Business name S4 ENERGY PTY LTD Search Business type Australian Private Company…" at bounding box center [512, 255] width 606 height 72
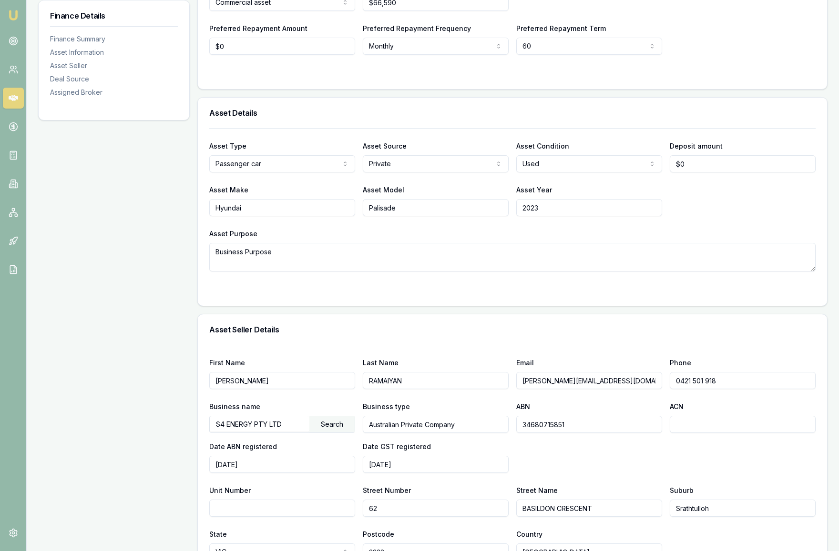
scroll to position [39, 0]
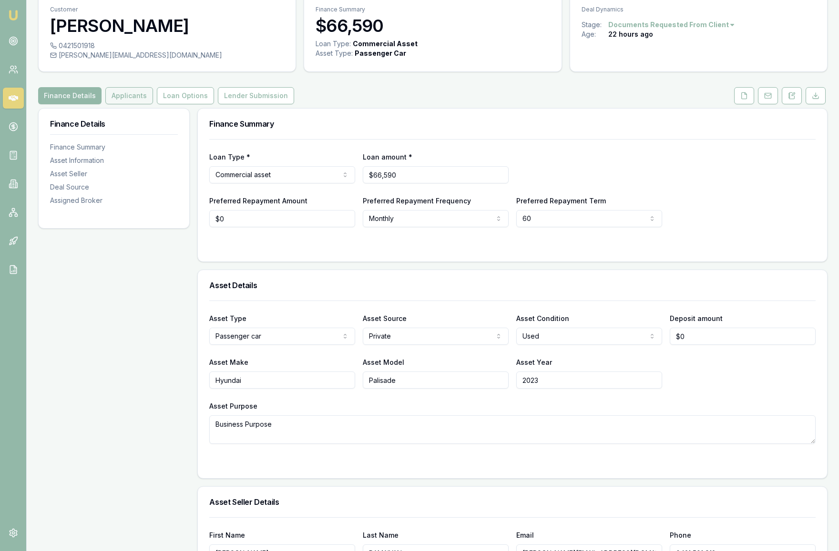
click at [124, 104] on button "Applicants" at bounding box center [129, 95] width 48 height 17
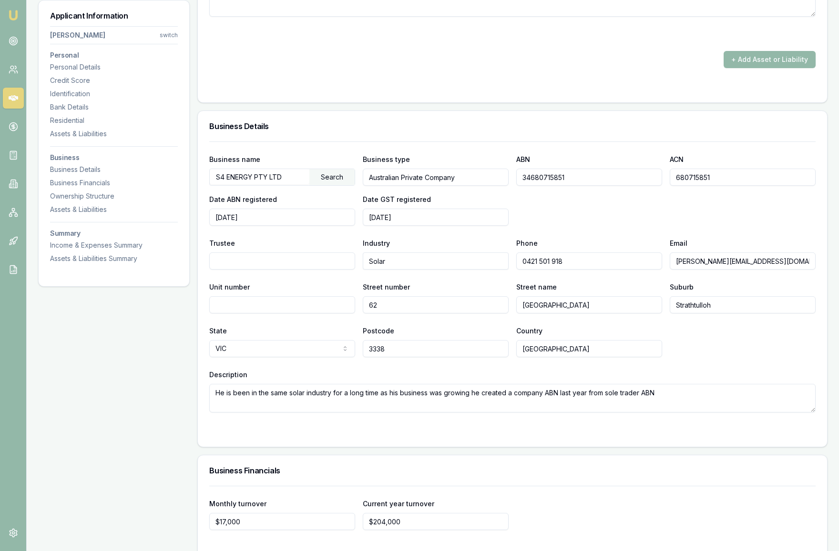
scroll to position [2324, 0]
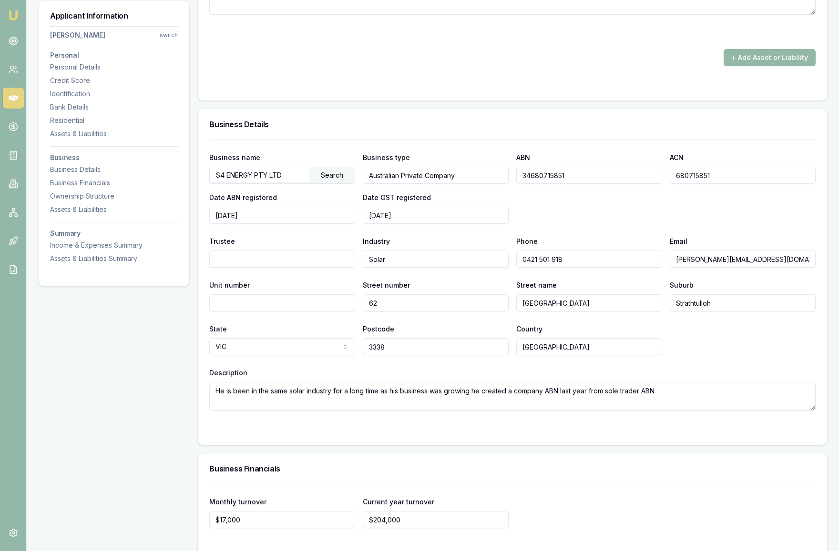
drag, startPoint x: 567, startPoint y: 279, endPoint x: 497, endPoint y: 278, distance: 70.5
click at [497, 268] on div "Trustee Industry Solar Phone 0421 501 918 Email siva@s4energy.com.au" at bounding box center [512, 251] width 606 height 32
drag, startPoint x: 755, startPoint y: 281, endPoint x: 676, endPoint y: 281, distance: 79.1
click at [676, 268] on input "[PERSON_NAME][EMAIL_ADDRESS][DOMAIN_NAME]" at bounding box center [742, 259] width 146 height 17
click at [540, 268] on input "0421 501 918" at bounding box center [589, 259] width 146 height 17
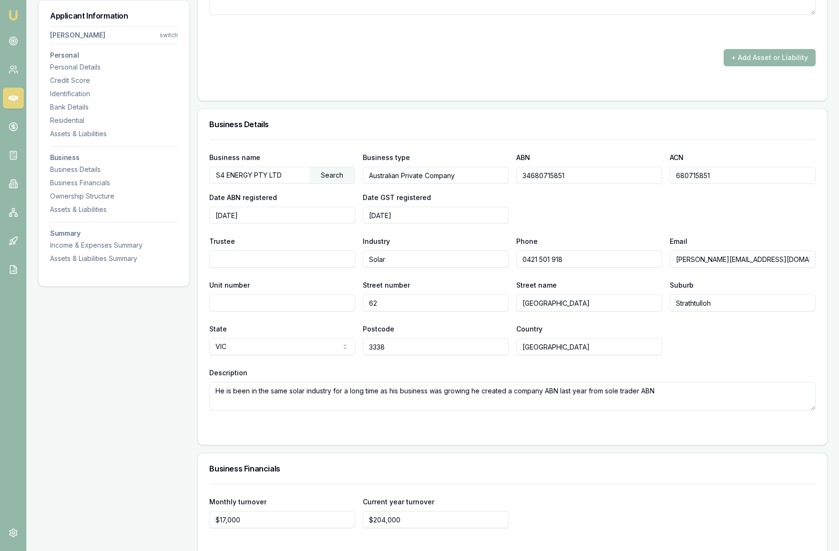
type input "0421 501 918"
drag, startPoint x: 568, startPoint y: 279, endPoint x: 519, endPoint y: 279, distance: 48.6
click at [519, 268] on input "0421 501 918" at bounding box center [589, 259] width 146 height 17
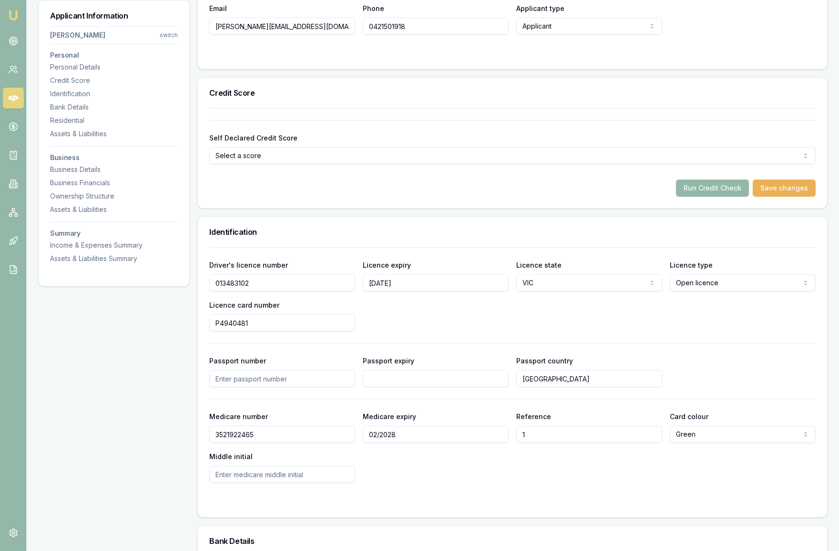
scroll to position [267, 0]
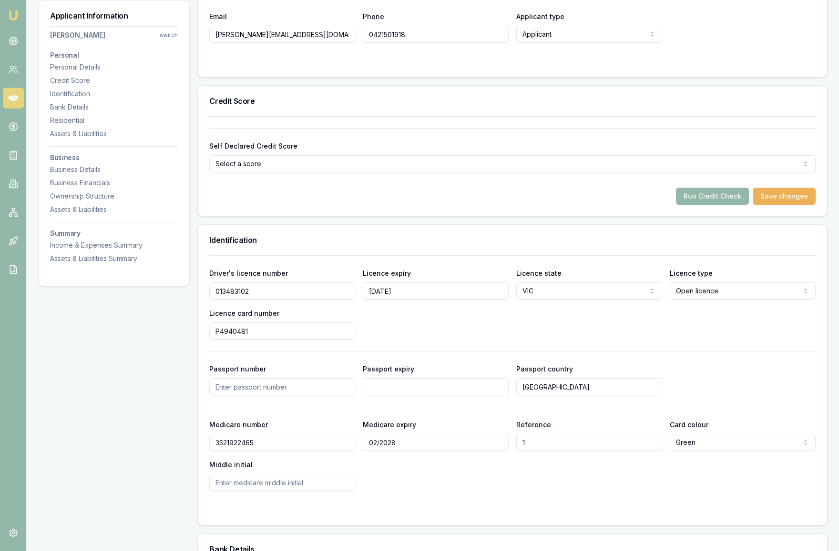
drag, startPoint x: 258, startPoint y: 311, endPoint x: 199, endPoint y: 309, distance: 59.1
click at [199, 309] on div "Driver's licence number 013483102 Licence expiry 21/02/2027 Licence state VIC N…" at bounding box center [512, 390] width 629 height 270
drag, startPoint x: 252, startPoint y: 350, endPoint x: 188, endPoint y: 350, distance: 64.3
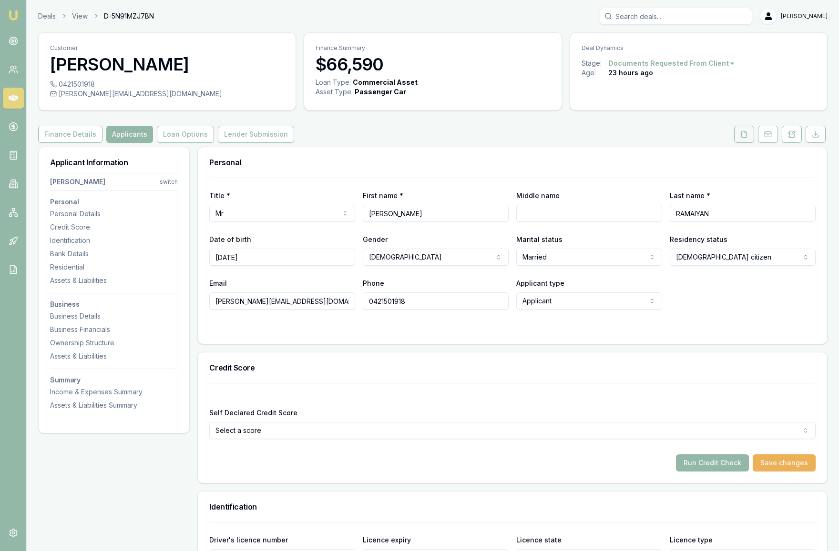
click at [749, 143] on button at bounding box center [744, 134] width 20 height 17
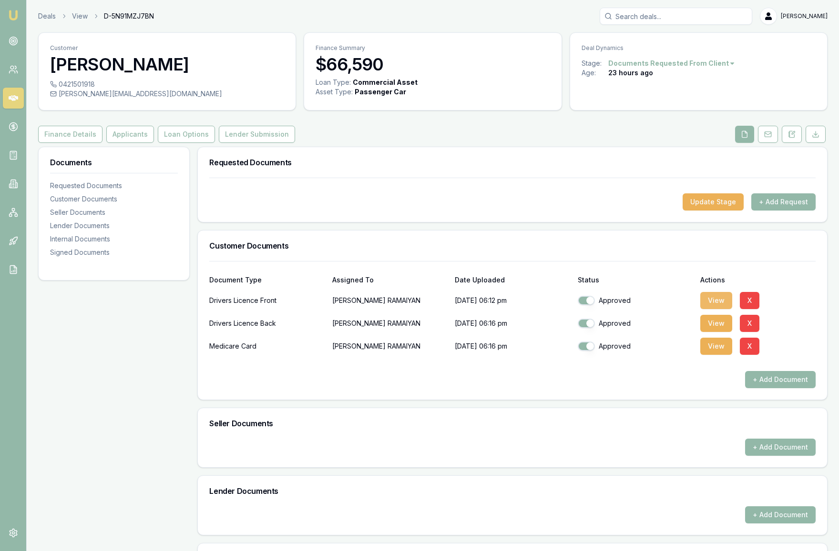
click at [720, 309] on button "View" at bounding box center [716, 300] width 32 height 17
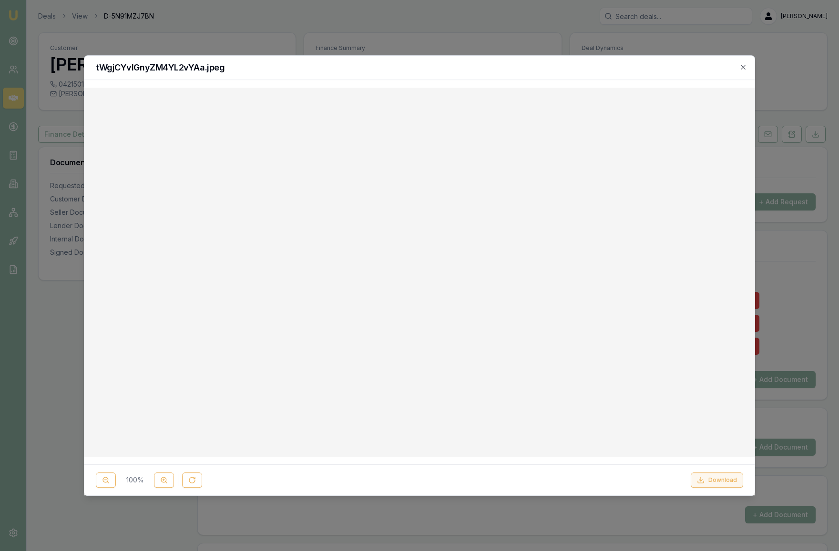
click at [713, 480] on button "Download" at bounding box center [716, 480] width 52 height 15
click at [790, 184] on div at bounding box center [419, 275] width 839 height 551
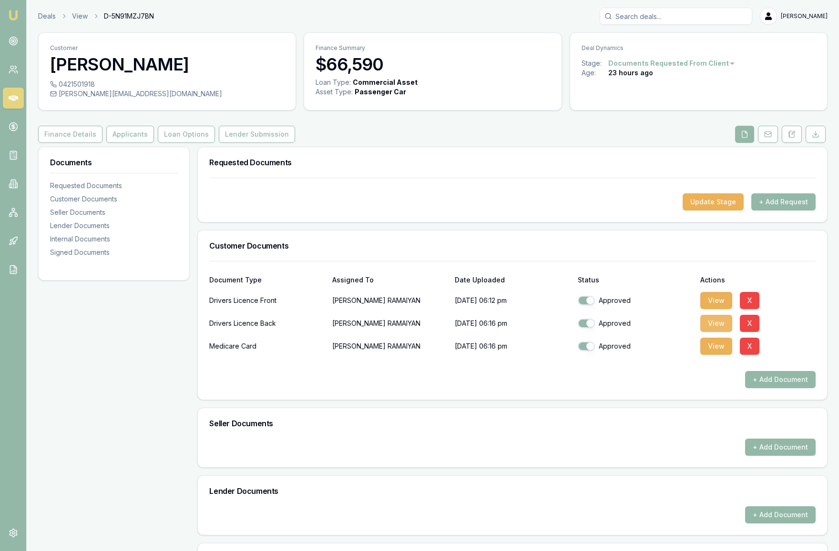
click at [716, 332] on button "View" at bounding box center [716, 323] width 32 height 17
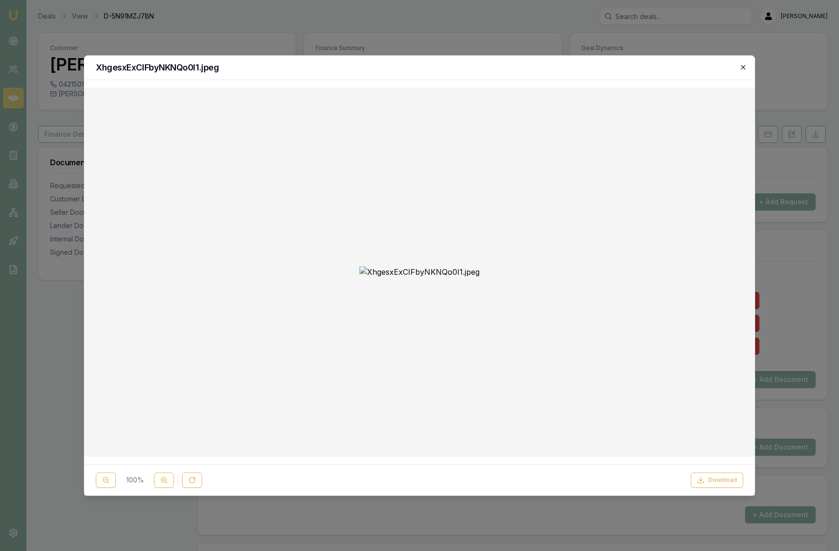
click at [743, 66] on icon "button" at bounding box center [742, 67] width 4 height 4
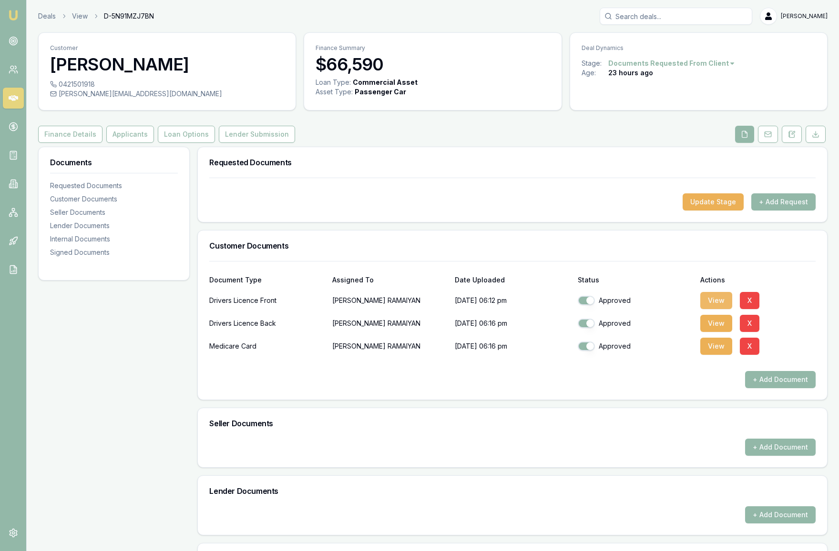
click at [718, 309] on button "View" at bounding box center [716, 300] width 32 height 17
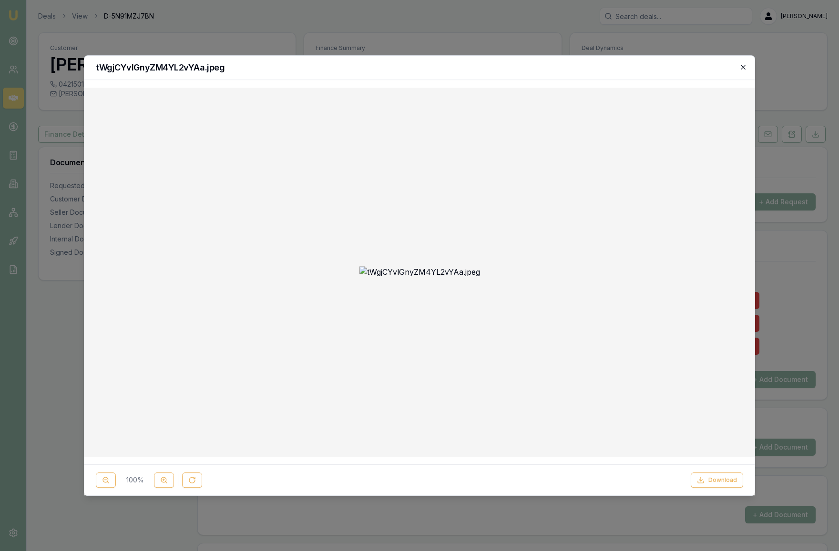
click at [743, 67] on icon "button" at bounding box center [742, 67] width 4 height 4
